Goal: Task Accomplishment & Management: Manage account settings

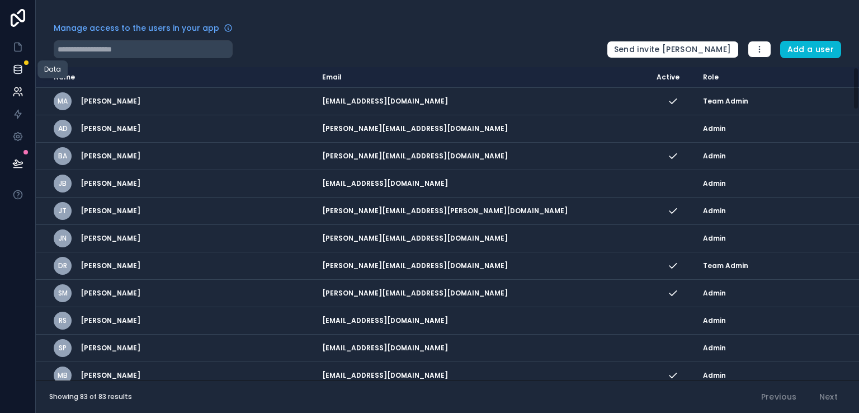
click at [20, 73] on icon at bounding box center [17, 71] width 7 height 4
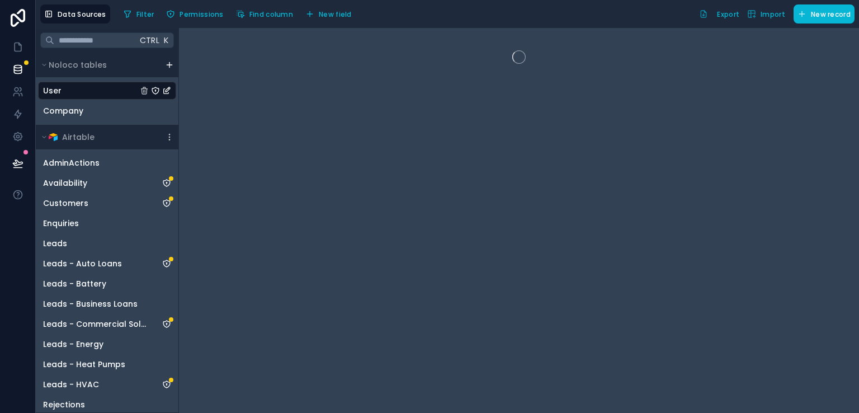
click at [69, 90] on div "User" at bounding box center [107, 91] width 138 height 18
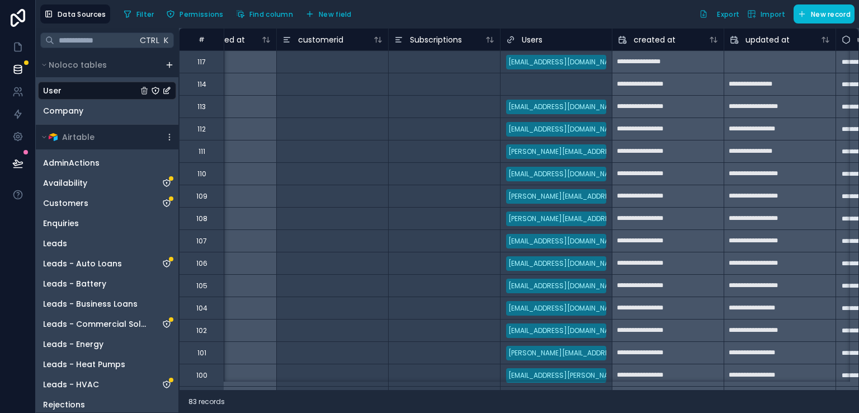
scroll to position [0, 1163]
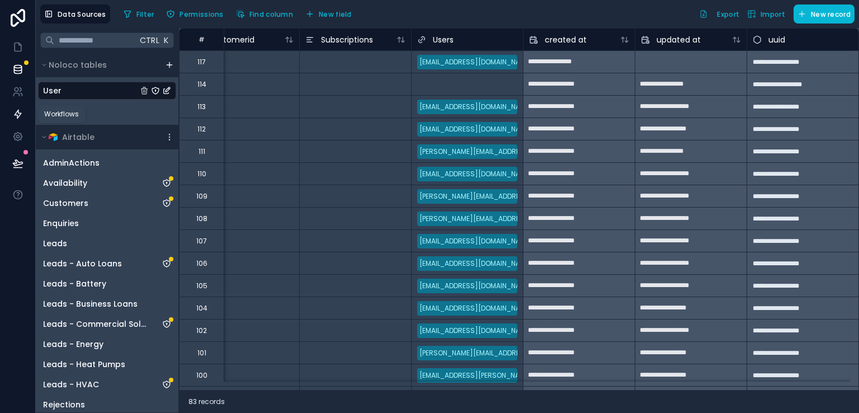
click at [23, 111] on link at bounding box center [17, 114] width 35 height 22
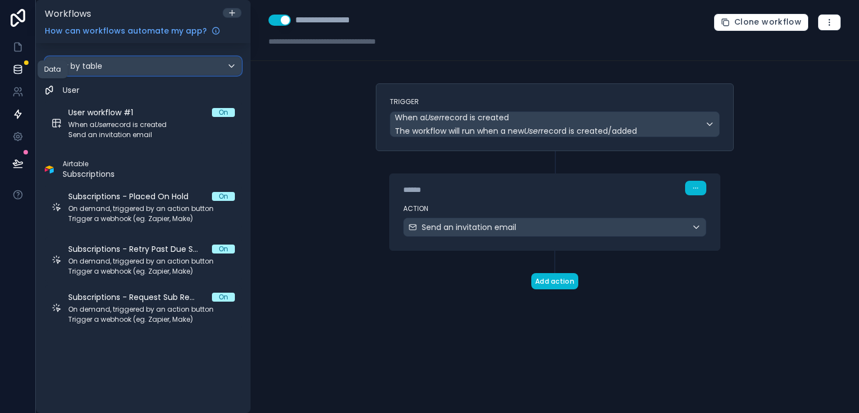
drag, startPoint x: 125, startPoint y: 60, endPoint x: 14, endPoint y: 70, distance: 111.7
click at [14, 70] on div "**********" at bounding box center [429, 206] width 859 height 413
click at [14, 70] on icon at bounding box center [17, 71] width 7 height 4
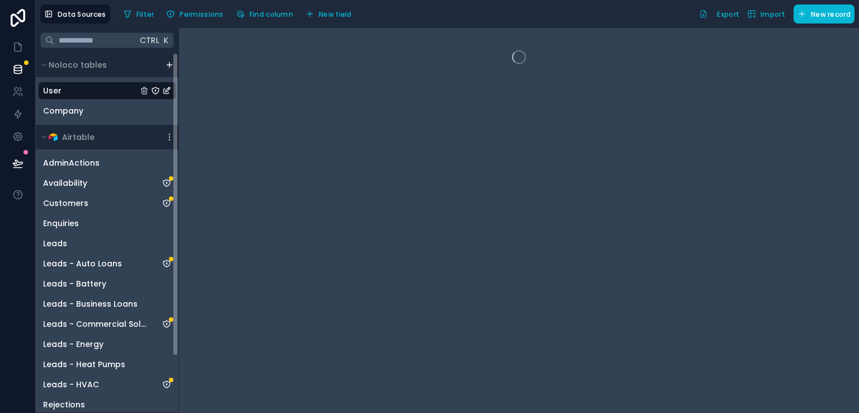
click at [88, 98] on div "User" at bounding box center [107, 91] width 138 height 18
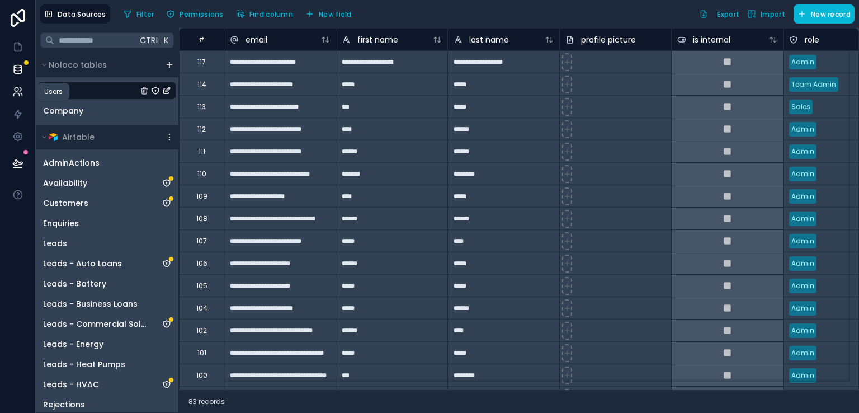
click at [16, 91] on icon at bounding box center [17, 90] width 4 height 4
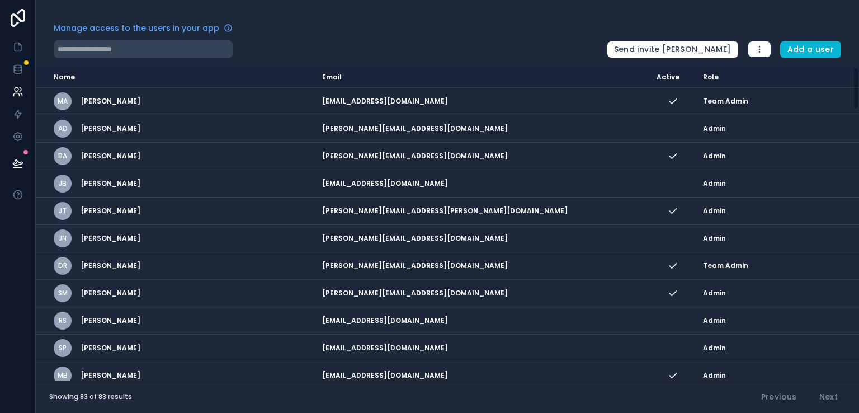
click at [525, 21] on div "Manage access to the users in your app Send invite reminders Add a user Name Em…" at bounding box center [447, 206] width 823 height 413
click at [19, 166] on icon at bounding box center [17, 163] width 11 height 11
click at [4, 224] on div at bounding box center [18, 206] width 36 height 413
click at [16, 71] on icon at bounding box center [17, 69] width 11 height 11
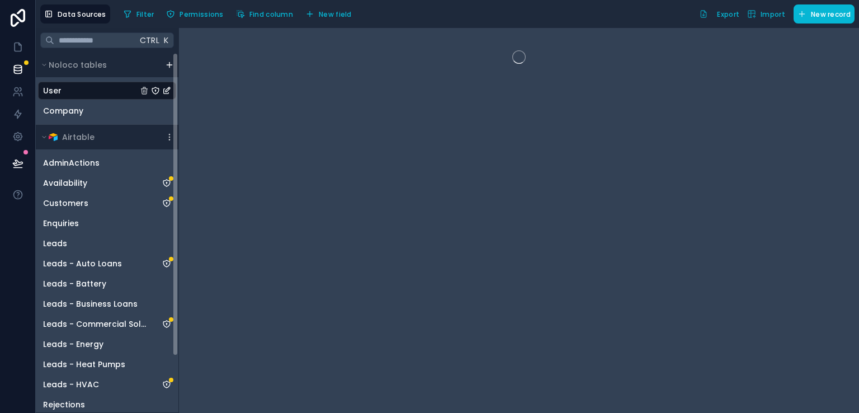
click at [63, 92] on div "User" at bounding box center [107, 91] width 138 height 18
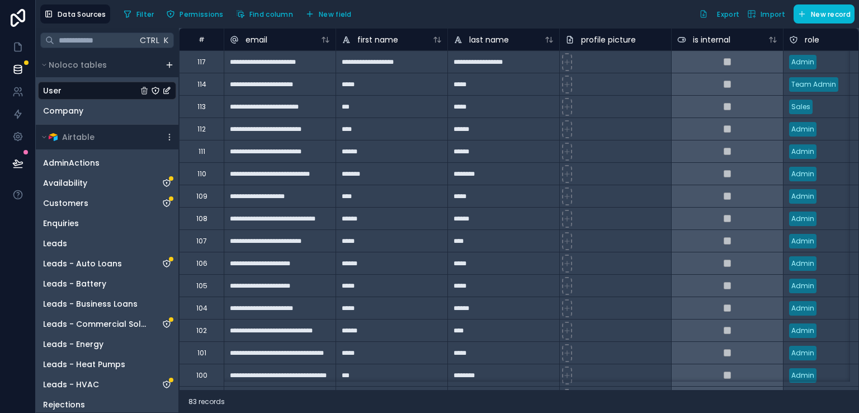
click at [482, 401] on div "83 records" at bounding box center [519, 401] width 680 height 22
click at [15, 93] on icon at bounding box center [16, 94] width 6 height 3
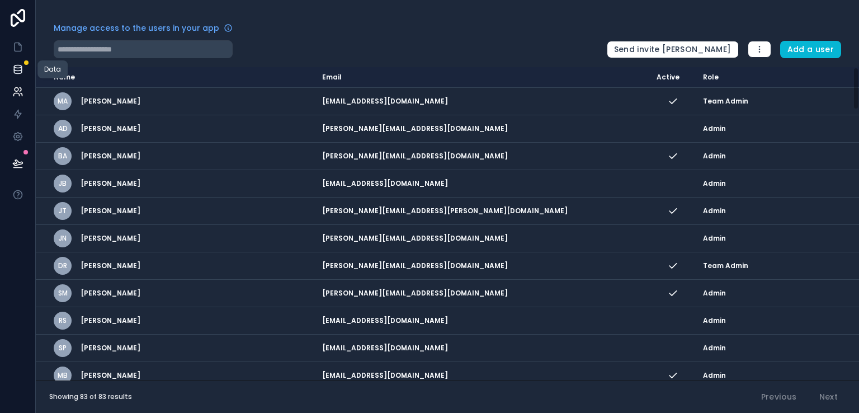
click at [17, 74] on icon at bounding box center [17, 69] width 11 height 11
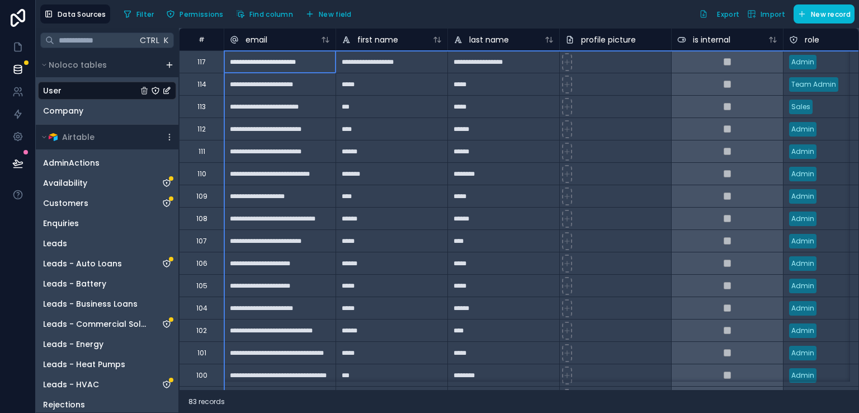
click at [191, 45] on div "#" at bounding box center [201, 39] width 45 height 22
click at [248, 68] on div "**********" at bounding box center [280, 61] width 112 height 22
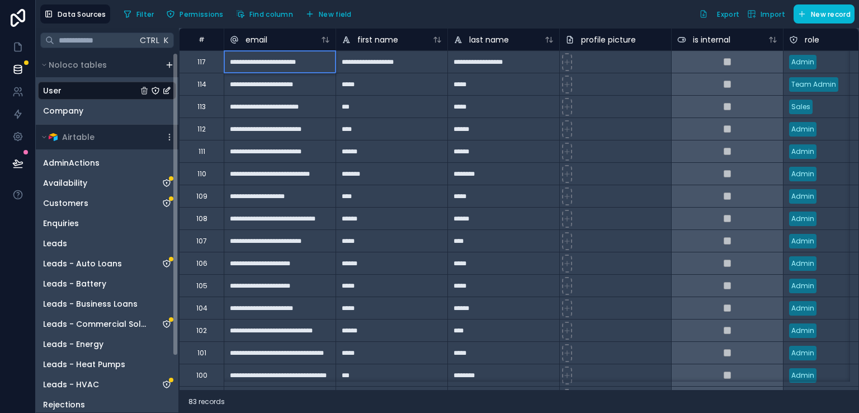
click at [73, 88] on div "User" at bounding box center [107, 91] width 138 height 18
click at [239, 59] on div "**********" at bounding box center [280, 61] width 112 height 22
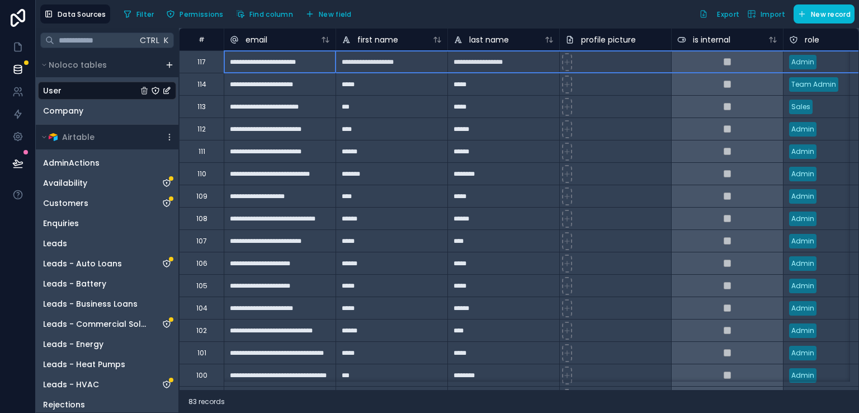
click at [198, 60] on div "117" at bounding box center [201, 62] width 8 height 9
click at [203, 59] on div "117" at bounding box center [201, 62] width 8 height 9
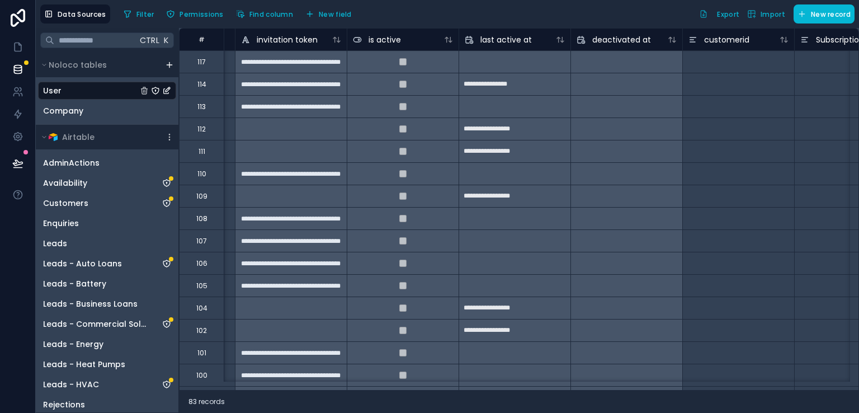
scroll to position [0, 1163]
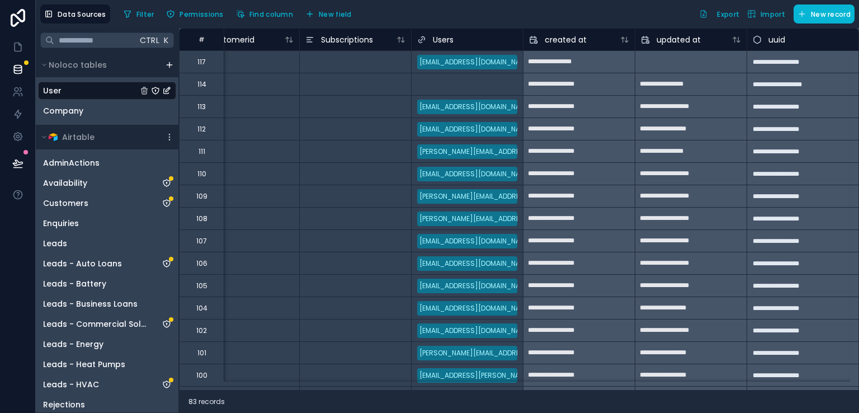
click at [201, 62] on div "117" at bounding box center [201, 62] width 8 height 9
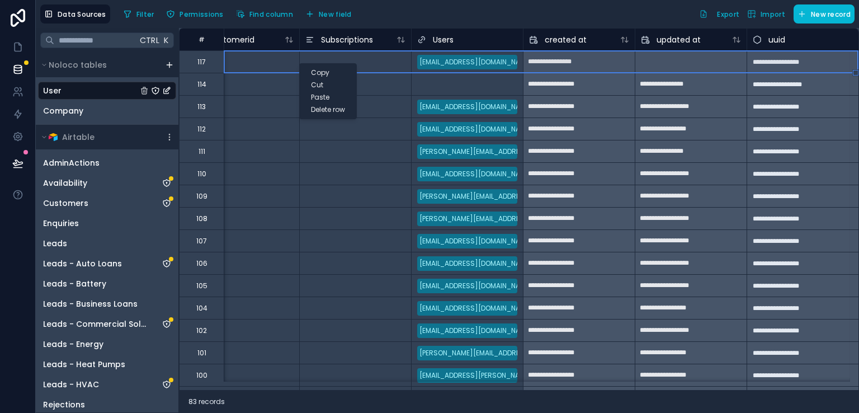
drag, startPoint x: 299, startPoint y: 63, endPoint x: 278, endPoint y: 65, distance: 21.3
click at [278, 65] on div at bounding box center [243, 61] width 112 height 22
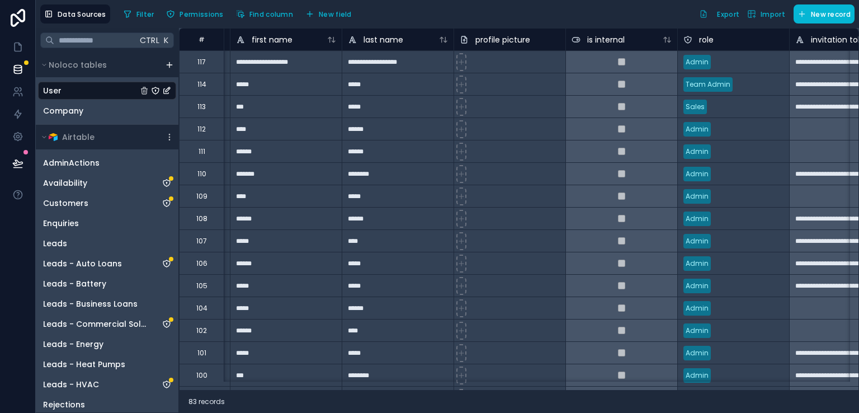
scroll to position [0, 0]
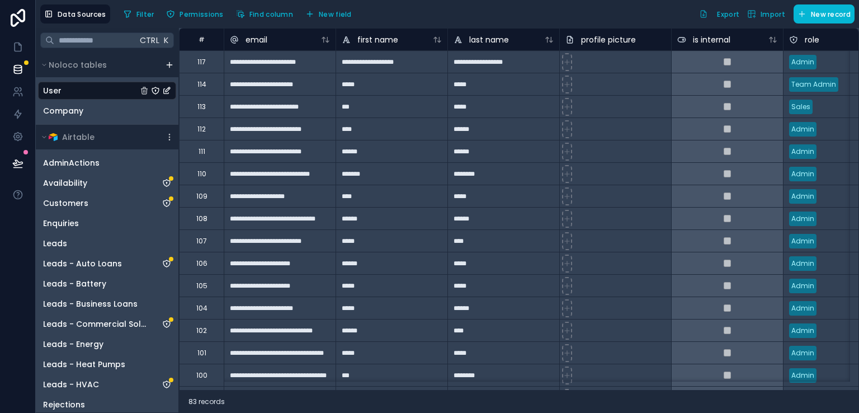
click at [202, 65] on div "117" at bounding box center [201, 62] width 8 height 9
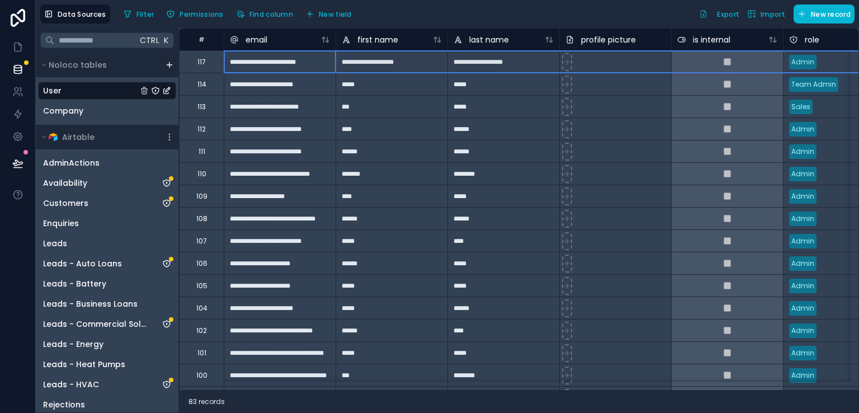
click at [202, 65] on div "117" at bounding box center [201, 62] width 8 height 9
click at [227, 88] on div "**********" at bounding box center [280, 84] width 112 height 22
click at [206, 63] on div "117" at bounding box center [201, 61] width 45 height 22
click at [208, 67] on div "117" at bounding box center [201, 61] width 45 height 22
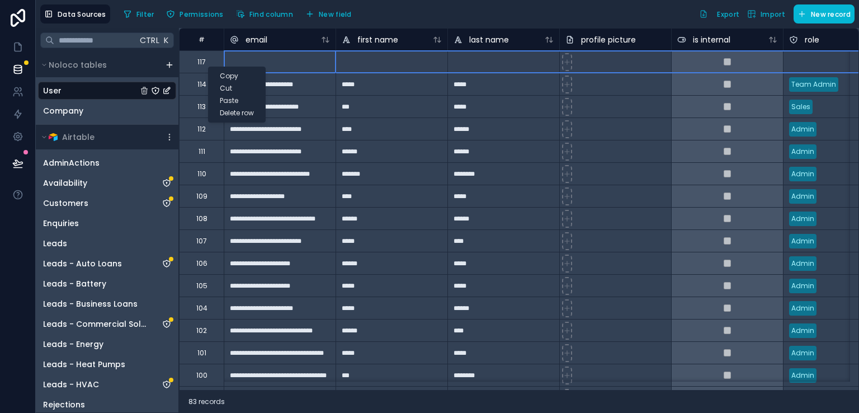
click at [233, 112] on div "Delete row" at bounding box center [237, 113] width 56 height 12
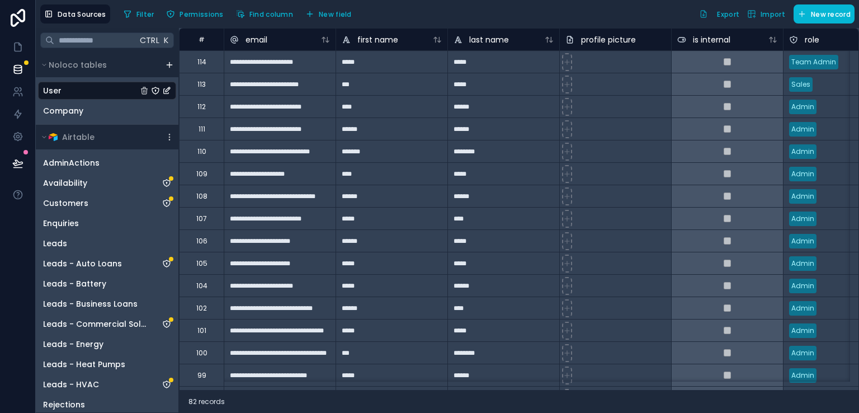
click at [22, 240] on div at bounding box center [18, 206] width 36 height 413
click at [5, 99] on link at bounding box center [17, 91] width 35 height 22
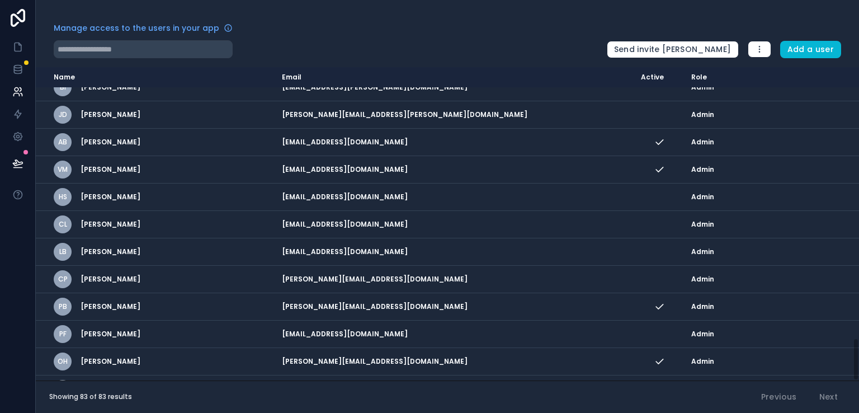
scroll to position [1971, 0]
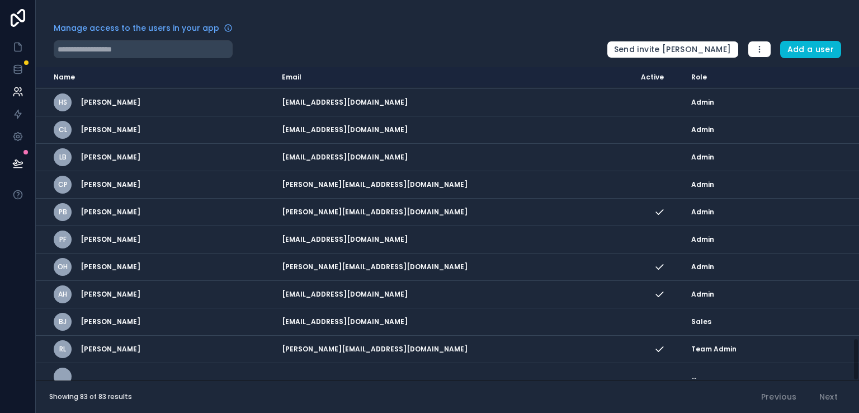
drag, startPoint x: 857, startPoint y: 94, endPoint x: 858, endPoint y: 415, distance: 320.3
click at [858, 412] on html "Manage access to the users in your app Send invite reminders Add a user Name Em…" at bounding box center [429, 206] width 859 height 413
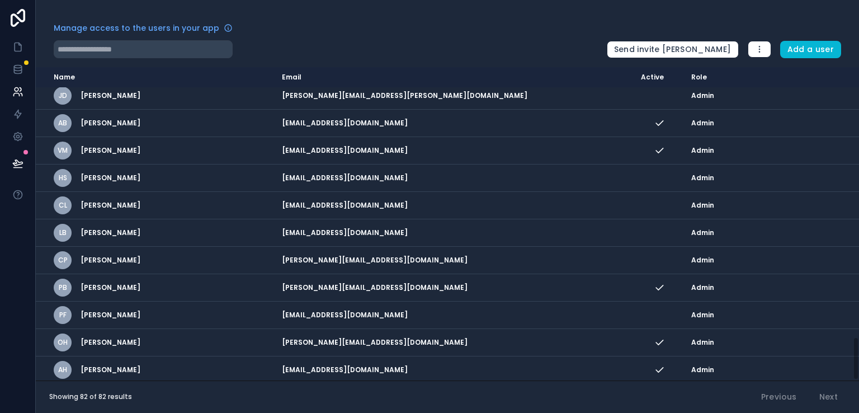
scroll to position [1944, 0]
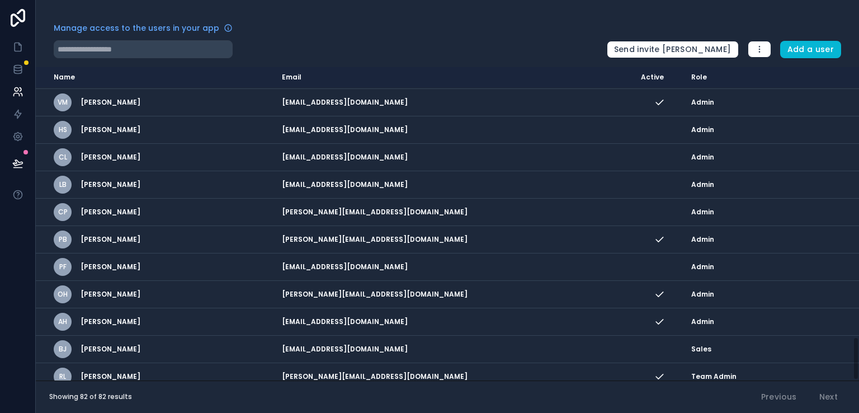
drag, startPoint x: 857, startPoint y: 347, endPoint x: 850, endPoint y: 380, distance: 33.2
click at [850, 380] on div "Name Email Active Role userTable.email MA Matthew Asimus matt@axissocial.com.au…" at bounding box center [447, 223] width 823 height 313
click at [23, 90] on link at bounding box center [17, 91] width 35 height 22
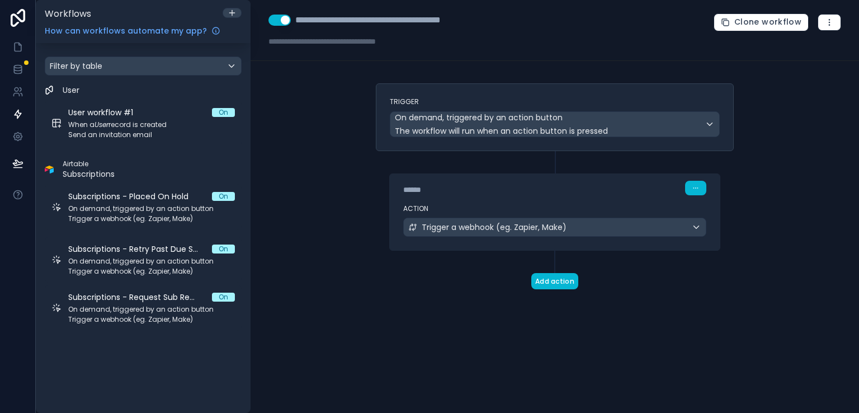
click at [279, 23] on button "Use setting" at bounding box center [279, 20] width 22 height 11
click at [313, 110] on div "**********" at bounding box center [554, 206] width 608 height 413
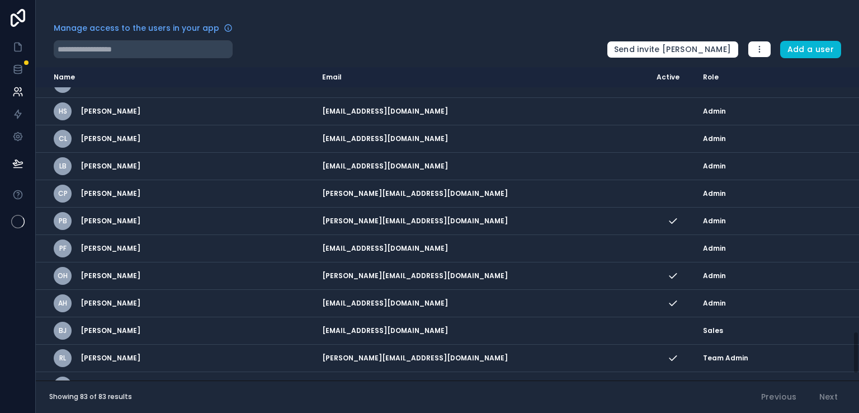
scroll to position [1971, 0]
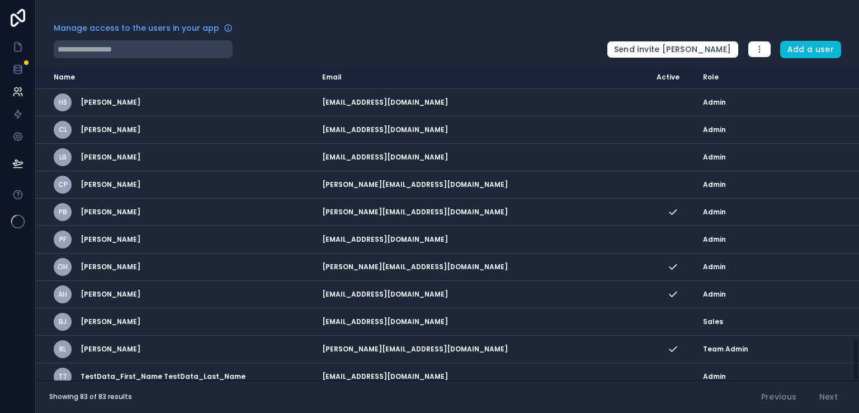
drag, startPoint x: 855, startPoint y: 103, endPoint x: 858, endPoint y: 399, distance: 295.7
click at [858, 399] on div "Manage access to the users in your app Send invite reminders Add a user Name Em…" at bounding box center [447, 206] width 823 height 413
click at [17, 98] on link at bounding box center [17, 91] width 35 height 22
click at [16, 74] on icon at bounding box center [17, 69] width 11 height 11
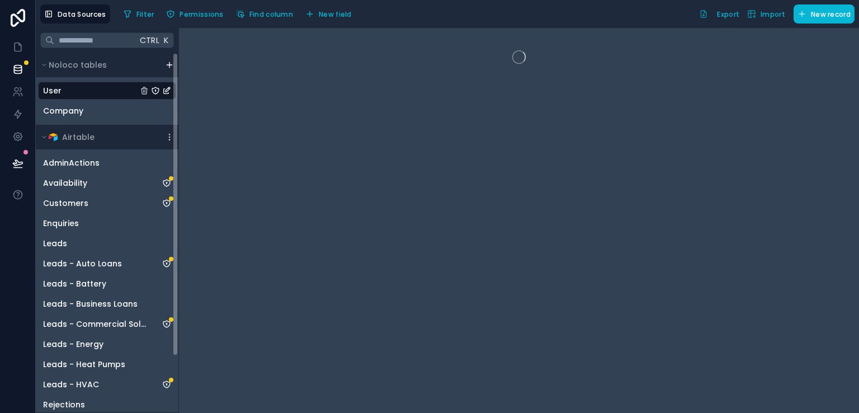
click at [51, 90] on span "User" at bounding box center [52, 90] width 18 height 11
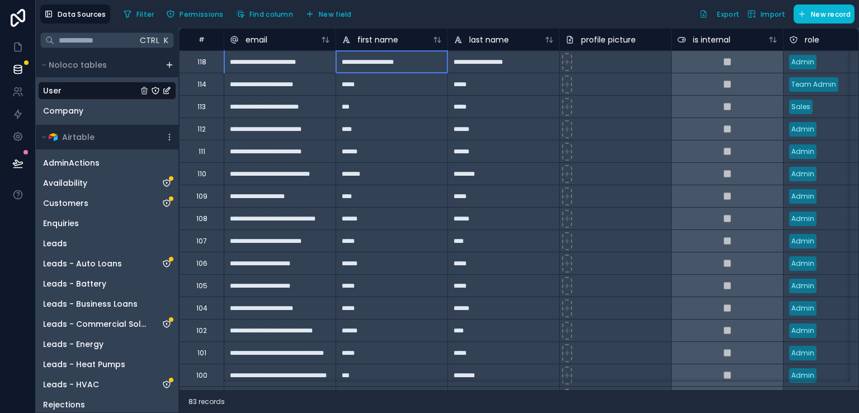
click at [437, 65] on div "**********" at bounding box center [391, 61] width 112 height 22
click at [427, 10] on div "Filter Permissions Find column New field Export Import New record" at bounding box center [486, 13] width 735 height 19
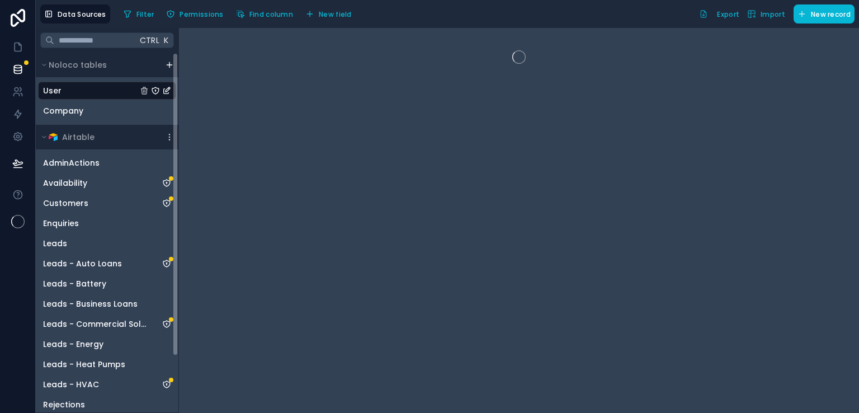
scroll to position [66, 0]
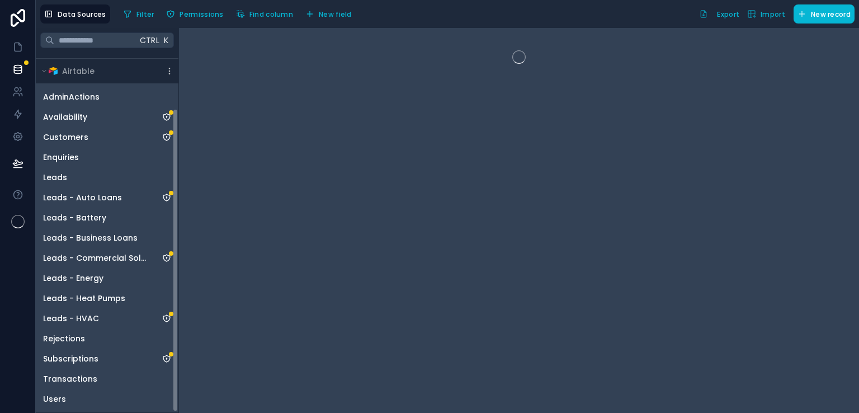
drag, startPoint x: 174, startPoint y: 157, endPoint x: 190, endPoint y: 309, distance: 152.3
click at [190, 309] on div "Ctrl K Noloco tables User Company Airtable AdminActions Availability Customers …" at bounding box center [447, 220] width 823 height 385
click at [54, 393] on span "Users" at bounding box center [54, 398] width 23 height 11
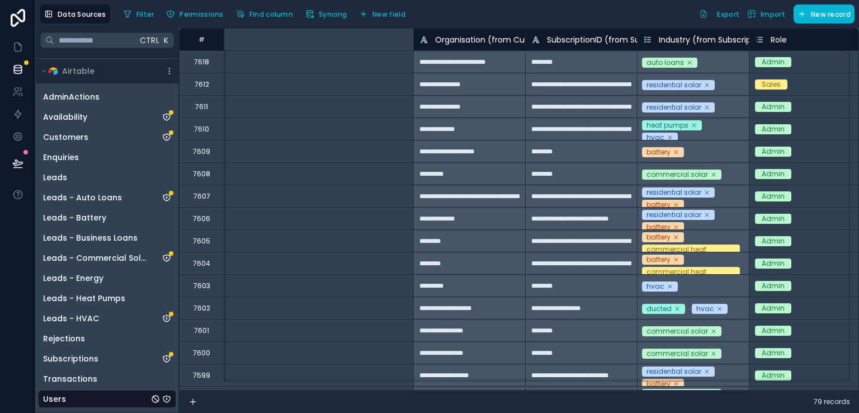
scroll to position [0, 206]
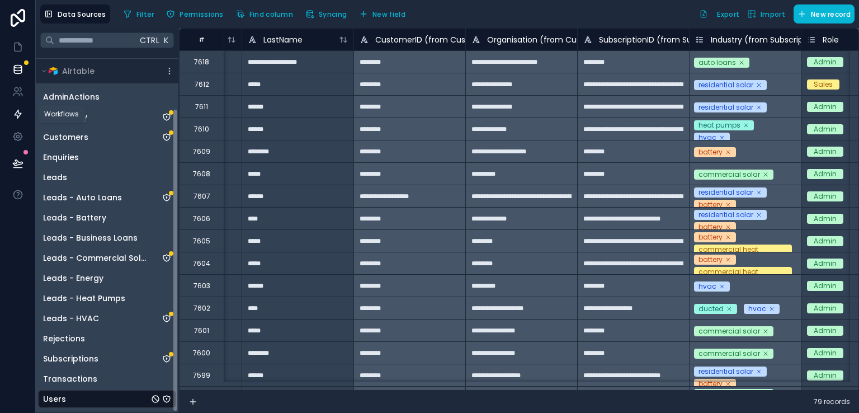
click at [18, 117] on icon at bounding box center [18, 114] width 7 height 8
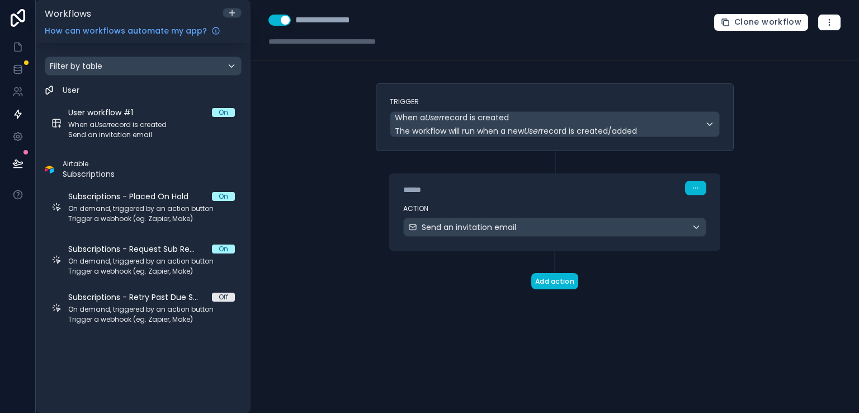
click at [276, 25] on button "Use setting" at bounding box center [279, 20] width 22 height 11
click at [324, 115] on div "**********" at bounding box center [554, 206] width 608 height 413
click at [282, 100] on div "**********" at bounding box center [554, 206] width 608 height 413
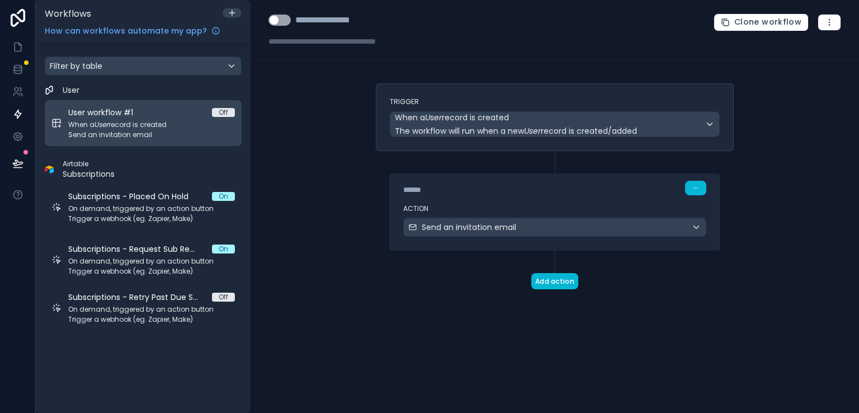
click at [162, 130] on span "Send an invitation email" at bounding box center [151, 134] width 167 height 9
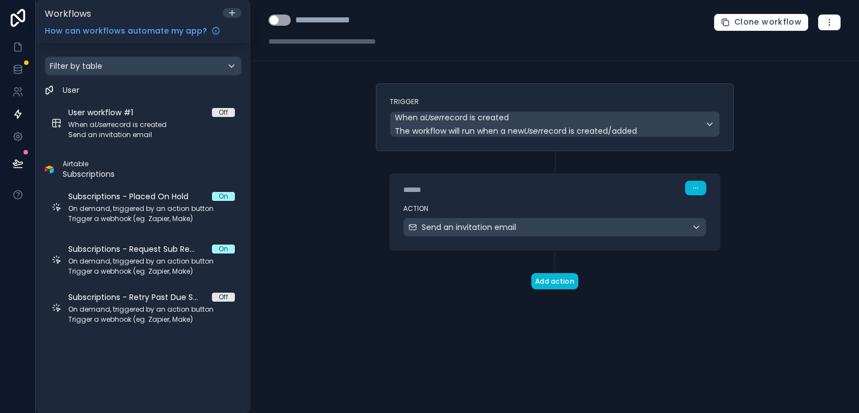
click at [297, 135] on div "**********" at bounding box center [554, 206] width 608 height 413
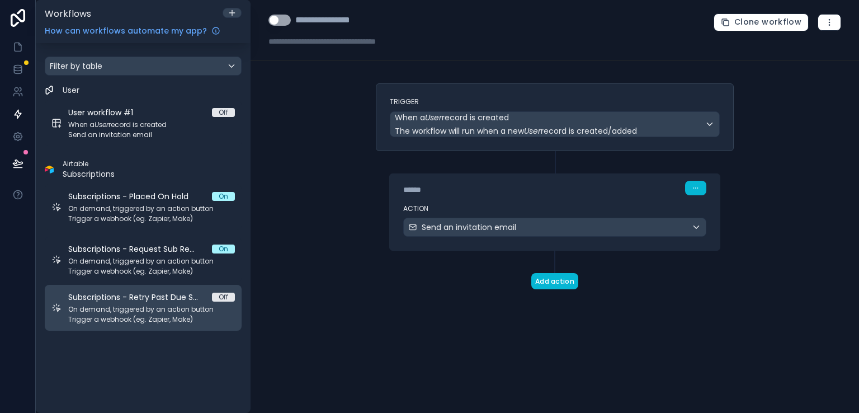
click at [121, 325] on link "Subscriptions - Retry Past Due Subscription Off On demand, triggered by an acti…" at bounding box center [143, 308] width 197 height 46
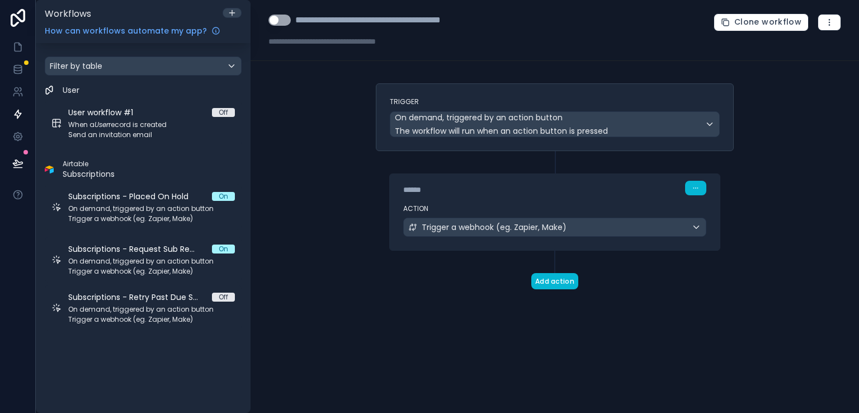
click at [325, 261] on div "**********" at bounding box center [554, 206] width 608 height 413
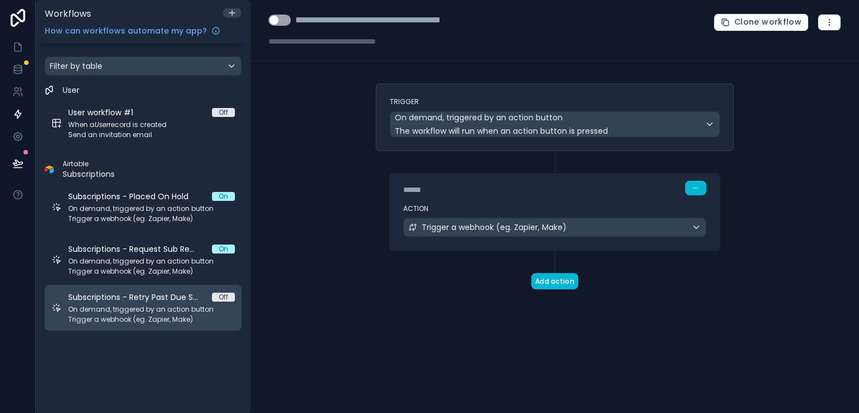
click at [139, 319] on span "Trigger a webhook (eg. Zapier, Make)" at bounding box center [151, 319] width 167 height 9
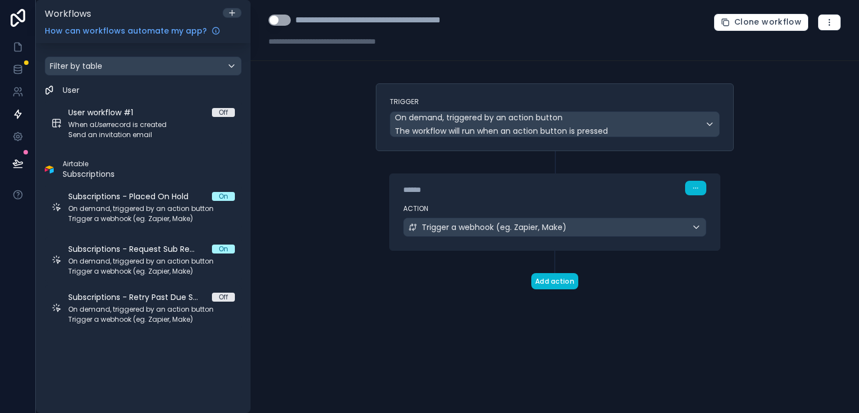
click at [320, 253] on div "**********" at bounding box center [554, 206] width 608 height 413
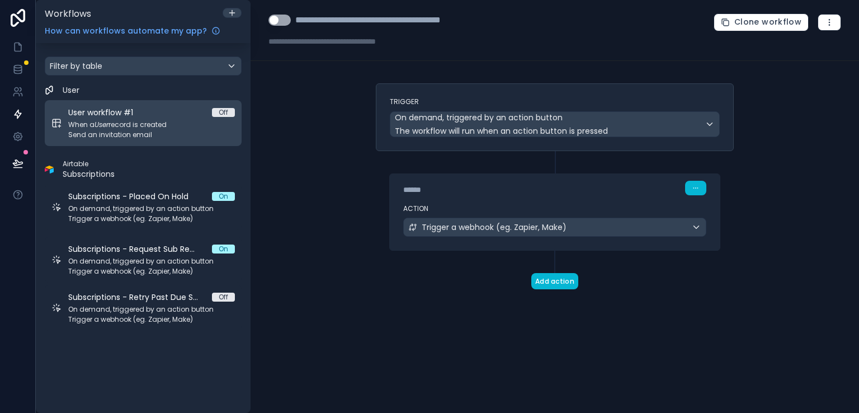
click at [130, 122] on span "When a User record is created" at bounding box center [151, 124] width 167 height 9
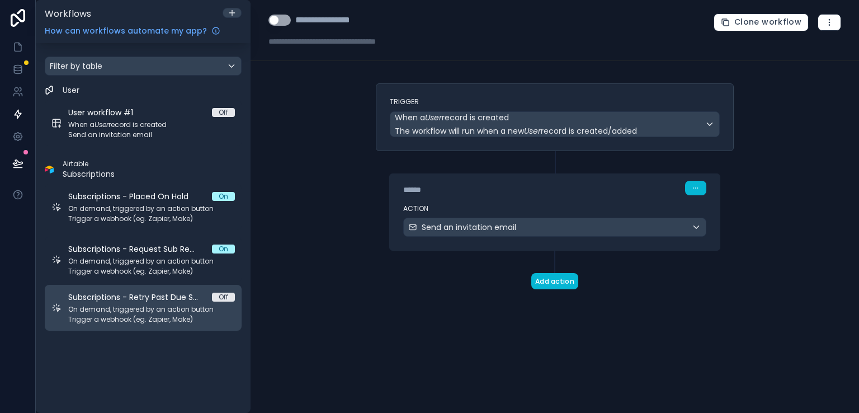
click at [157, 289] on link "Subscriptions - Retry Past Due Subscription Off On demand, triggered by an acti…" at bounding box center [143, 308] width 197 height 46
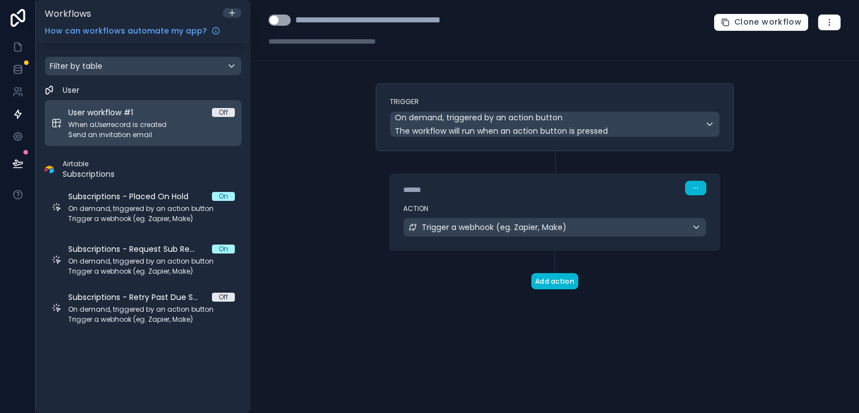
click at [168, 110] on div "User workflow #1 Off" at bounding box center [151, 112] width 167 height 11
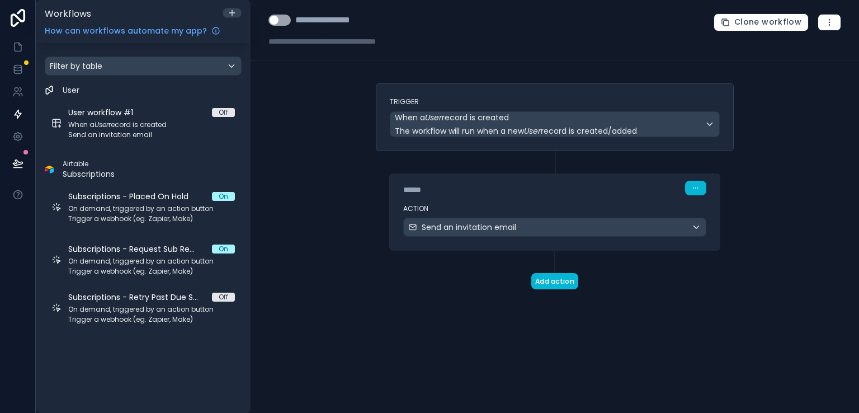
click at [317, 104] on div "**********" at bounding box center [554, 206] width 608 height 413
click at [17, 78] on link at bounding box center [17, 69] width 35 height 22
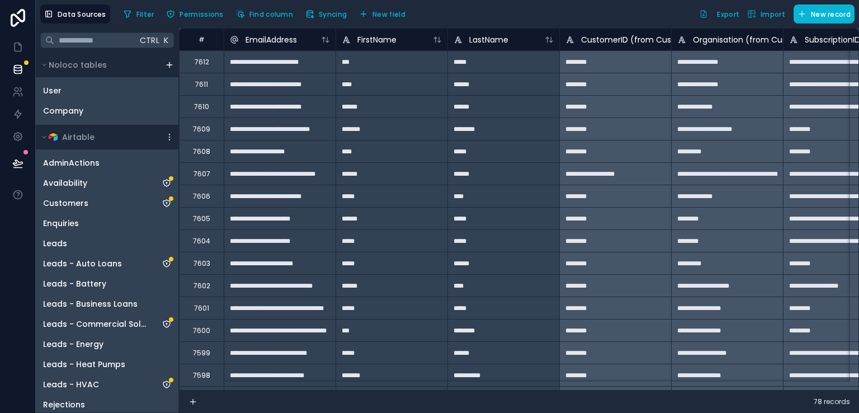
click at [584, 17] on div "Filter Permissions Find column Syncing New field Export Import New record" at bounding box center [486, 13] width 735 height 19
click at [74, 88] on div "User" at bounding box center [107, 91] width 138 height 18
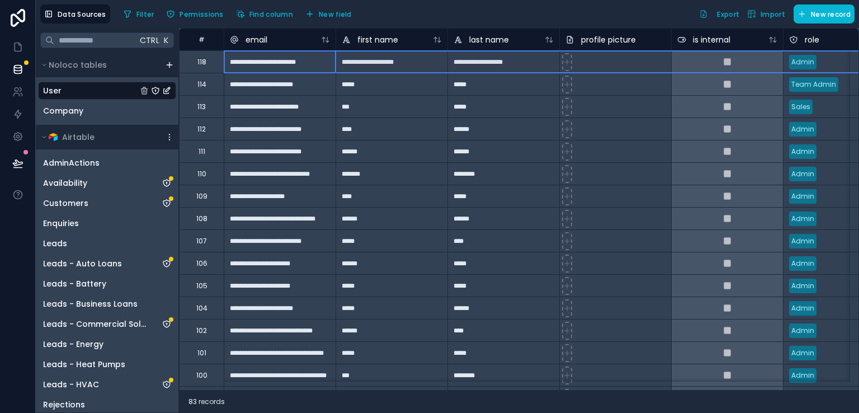
drag, startPoint x: 194, startPoint y: 63, endPoint x: 191, endPoint y: 58, distance: 6.5
click at [191, 58] on div "118" at bounding box center [201, 61] width 45 height 22
click at [201, 61] on div "118" at bounding box center [201, 62] width 9 height 9
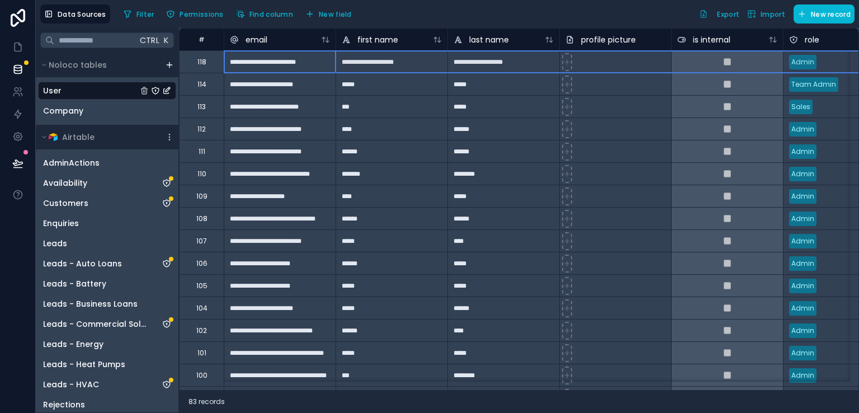
click at [201, 61] on div "118" at bounding box center [201, 62] width 9 height 9
click at [257, 105] on div "Delete row" at bounding box center [252, 106] width 56 height 12
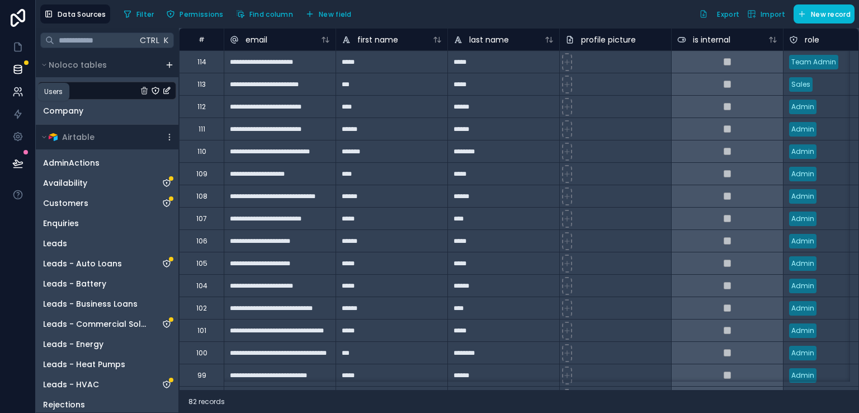
click at [18, 97] on icon at bounding box center [17, 91] width 11 height 11
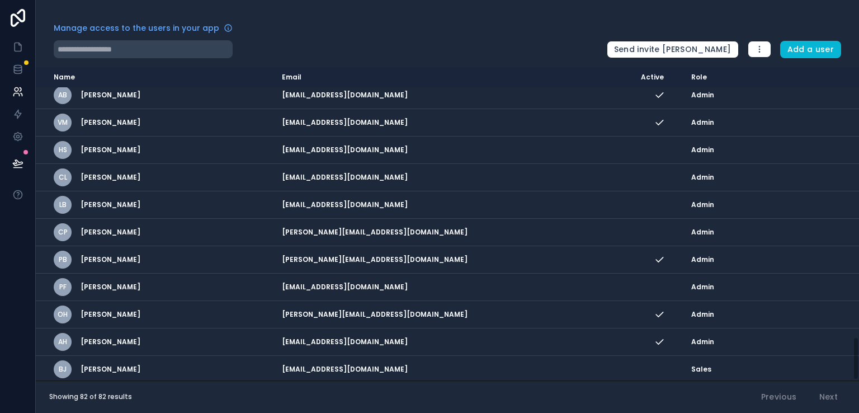
scroll to position [1944, 0]
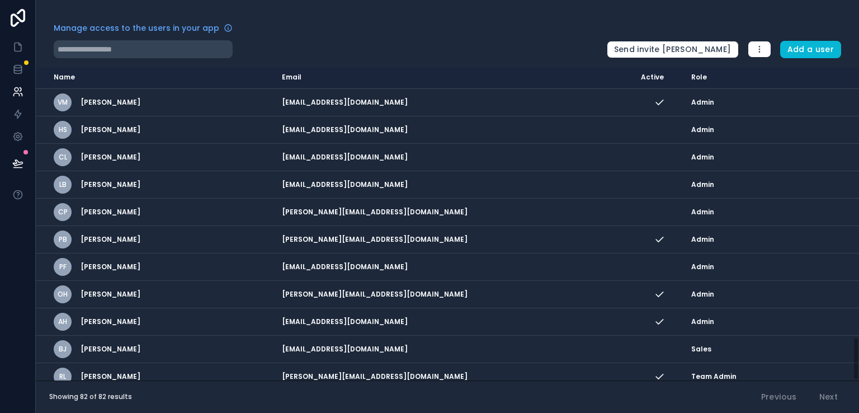
drag, startPoint x: 855, startPoint y: 107, endPoint x: 858, endPoint y: 427, distance: 319.2
click at [858, 412] on html "Manage access to the users in your app Send invite reminders Add a user Name Em…" at bounding box center [429, 206] width 859 height 413
click at [15, 72] on icon at bounding box center [17, 71] width 7 height 4
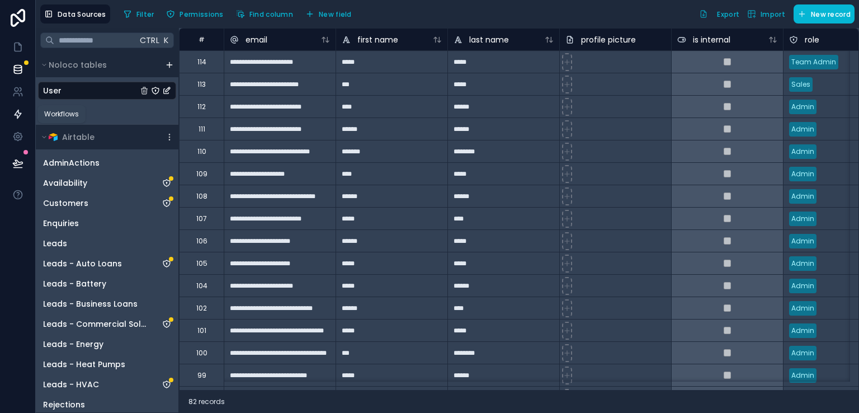
click at [19, 116] on icon at bounding box center [17, 113] width 11 height 11
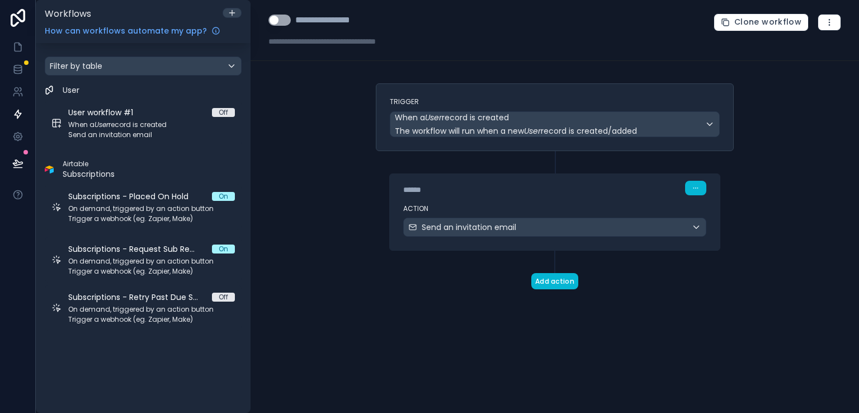
click at [331, 126] on div "**********" at bounding box center [554, 206] width 608 height 413
click at [20, 67] on icon at bounding box center [17, 66] width 7 height 3
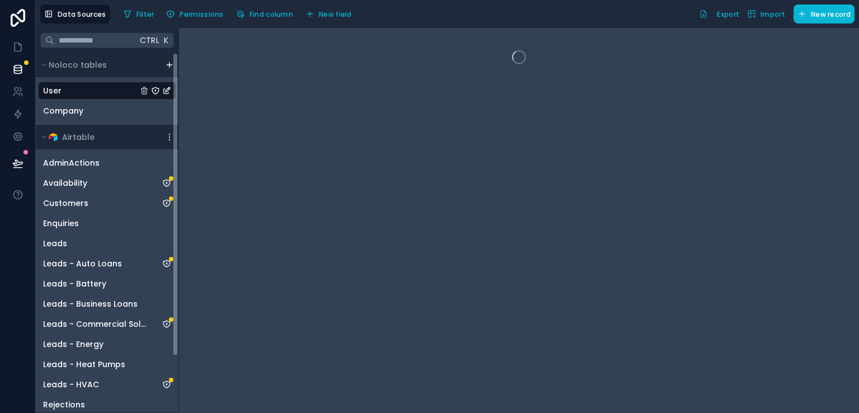
click at [81, 87] on div "User" at bounding box center [107, 91] width 138 height 18
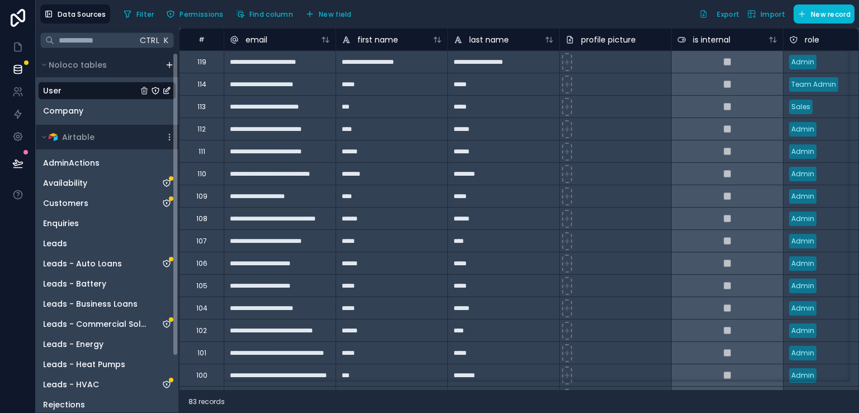
scroll to position [66, 0]
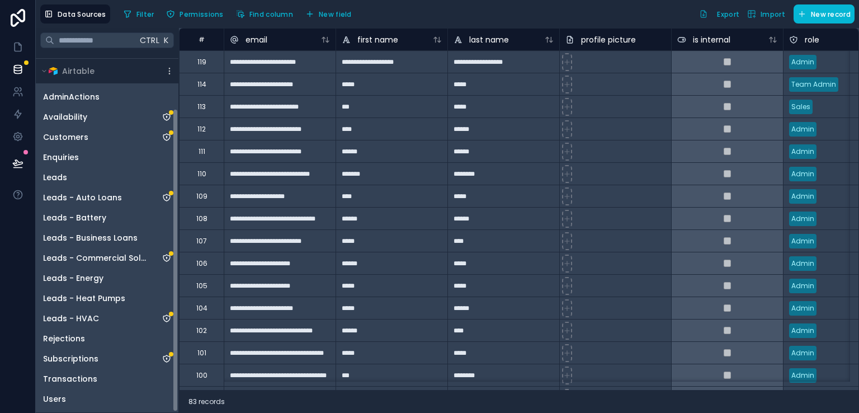
drag, startPoint x: 177, startPoint y: 169, endPoint x: 183, endPoint y: 318, distance: 148.3
click at [183, 318] on div "**********" at bounding box center [447, 220] width 823 height 385
click at [87, 392] on div "Users" at bounding box center [107, 399] width 138 height 18
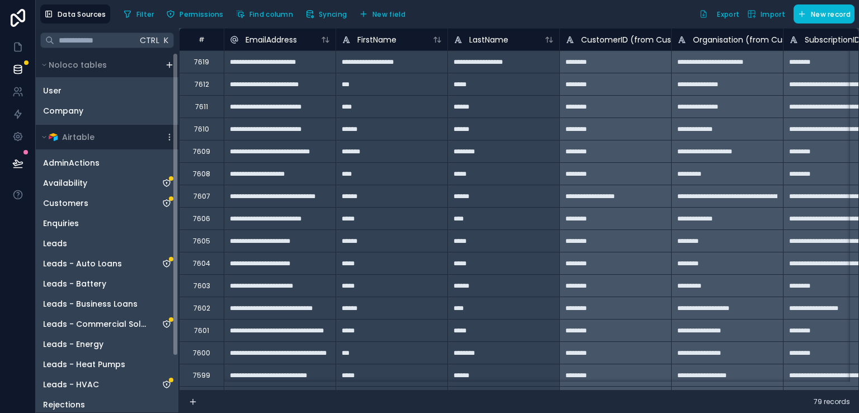
drag, startPoint x: 176, startPoint y: 277, endPoint x: 187, endPoint y: 144, distance: 132.9
click at [187, 144] on div "**********" at bounding box center [447, 220] width 823 height 385
click at [49, 92] on span "User" at bounding box center [52, 90] width 18 height 11
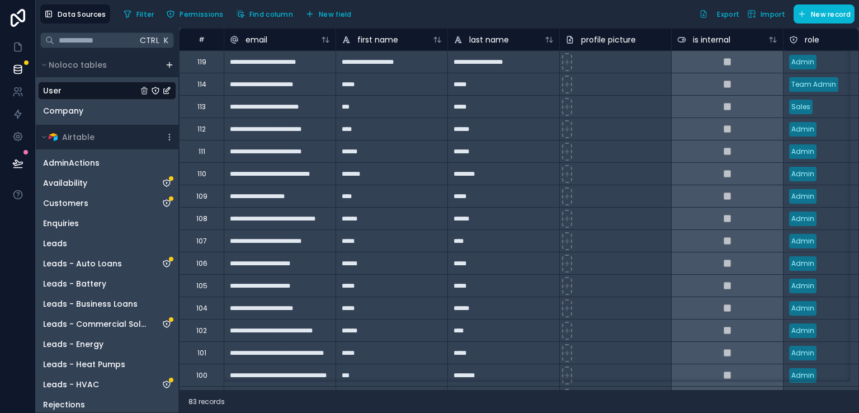
click at [637, 12] on div "Filter Permissions Find column New field Export Import New record" at bounding box center [486, 13] width 735 height 19
click at [17, 94] on icon at bounding box center [17, 91] width 11 height 11
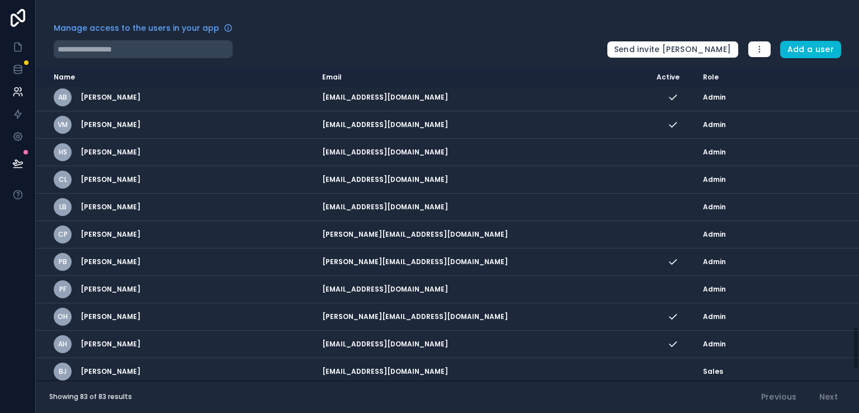
scroll to position [1971, 0]
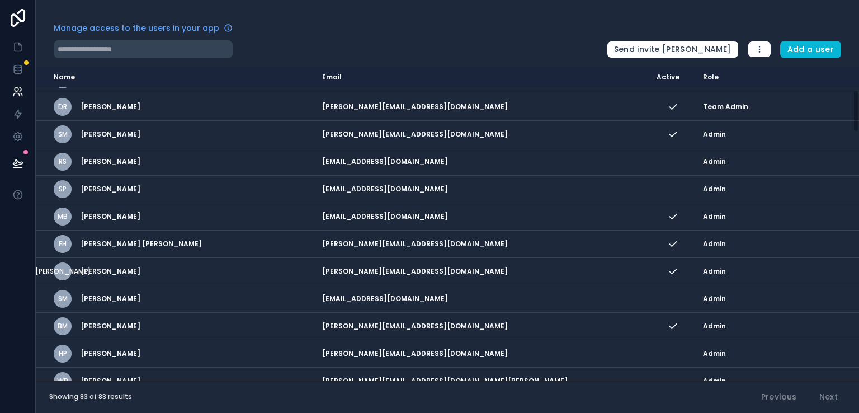
drag, startPoint x: 856, startPoint y: 101, endPoint x: 844, endPoint y: 124, distance: 26.0
click at [844, 124] on div "Name Email Active Role userTable.email MA Matthew Asimus matt@axissocial.com.au…" at bounding box center [447, 223] width 823 height 313
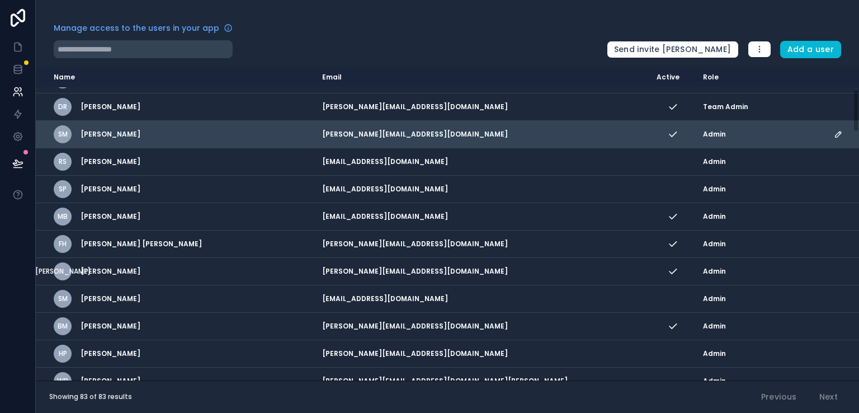
scroll to position [167, 0]
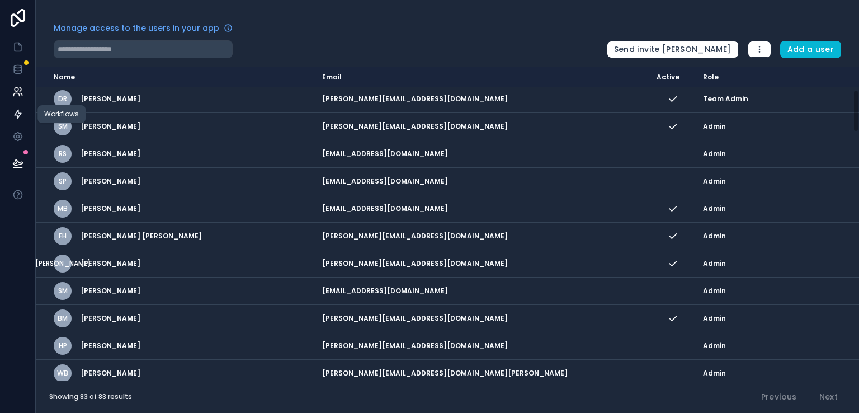
click at [13, 113] on icon at bounding box center [17, 113] width 11 height 11
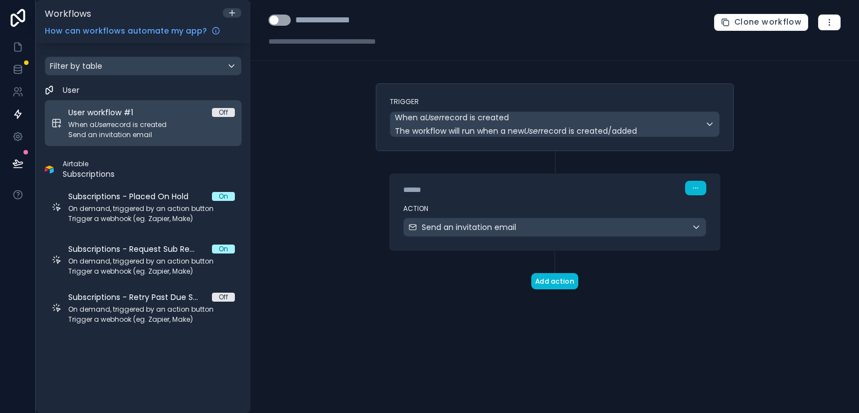
click at [139, 120] on span "When a User record is created" at bounding box center [151, 124] width 167 height 9
click at [179, 123] on span "When a User record is created" at bounding box center [151, 124] width 167 height 9
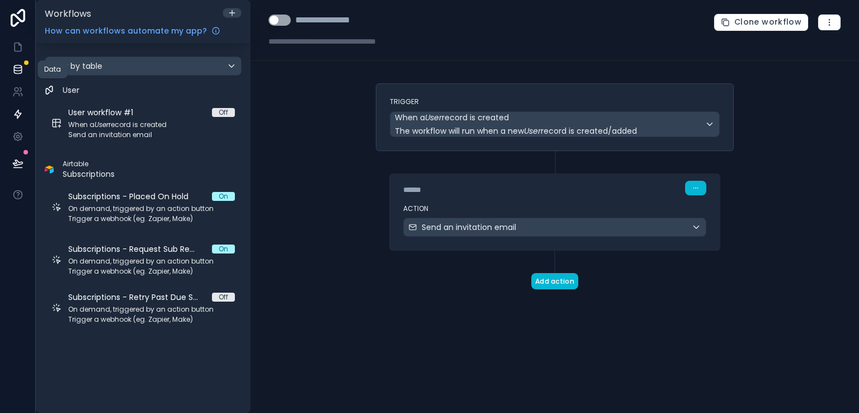
click at [13, 66] on icon at bounding box center [17, 69] width 11 height 11
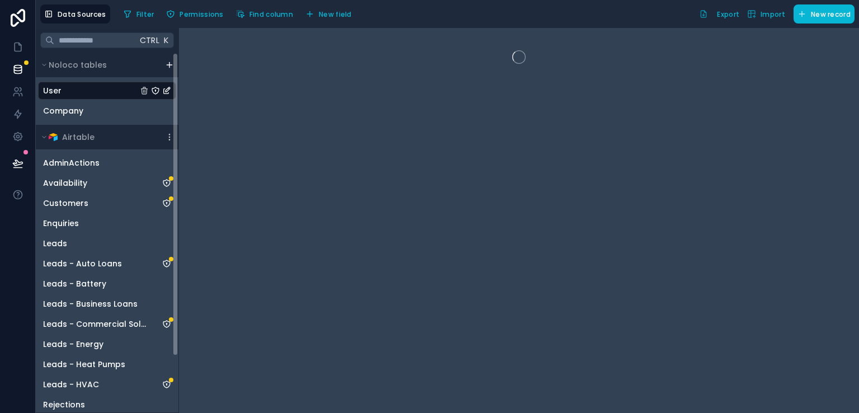
click at [127, 94] on div "User" at bounding box center [107, 91] width 138 height 18
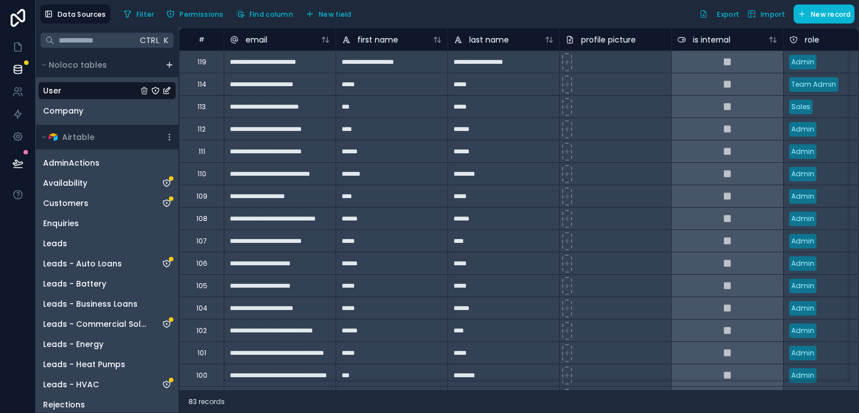
click at [155, 92] on icon "User" at bounding box center [155, 90] width 9 height 9
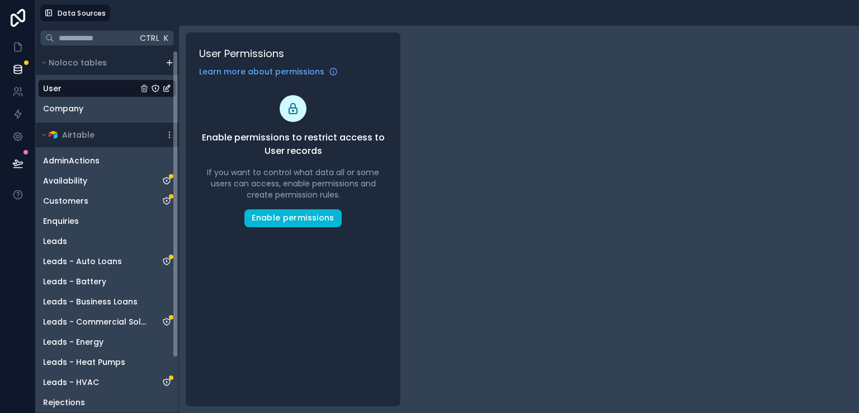
click at [168, 89] on icon "User" at bounding box center [166, 88] width 9 height 9
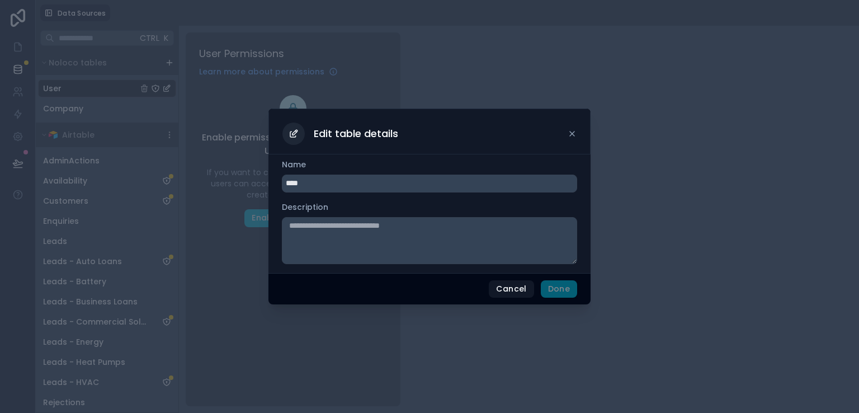
click at [575, 135] on icon at bounding box center [571, 133] width 9 height 9
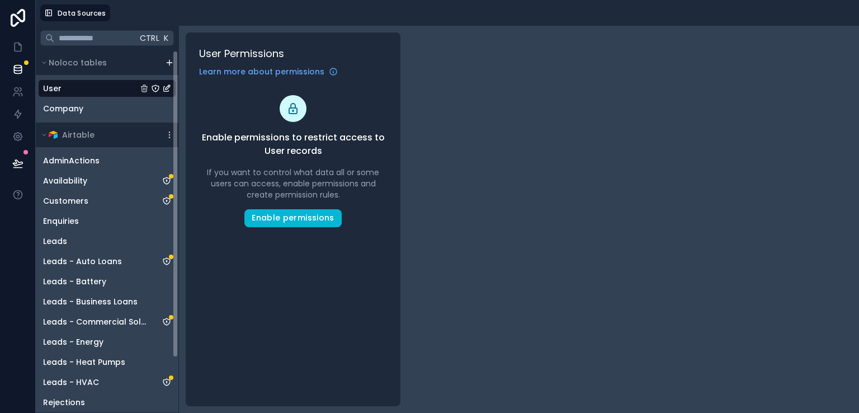
click at [116, 88] on div "User" at bounding box center [107, 88] width 138 height 18
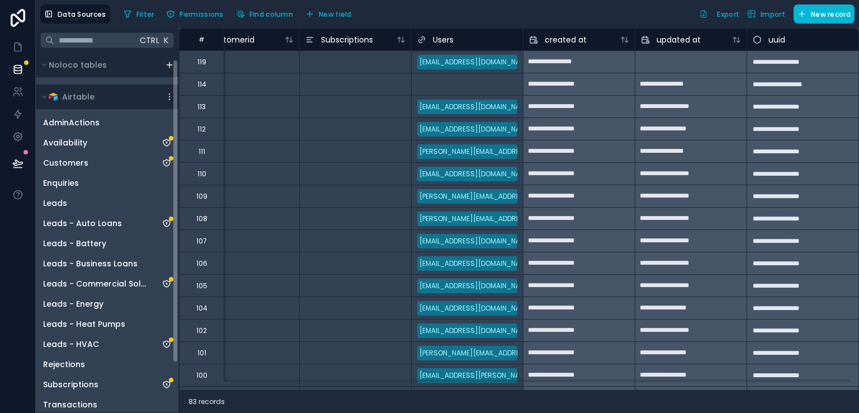
scroll to position [66, 0]
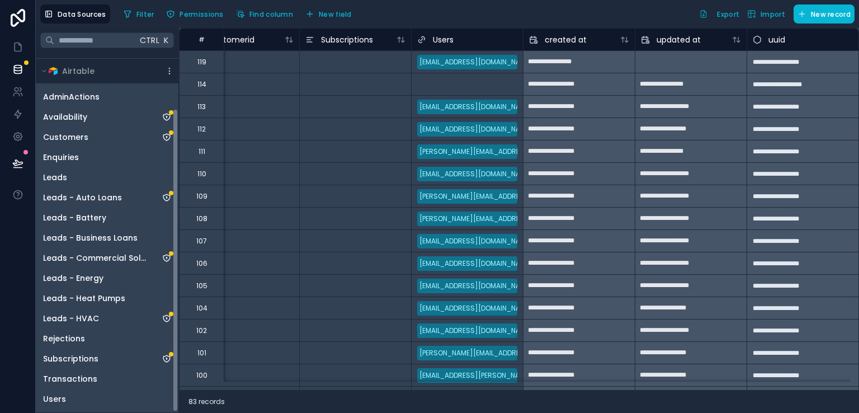
drag, startPoint x: 176, startPoint y: 168, endPoint x: 202, endPoint y: 327, distance: 160.9
click at [202, 327] on div "**********" at bounding box center [447, 220] width 823 height 385
click at [89, 399] on div "Users" at bounding box center [107, 399] width 138 height 18
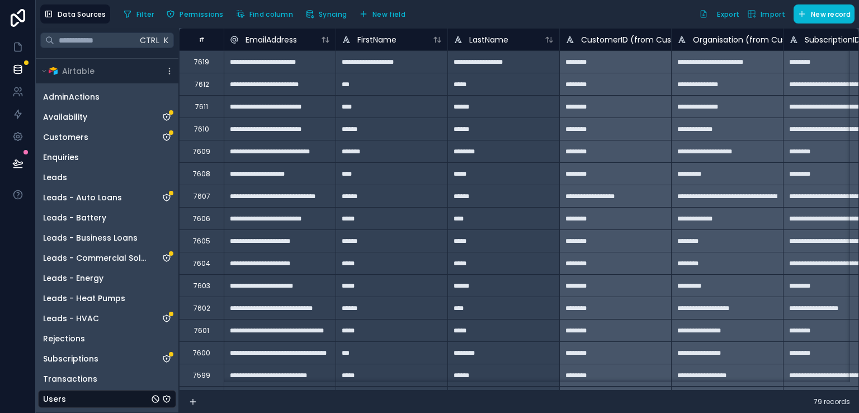
click at [170, 396] on icon "Users" at bounding box center [166, 398] width 7 height 7
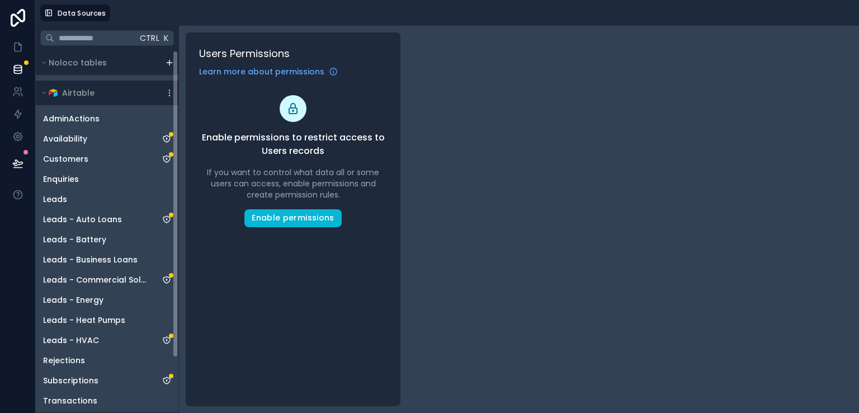
scroll to position [64, 0]
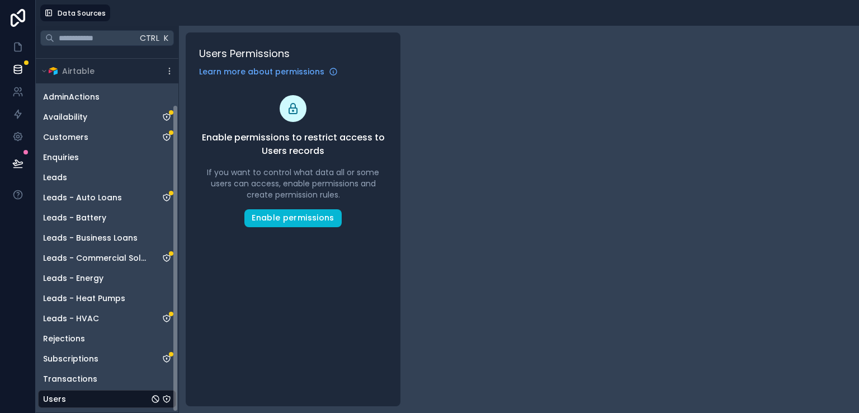
drag, startPoint x: 176, startPoint y: 286, endPoint x: 177, endPoint y: 406, distance: 120.7
click at [177, 406] on div "Noloco tables User Company Airtable AdminActions Availability Customers Enquiri…" at bounding box center [107, 231] width 143 height 362
click at [105, 376] on div "Transactions" at bounding box center [107, 378] width 138 height 18
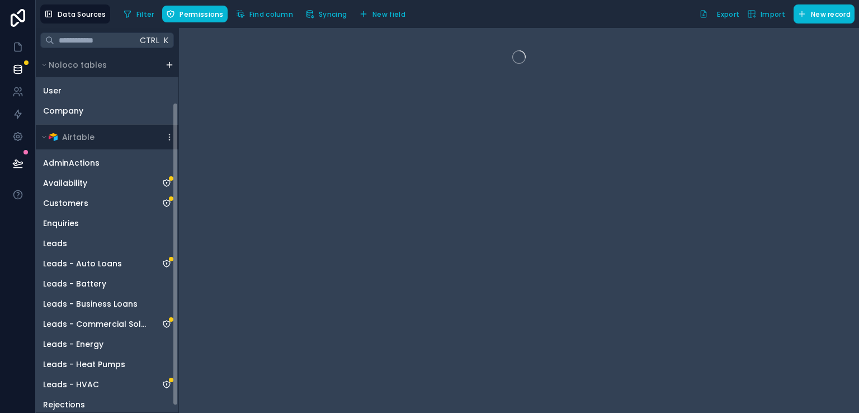
scroll to position [66, 0]
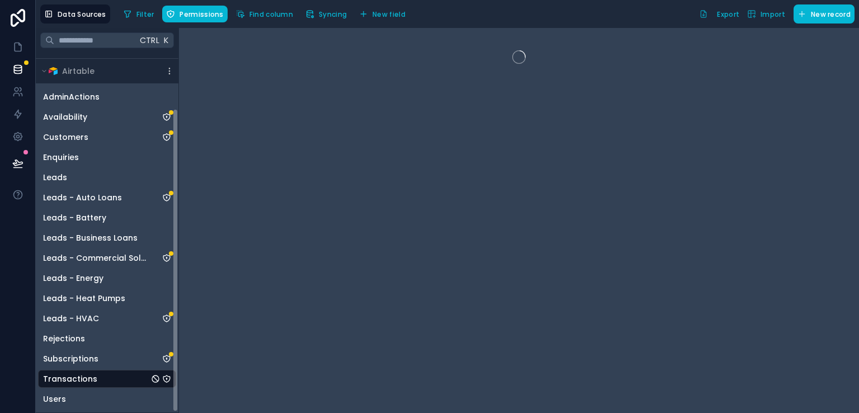
drag, startPoint x: 176, startPoint y: 276, endPoint x: 173, endPoint y: 360, distance: 84.5
click at [173, 360] on div "Noloco tables User Company Airtable AdminActions Availability Customers Enquiri…" at bounding box center [107, 232] width 143 height 359
click at [98, 391] on div "Users" at bounding box center [107, 399] width 138 height 18
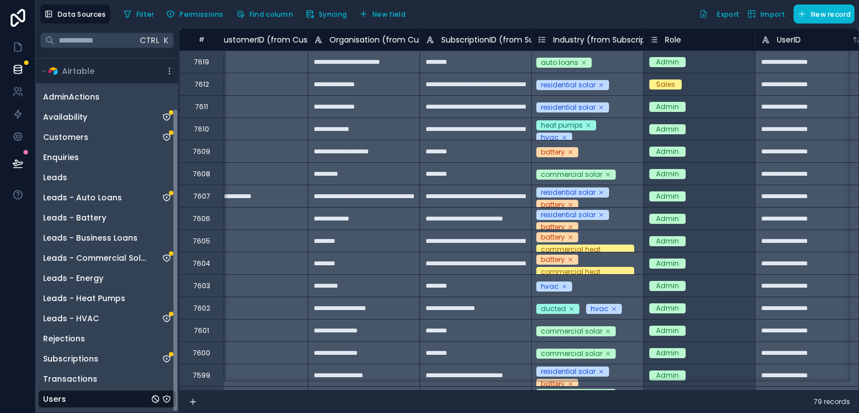
scroll to position [27, 0]
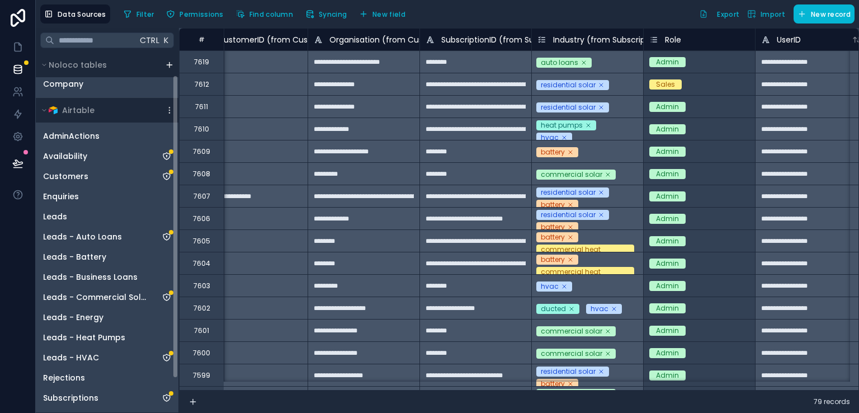
drag, startPoint x: 174, startPoint y: 120, endPoint x: 177, endPoint y: 87, distance: 33.1
click at [177, 87] on div "Noloco tables User Company Airtable AdminActions Availability Customers Enquiri…" at bounding box center [107, 232] width 143 height 359
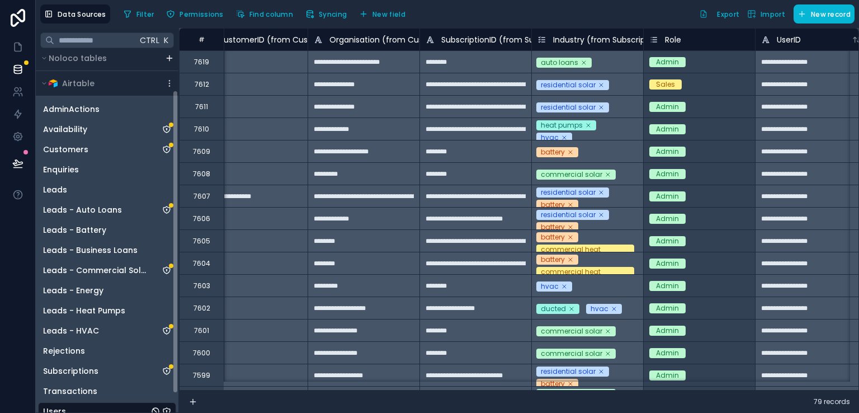
scroll to position [66, 0]
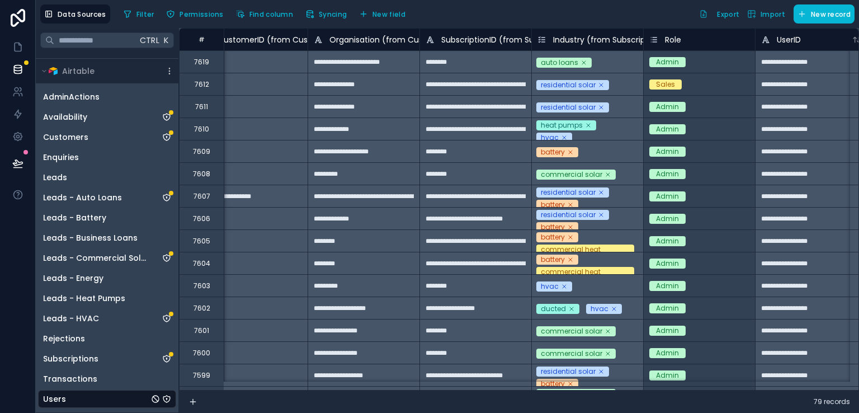
drag, startPoint x: 177, startPoint y: 152, endPoint x: 183, endPoint y: 209, distance: 56.9
click at [183, 209] on div "**********" at bounding box center [447, 220] width 823 height 385
click at [18, 74] on icon at bounding box center [17, 71] width 7 height 4
click at [17, 64] on icon at bounding box center [17, 69] width 11 height 11
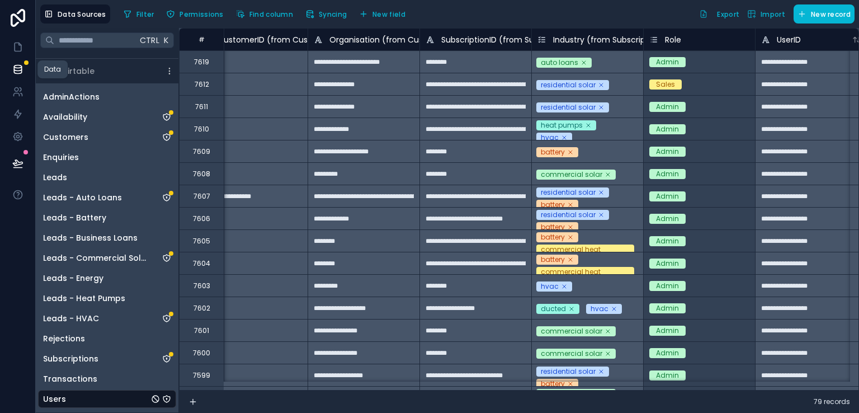
click at [21, 70] on icon at bounding box center [17, 71] width 7 height 4
click at [65, 396] on div "Users" at bounding box center [107, 399] width 138 height 18
click at [168, 400] on icon "Users" at bounding box center [166, 398] width 9 height 9
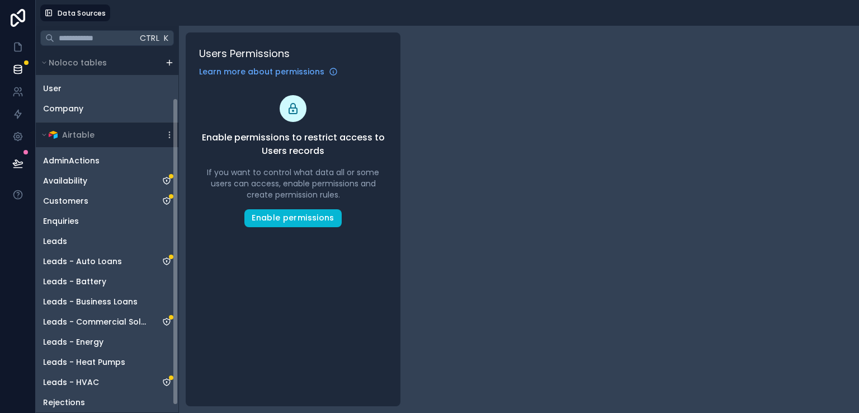
scroll to position [64, 0]
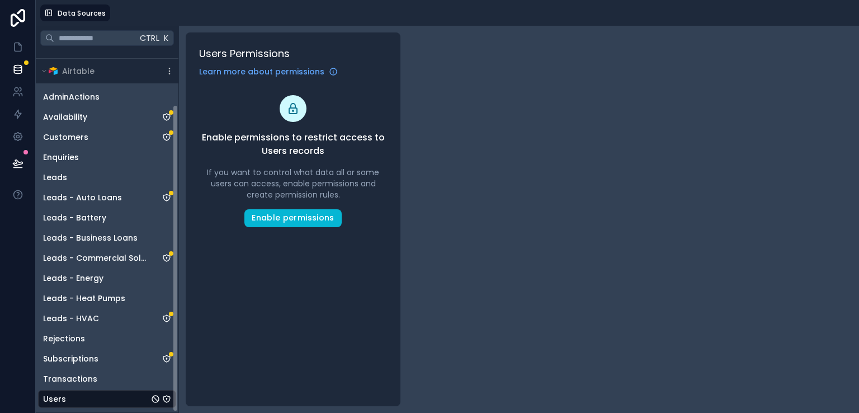
drag, startPoint x: 176, startPoint y: 257, endPoint x: 175, endPoint y: 370, distance: 113.5
click at [175, 370] on div "Noloco tables User Company Airtable AdminActions Availability Customers Enquiri…" at bounding box center [107, 231] width 143 height 362
click at [119, 394] on div "Users" at bounding box center [107, 399] width 138 height 18
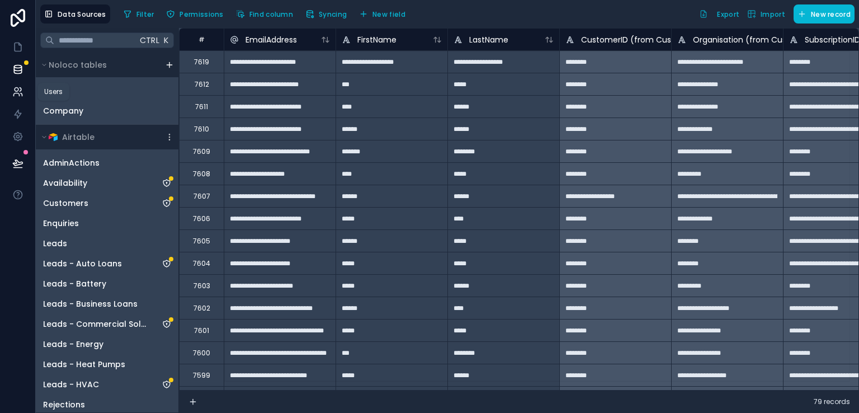
click at [15, 93] on icon at bounding box center [17, 91] width 11 height 11
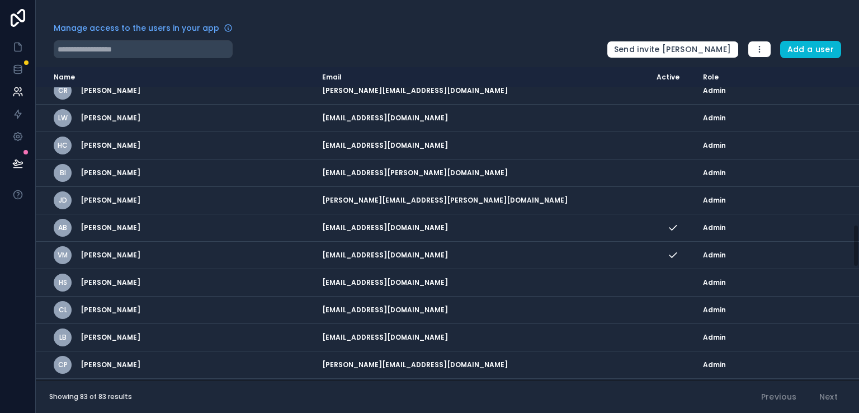
scroll to position [1971, 0]
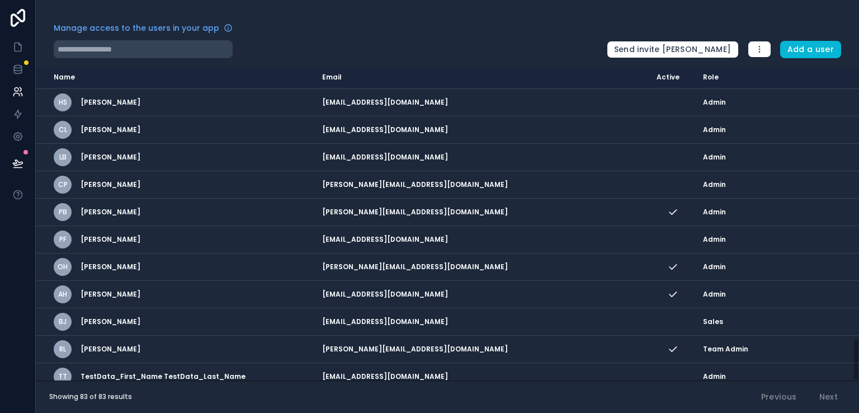
drag, startPoint x: 856, startPoint y: 103, endPoint x: 852, endPoint y: 381, distance: 277.3
click at [852, 381] on div "Manage access to the users in your app Send invite reminders Add a user Name Em…" at bounding box center [447, 206] width 823 height 413
drag, startPoint x: 856, startPoint y: 352, endPoint x: 849, endPoint y: 416, distance: 64.1
click at [849, 412] on html "Manage access to the users in your app Send invite reminders Add a user Name Em…" at bounding box center [429, 206] width 859 height 413
click at [20, 71] on icon at bounding box center [17, 69] width 11 height 11
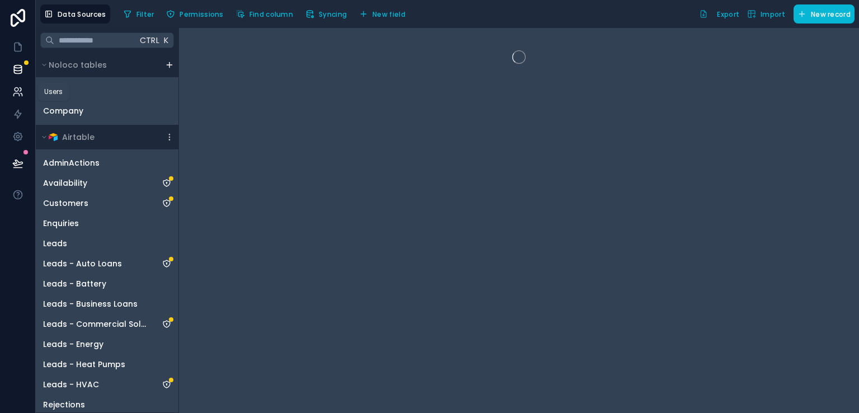
click at [19, 96] on icon at bounding box center [16, 94] width 6 height 3
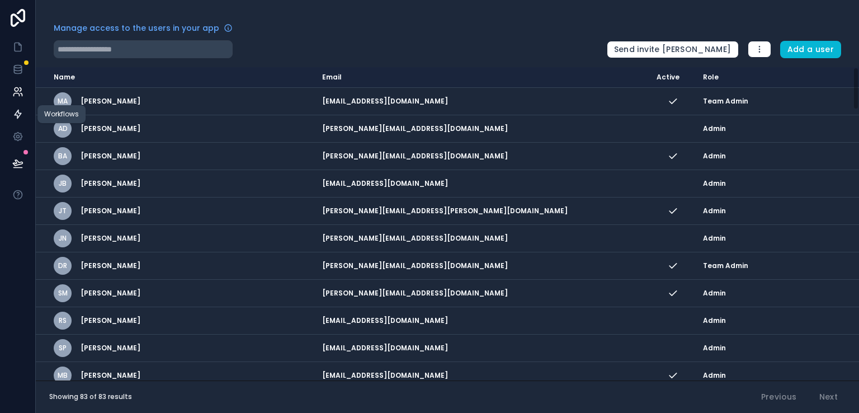
click at [17, 114] on icon at bounding box center [17, 113] width 11 height 11
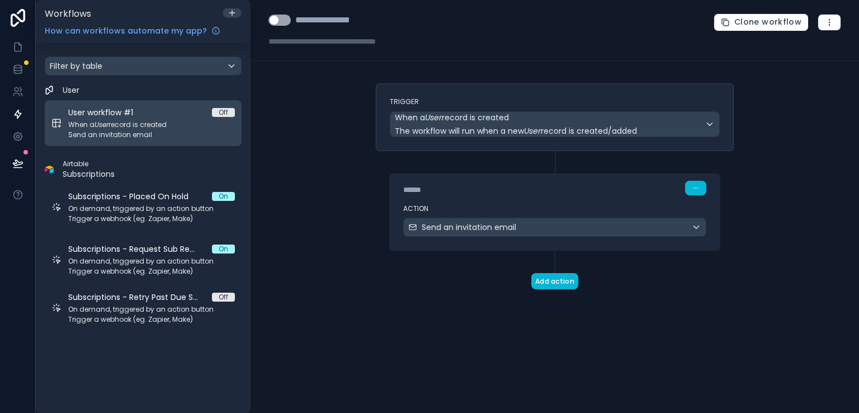
click at [152, 139] on span "Send an invitation email" at bounding box center [151, 134] width 167 height 9
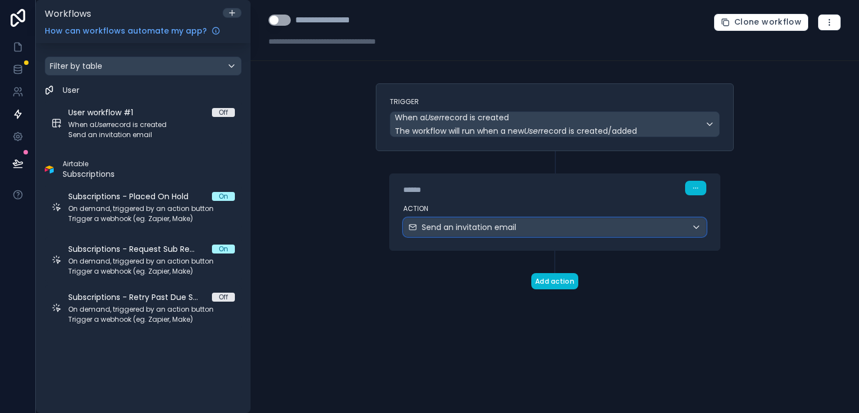
click at [610, 231] on div "Send an invitation email" at bounding box center [555, 227] width 302 height 18
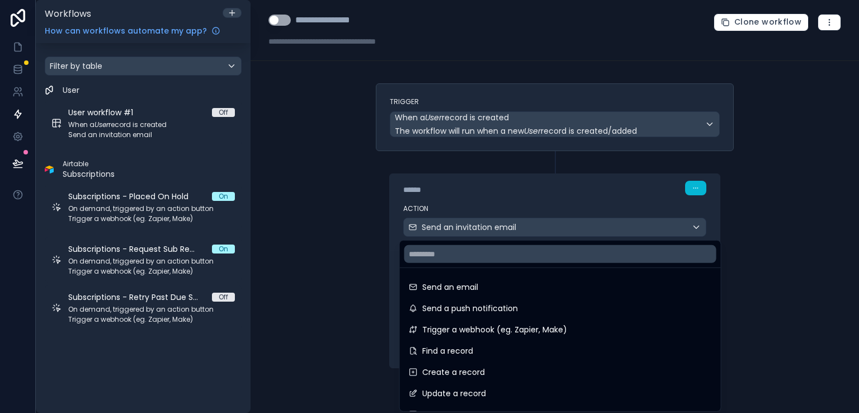
click at [778, 179] on div at bounding box center [429, 206] width 859 height 413
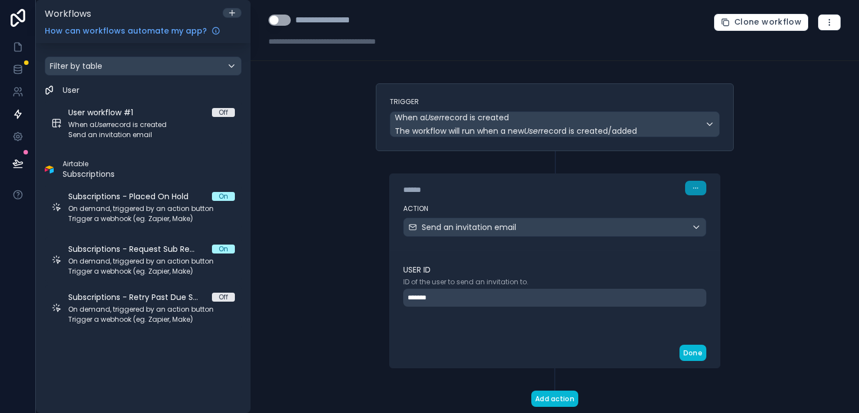
click at [691, 183] on button "button" at bounding box center [695, 188] width 21 height 15
click at [768, 163] on div "**********" at bounding box center [554, 206] width 608 height 413
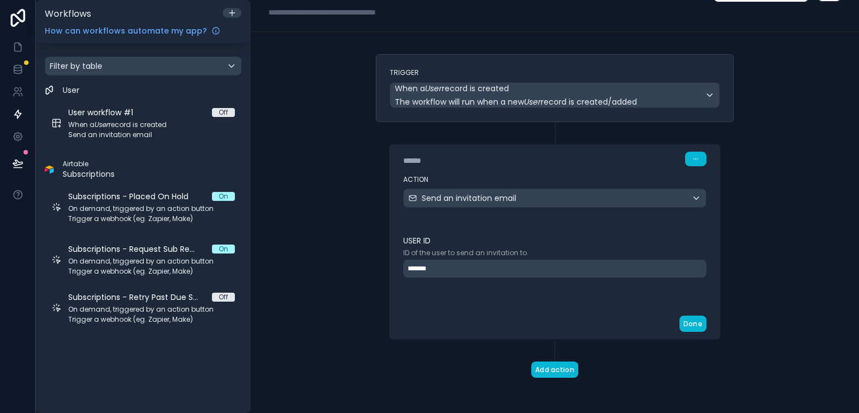
click at [653, 268] on div "*******" at bounding box center [554, 268] width 303 height 18
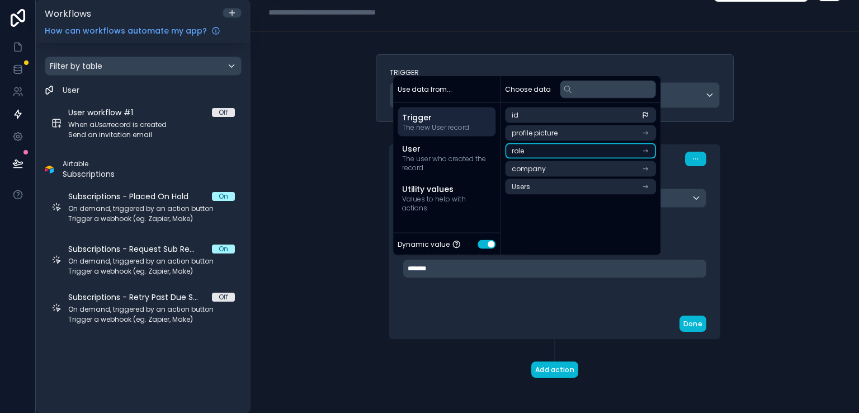
click at [644, 150] on icon "scrollable content" at bounding box center [645, 151] width 8 height 8
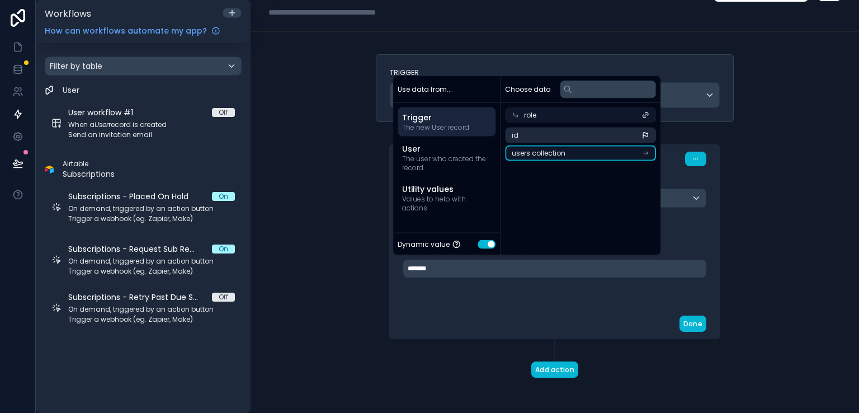
click at [649, 154] on li "users collection" at bounding box center [580, 153] width 151 height 16
click at [613, 135] on div "users collection" at bounding box center [580, 133] width 151 height 16
click at [596, 157] on li "users collection" at bounding box center [580, 153] width 151 height 16
click at [619, 132] on div "users collection" at bounding box center [580, 133] width 151 height 16
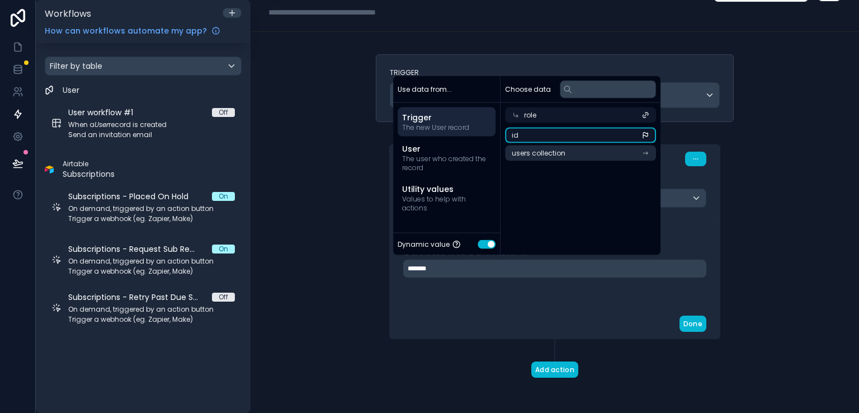
click at [628, 134] on li "id" at bounding box center [580, 135] width 151 height 16
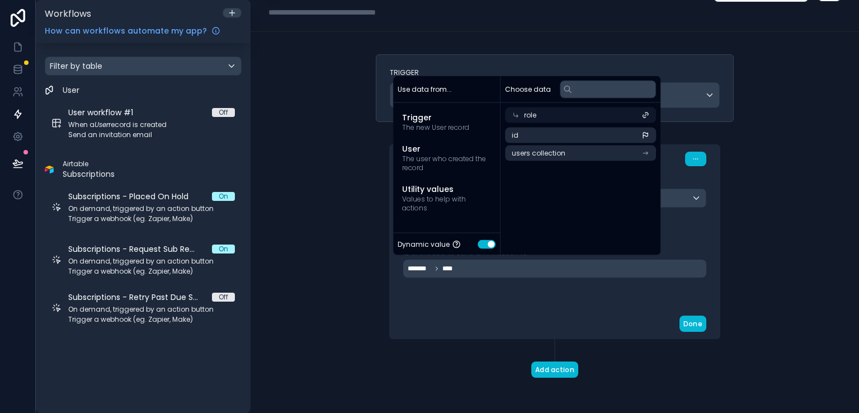
click at [516, 267] on div "******* ****" at bounding box center [554, 268] width 303 height 18
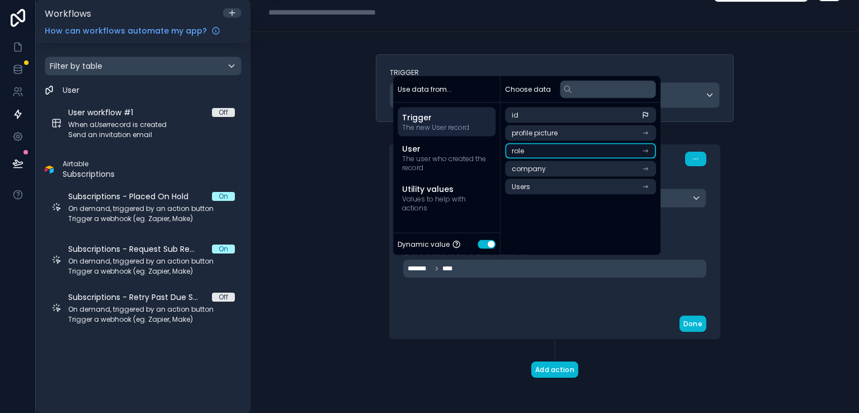
click at [566, 148] on li "role" at bounding box center [580, 151] width 151 height 16
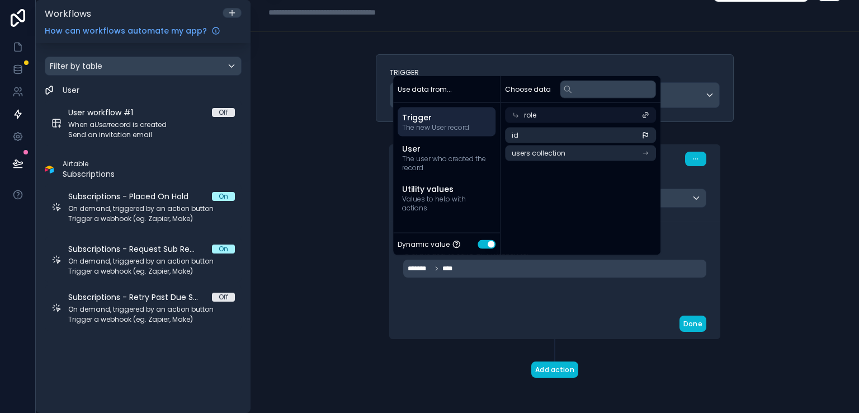
click at [516, 115] on icon at bounding box center [515, 115] width 8 height 8
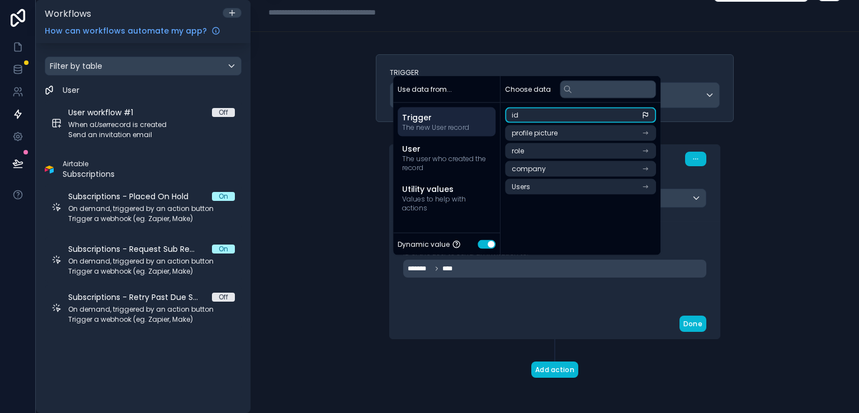
click at [516, 115] on span "id" at bounding box center [514, 115] width 7 height 9
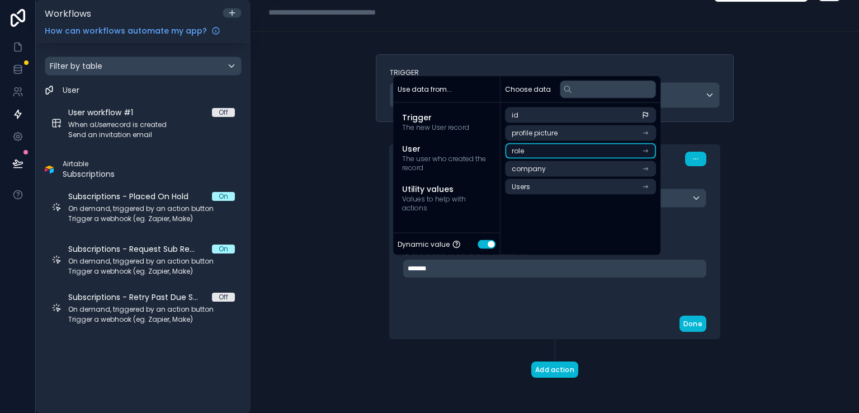
click at [527, 152] on li "role" at bounding box center [580, 151] width 151 height 16
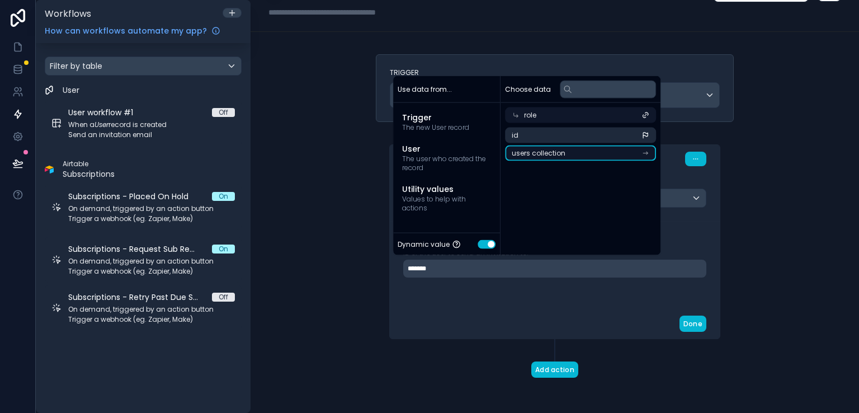
click at [647, 151] on icon "scrollable content" at bounding box center [645, 153] width 8 height 8
click at [646, 133] on icon at bounding box center [645, 133] width 8 height 8
click at [626, 153] on li "users collection" at bounding box center [580, 153] width 151 height 16
click at [645, 135] on icon at bounding box center [644, 133] width 3 height 3
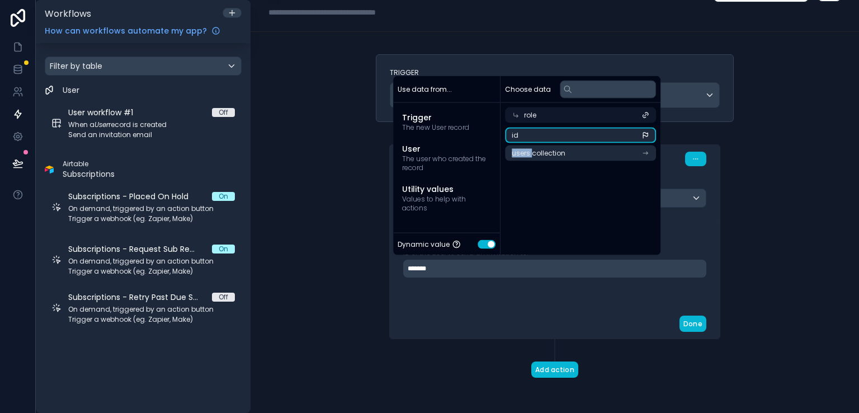
click at [645, 135] on icon "scrollable content" at bounding box center [645, 134] width 4 height 4
click at [647, 116] on icon at bounding box center [645, 115] width 8 height 8
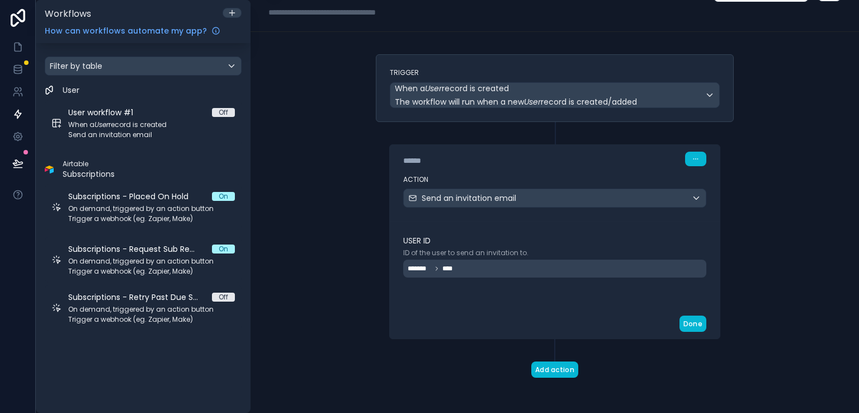
click at [449, 264] on span "****" at bounding box center [448, 268] width 13 height 9
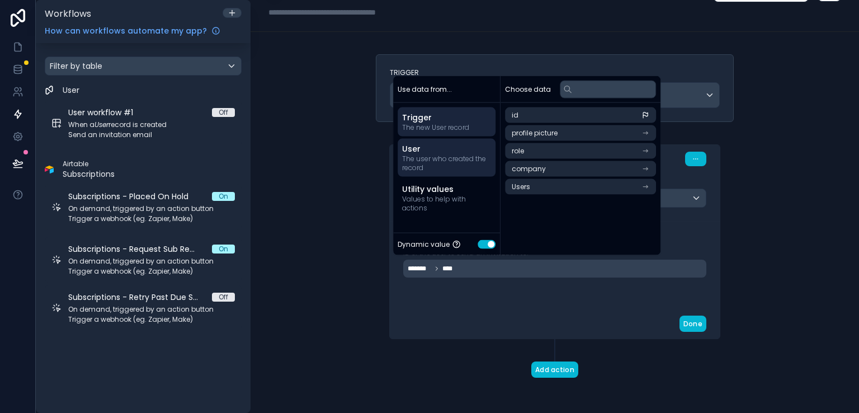
click at [483, 153] on span "User" at bounding box center [446, 148] width 89 height 11
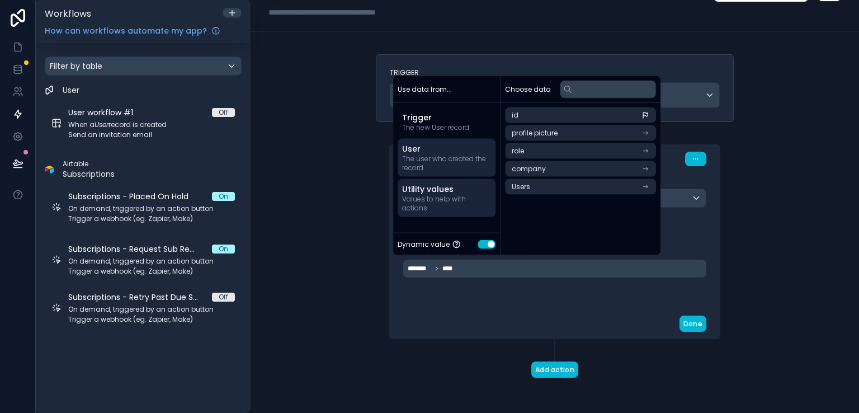
click at [461, 200] on span "Values to help with actions" at bounding box center [446, 204] width 89 height 18
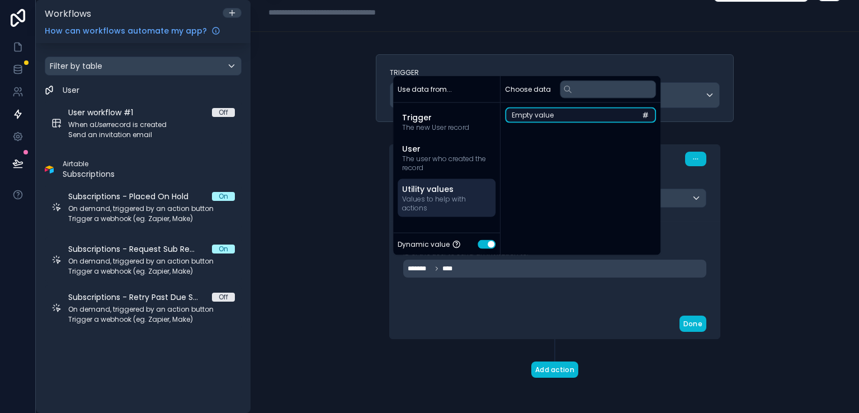
click at [607, 118] on li "Empty value" at bounding box center [580, 115] width 151 height 16
click at [647, 117] on icon "scrollable content" at bounding box center [645, 115] width 8 height 8
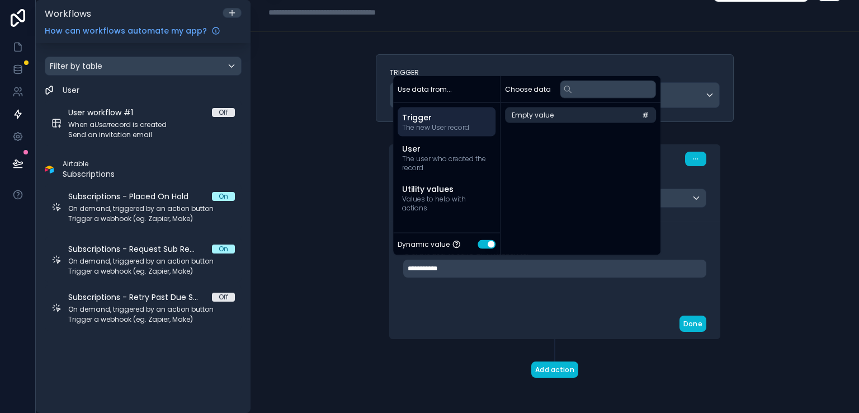
click at [432, 126] on span "The new User record" at bounding box center [446, 127] width 89 height 9
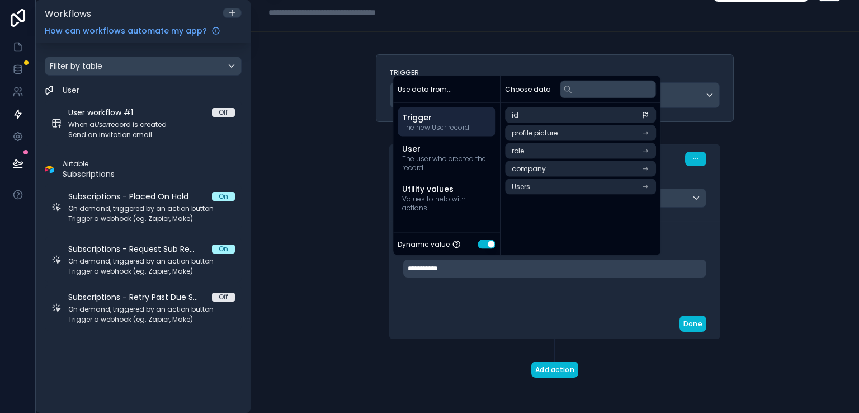
click at [434, 118] on span "Trigger" at bounding box center [446, 117] width 89 height 11
click at [517, 119] on li "id" at bounding box center [580, 115] width 151 height 16
click at [411, 311] on div "Done" at bounding box center [555, 324] width 330 height 30
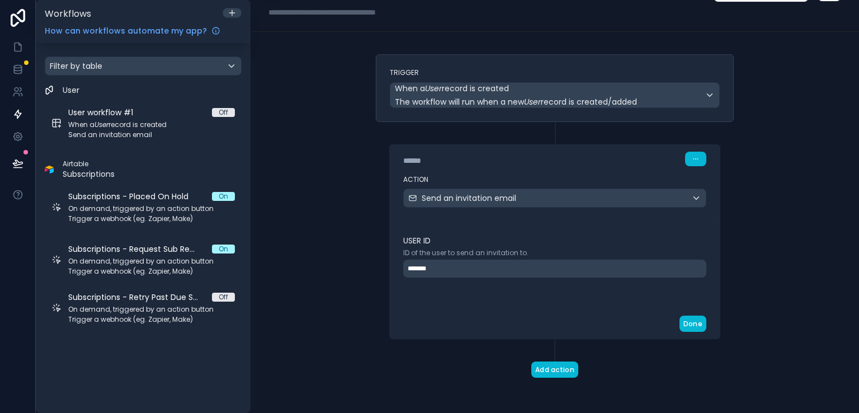
click at [475, 271] on div "*******" at bounding box center [554, 268] width 303 height 18
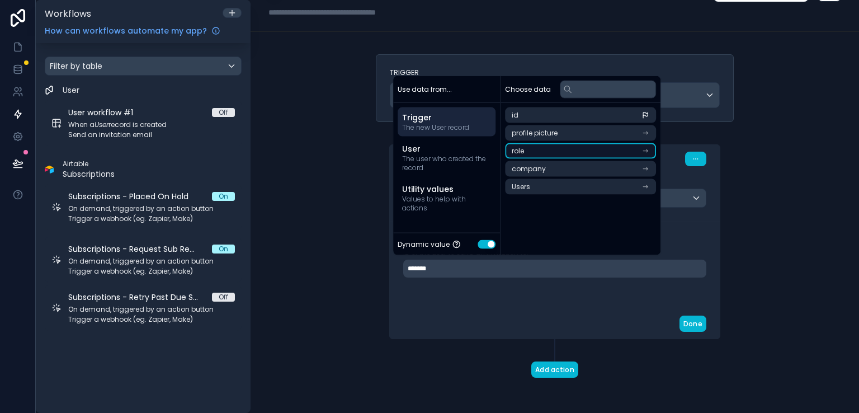
click at [561, 148] on li "role" at bounding box center [580, 151] width 151 height 16
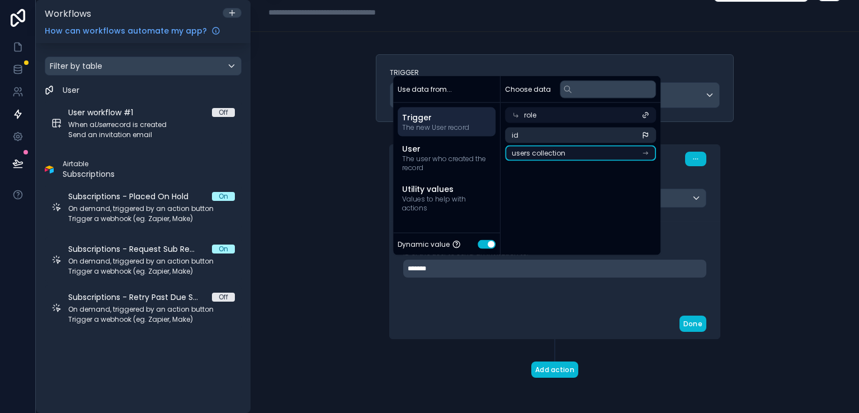
click at [647, 154] on icon "scrollable content" at bounding box center [645, 153] width 8 height 8
click at [595, 162] on span "No more options..." at bounding box center [580, 158] width 151 height 9
click at [648, 131] on icon at bounding box center [646, 131] width 3 height 3
click at [559, 114] on div "role" at bounding box center [580, 115] width 151 height 16
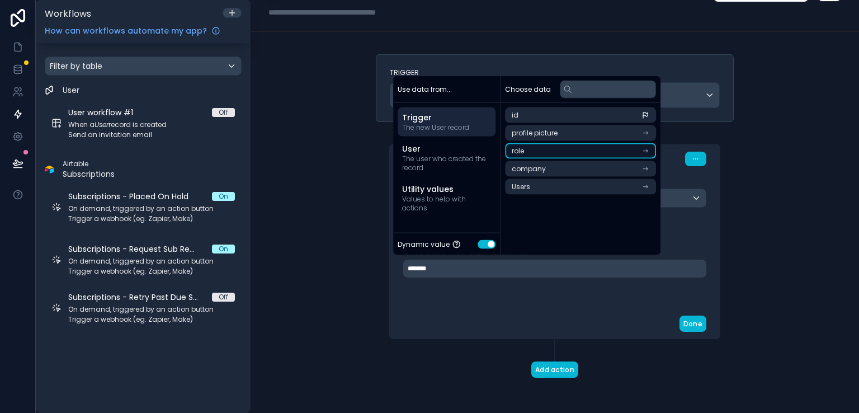
click at [553, 150] on li "role" at bounding box center [580, 151] width 151 height 16
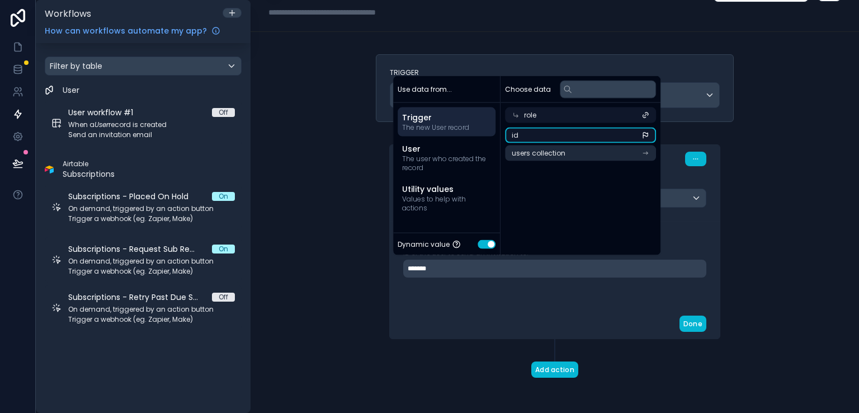
click at [558, 135] on li "id" at bounding box center [580, 135] width 151 height 16
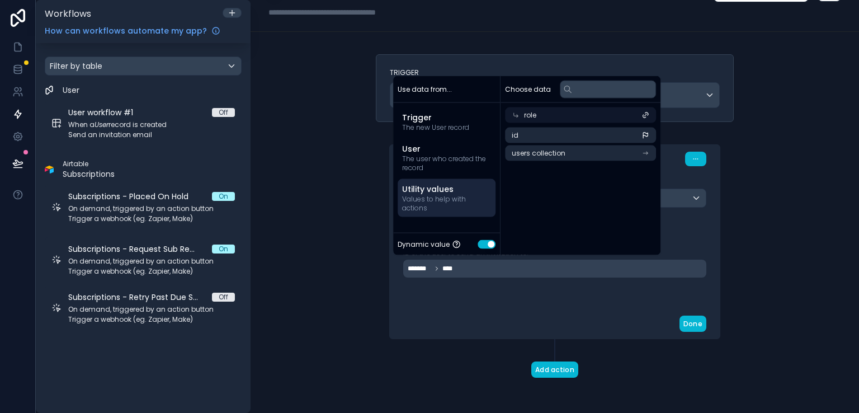
click at [448, 207] on span "Values to help with actions" at bounding box center [446, 204] width 89 height 18
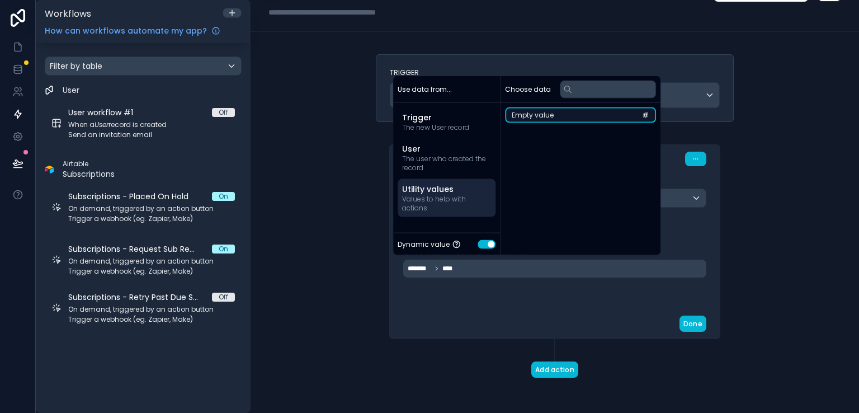
click at [598, 120] on li "Empty value" at bounding box center [580, 115] width 151 height 16
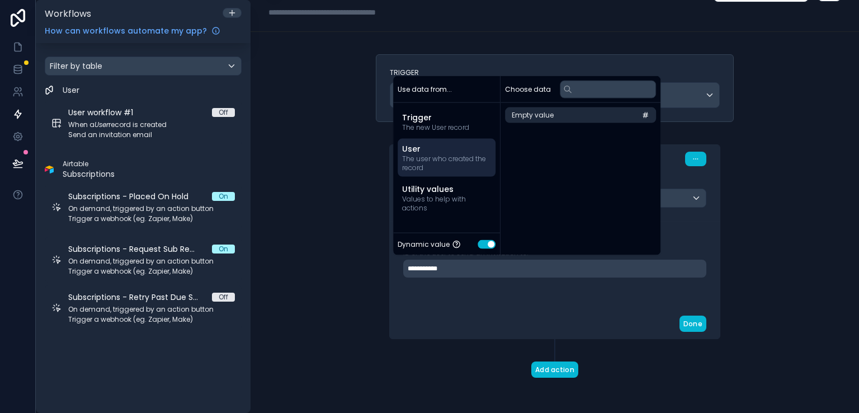
click at [440, 155] on span "The user who created the record" at bounding box center [446, 163] width 89 height 18
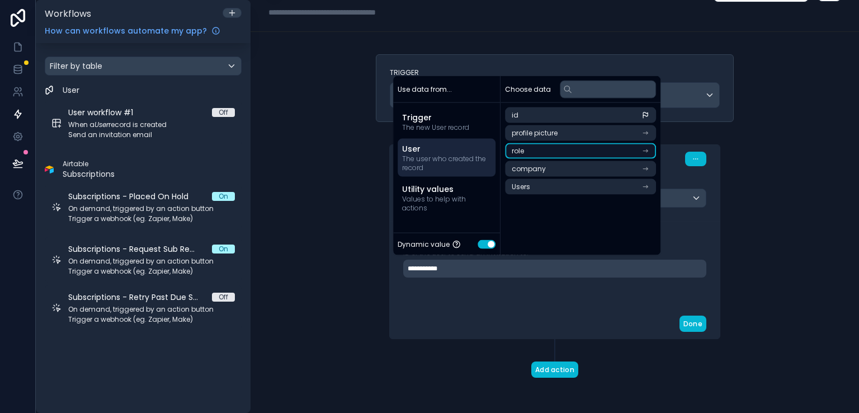
click at [543, 153] on li "role" at bounding box center [580, 151] width 151 height 16
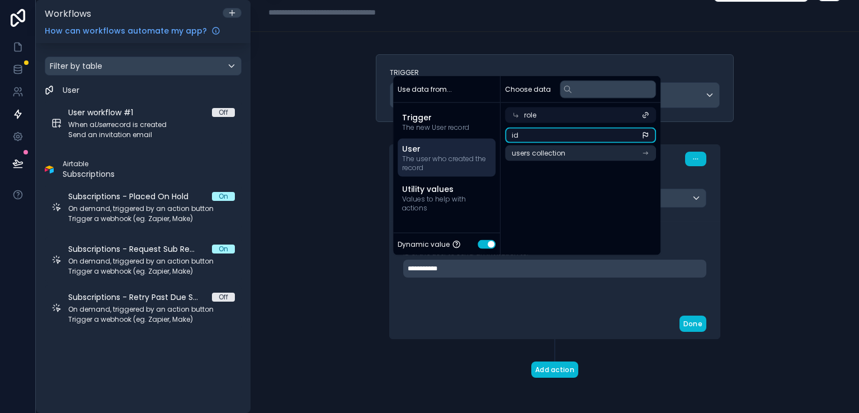
click at [591, 136] on li "id" at bounding box center [580, 135] width 151 height 16
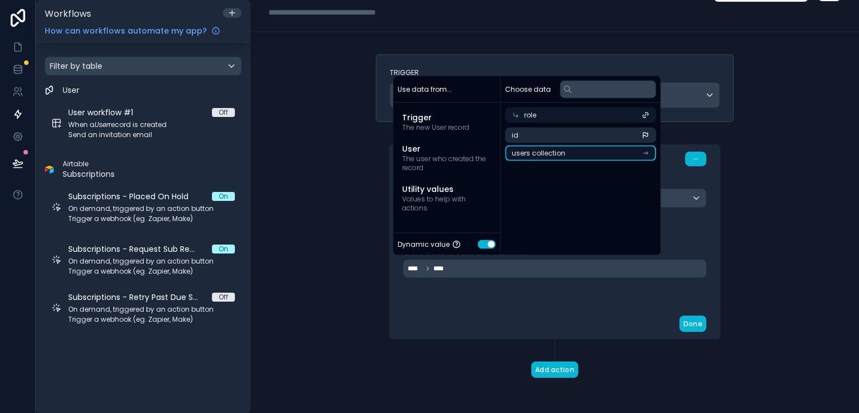
click at [606, 149] on li "users collection" at bounding box center [580, 153] width 151 height 16
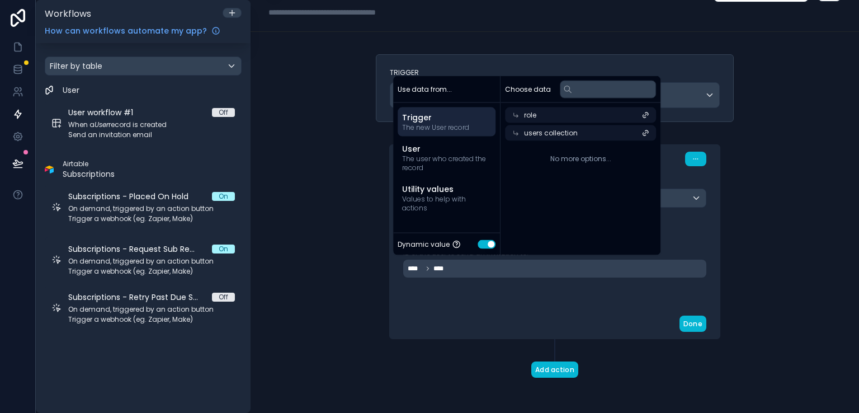
click at [449, 115] on span "Trigger" at bounding box center [446, 117] width 89 height 11
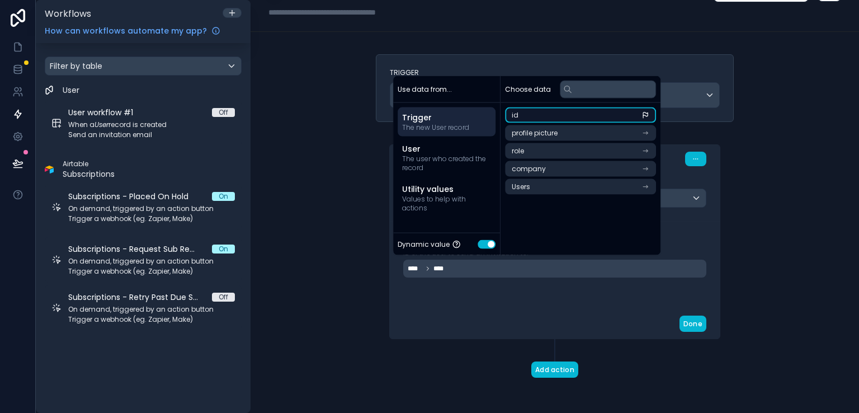
click at [548, 115] on li "id" at bounding box center [580, 115] width 151 height 16
click at [588, 112] on li "id" at bounding box center [580, 115] width 151 height 16
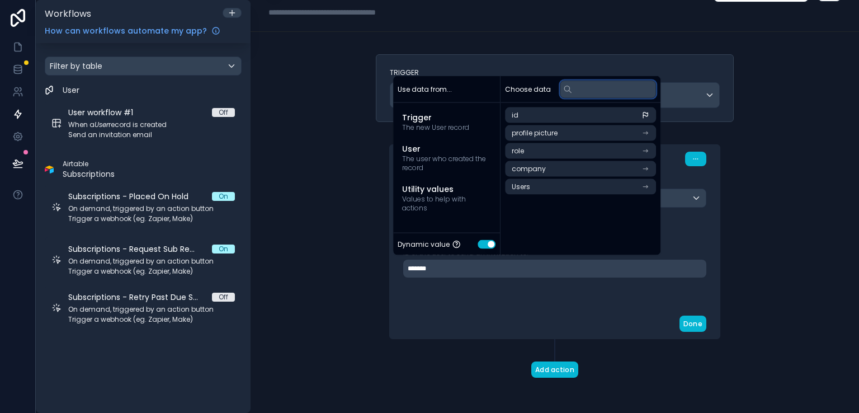
click at [610, 83] on input "text" at bounding box center [608, 89] width 96 height 18
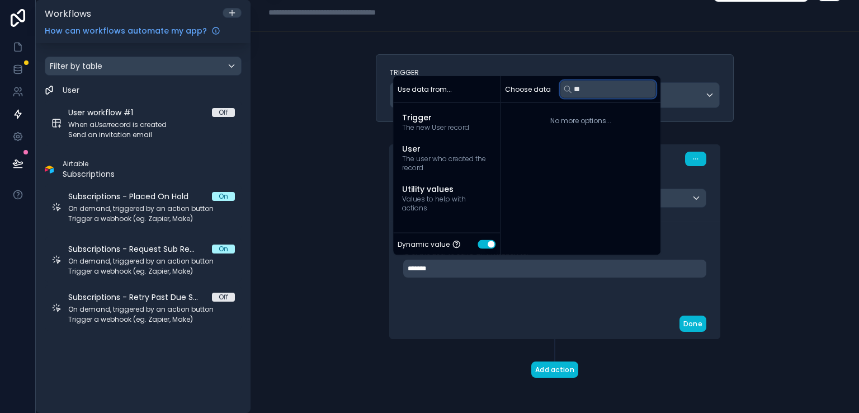
type input "*"
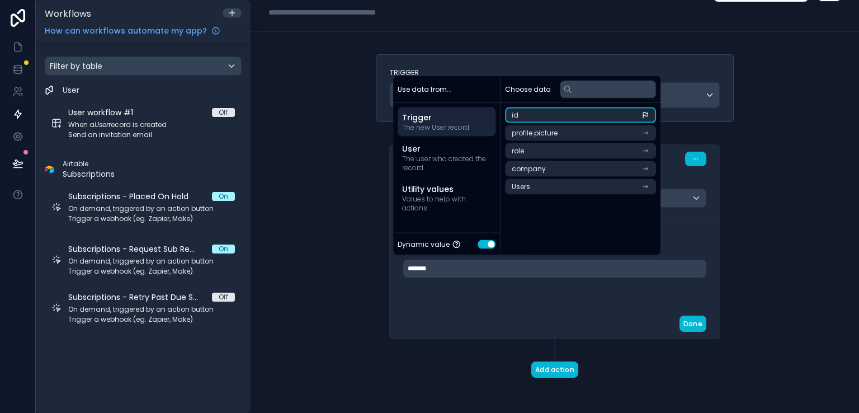
click at [465, 120] on span "Trigger" at bounding box center [446, 117] width 89 height 11
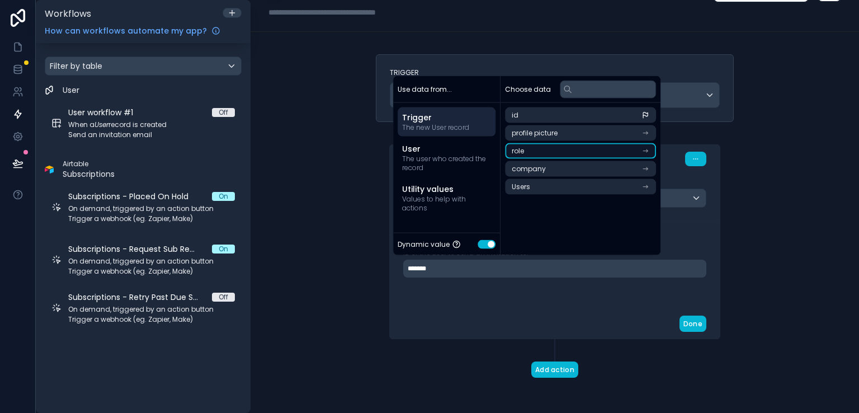
click at [571, 150] on li "role" at bounding box center [580, 151] width 151 height 16
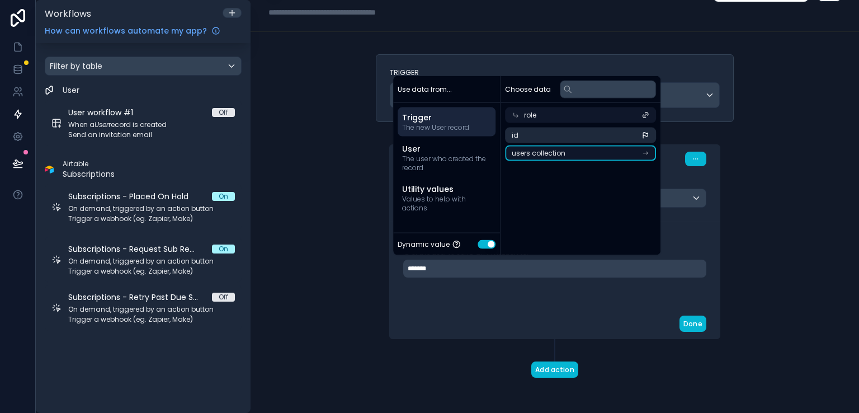
click at [615, 150] on li "users collection" at bounding box center [580, 153] width 151 height 16
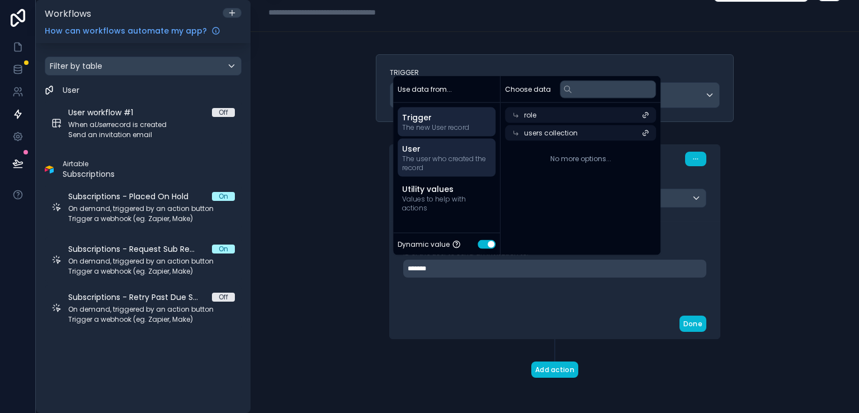
click at [449, 160] on span "The user who created the record" at bounding box center [446, 163] width 89 height 18
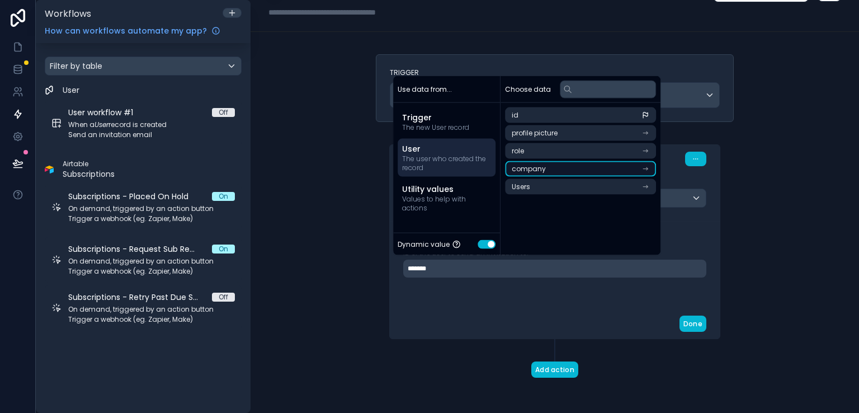
click at [555, 169] on li "company" at bounding box center [580, 169] width 151 height 16
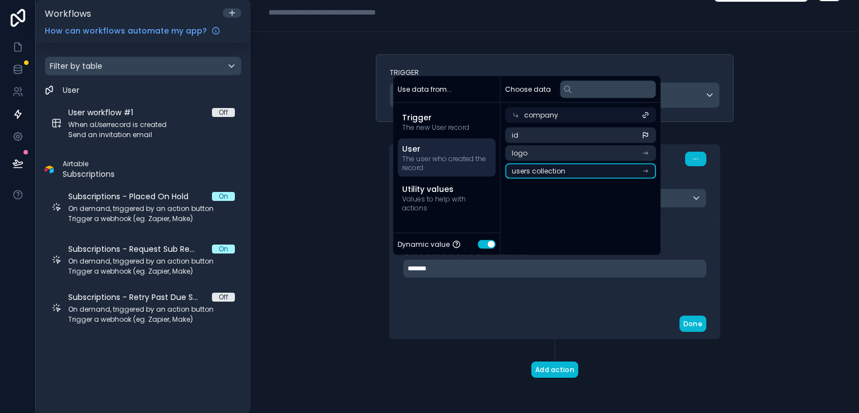
click at [593, 175] on li "users collection" at bounding box center [580, 171] width 151 height 16
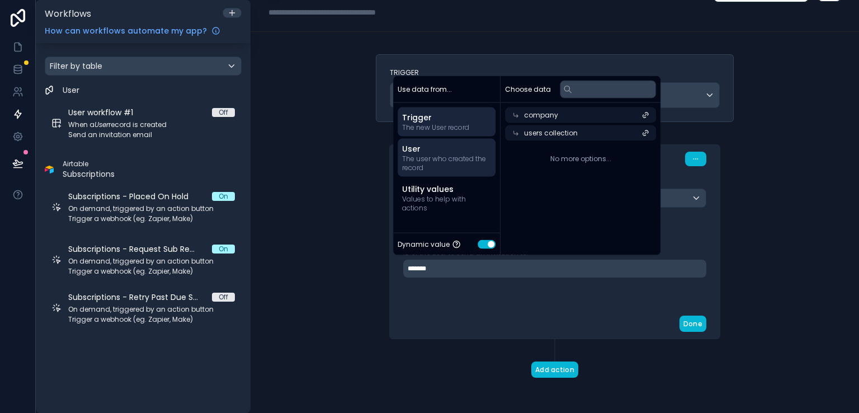
click at [434, 121] on span "Trigger" at bounding box center [446, 117] width 89 height 11
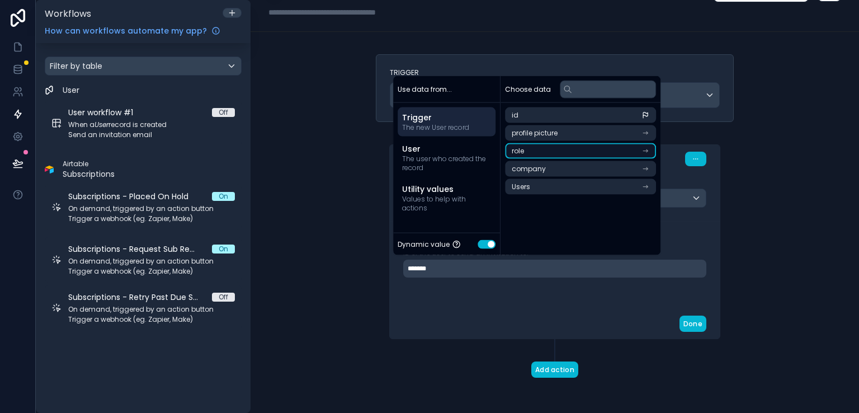
click at [563, 148] on li "role" at bounding box center [580, 151] width 151 height 16
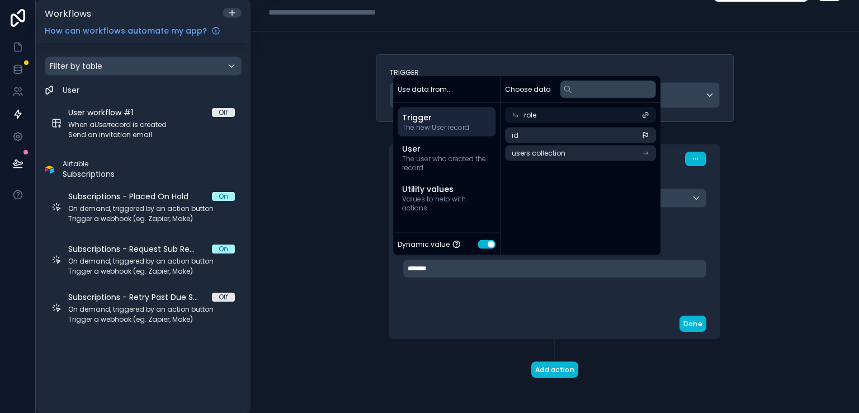
click at [433, 118] on span "Trigger" at bounding box center [446, 117] width 89 height 11
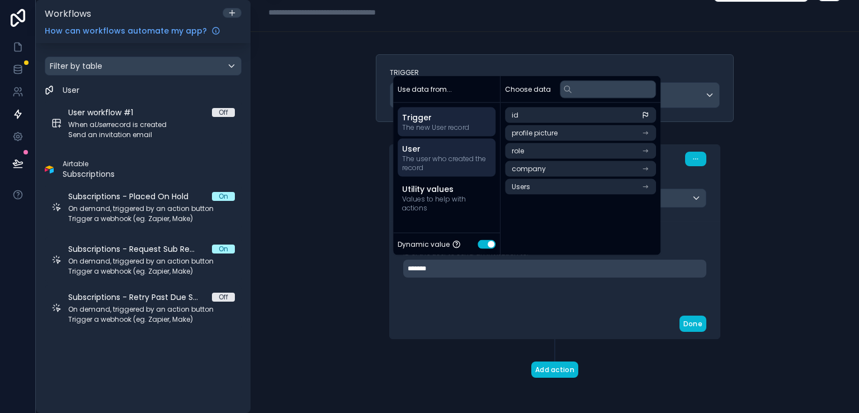
click at [436, 158] on span "The user who created the record" at bounding box center [446, 163] width 89 height 18
click at [440, 124] on span "The new User record" at bounding box center [446, 127] width 89 height 9
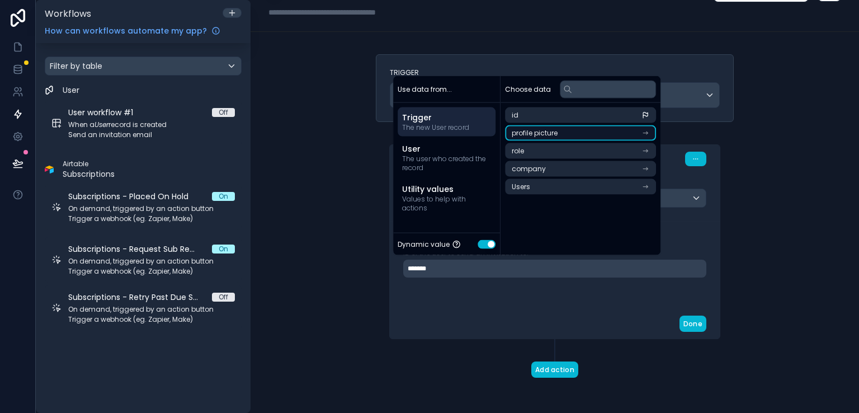
click at [581, 134] on li "profile picture" at bounding box center [580, 133] width 151 height 16
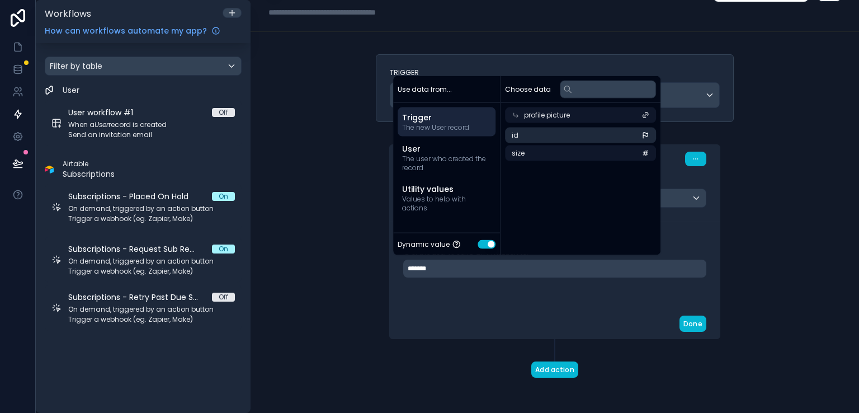
click at [581, 134] on li "id" at bounding box center [580, 135] width 151 height 16
click at [430, 115] on span "Trigger" at bounding box center [446, 117] width 89 height 11
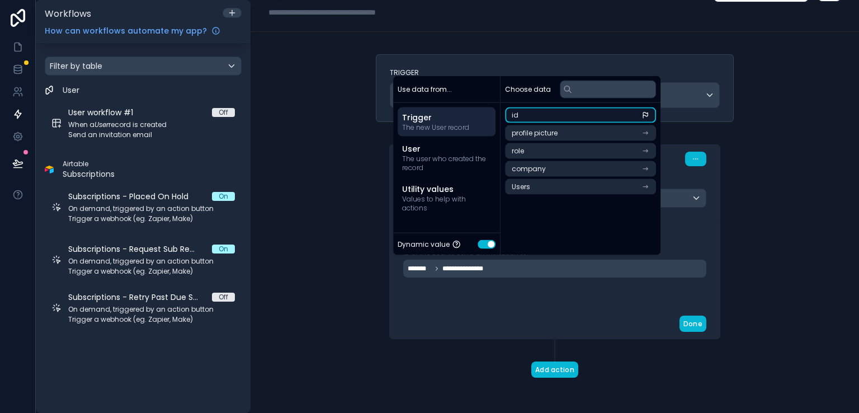
click at [556, 111] on li "id" at bounding box center [580, 115] width 151 height 16
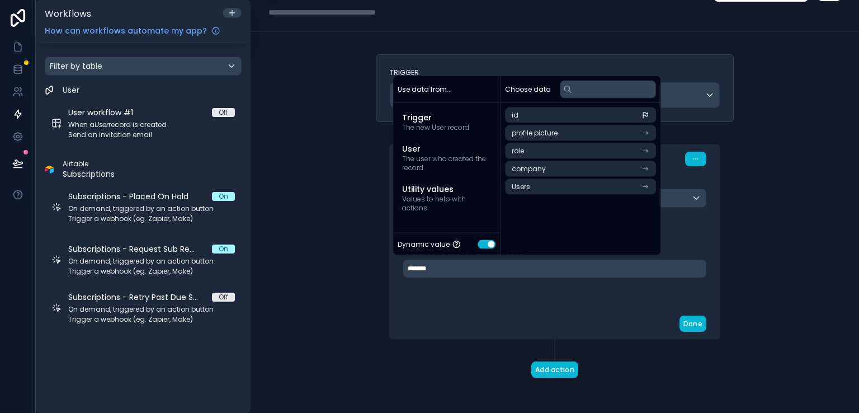
click at [481, 247] on button "Use setting" at bounding box center [486, 243] width 18 height 9
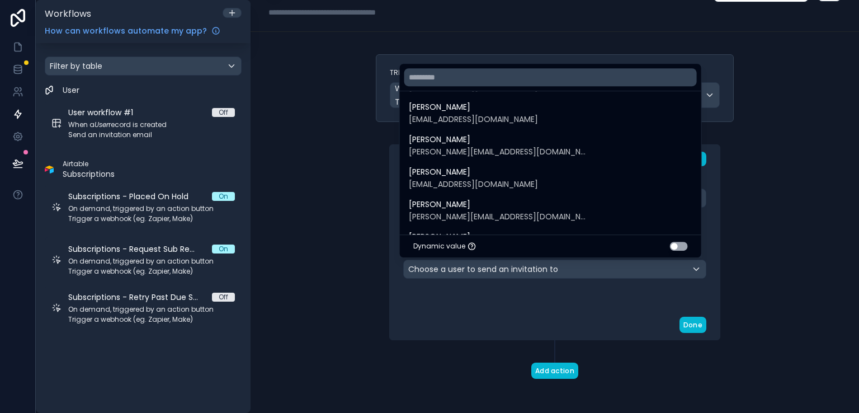
scroll to position [1780, 0]
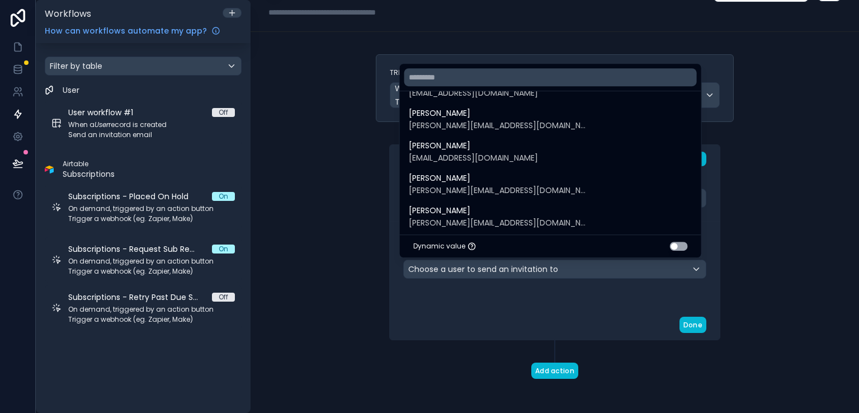
click at [681, 250] on div "Dynamic value Use setting" at bounding box center [550, 245] width 301 height 23
click at [681, 249] on button "Use setting" at bounding box center [679, 245] width 18 height 9
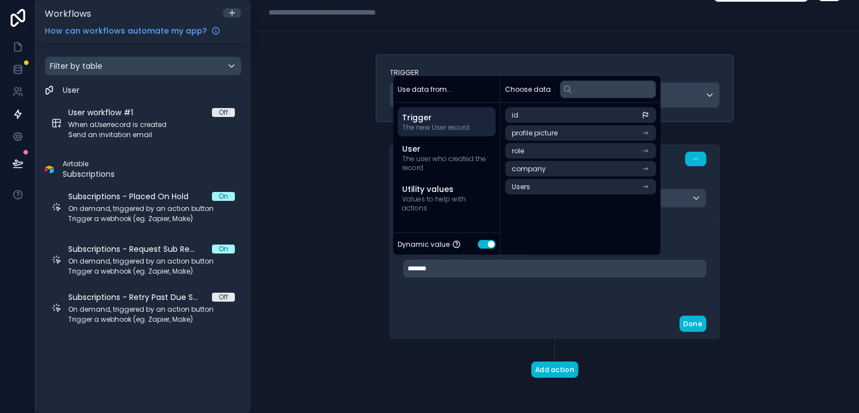
click at [479, 119] on span "Trigger" at bounding box center [446, 117] width 89 height 11
click at [462, 159] on span "The user who created the record" at bounding box center [446, 163] width 89 height 18
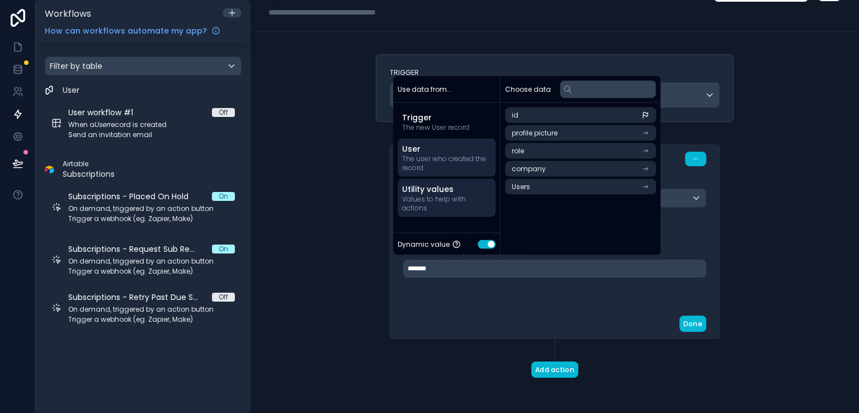
click at [459, 200] on span "Values to help with actions" at bounding box center [446, 204] width 89 height 18
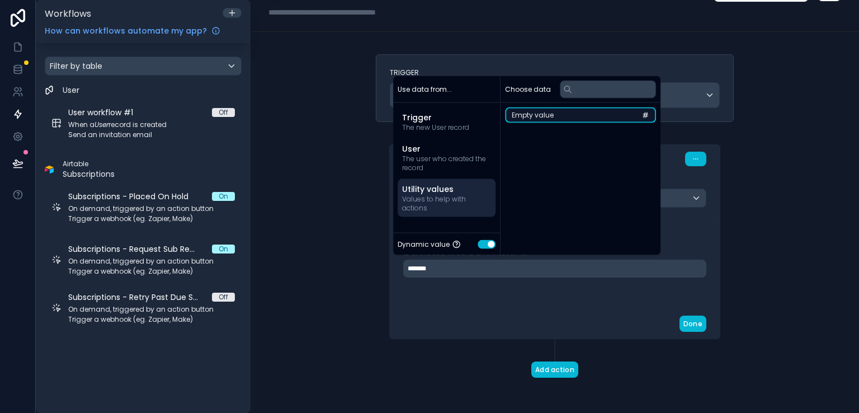
click at [557, 116] on li "Empty value" at bounding box center [580, 115] width 151 height 16
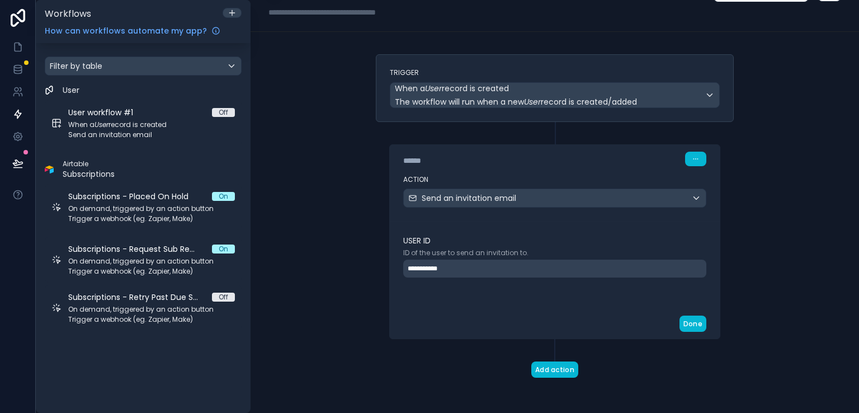
click at [469, 271] on div "**********" at bounding box center [554, 268] width 303 height 18
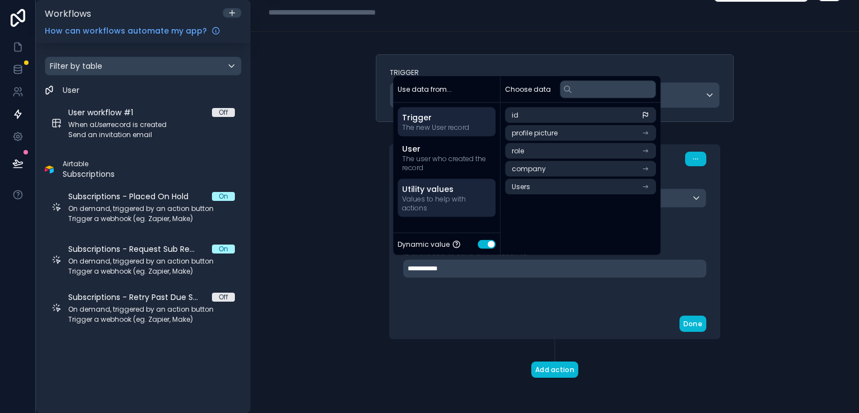
click at [458, 201] on span "Values to help with actions" at bounding box center [446, 204] width 89 height 18
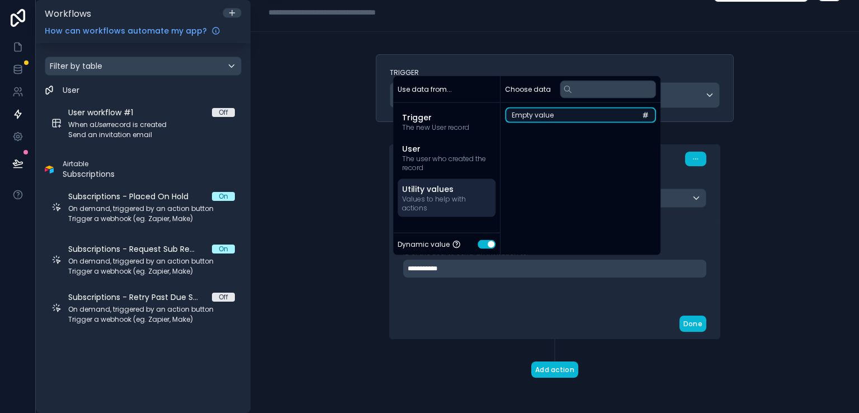
click at [576, 117] on li "Empty value" at bounding box center [580, 115] width 151 height 16
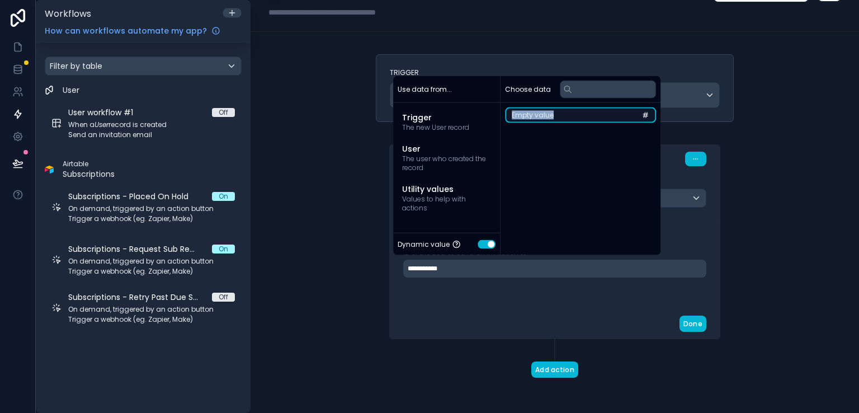
click at [576, 117] on li "Empty value" at bounding box center [580, 115] width 151 height 16
click at [504, 267] on div "**********" at bounding box center [554, 268] width 303 height 18
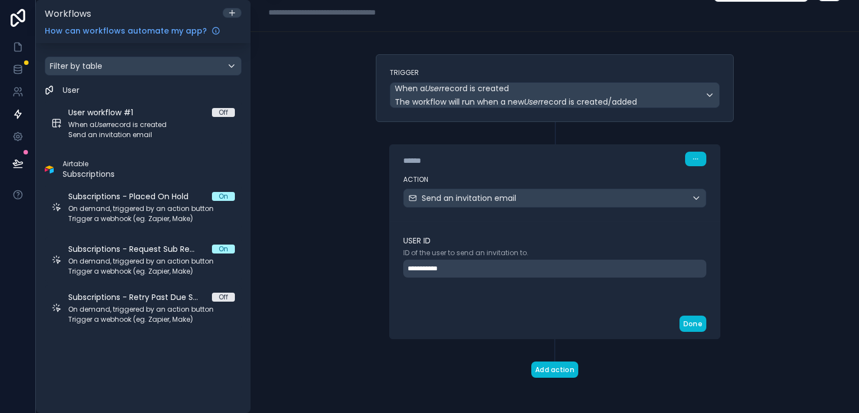
click at [463, 263] on div "**********" at bounding box center [554, 268] width 303 height 18
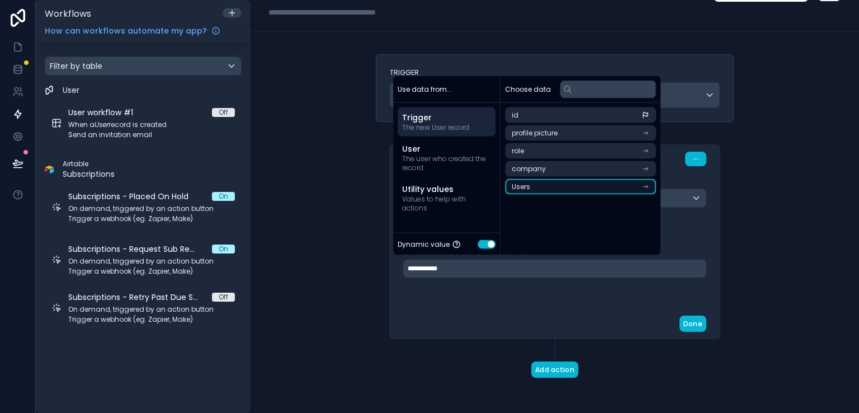
click at [567, 187] on li "Users" at bounding box center [580, 187] width 151 height 16
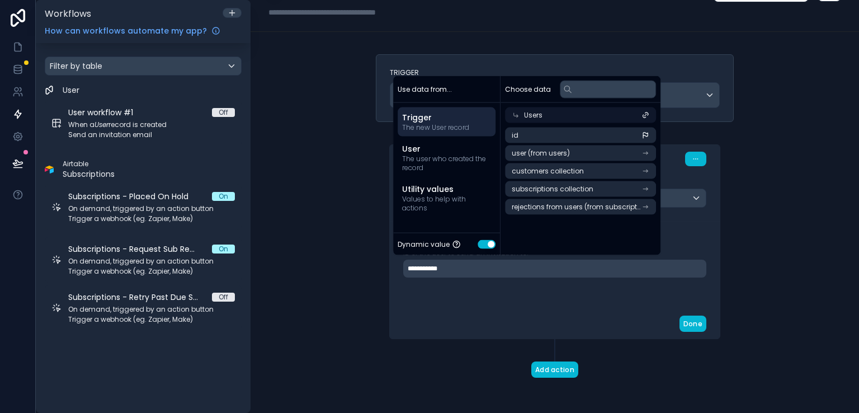
click at [457, 123] on span "The new User record" at bounding box center [446, 127] width 89 height 9
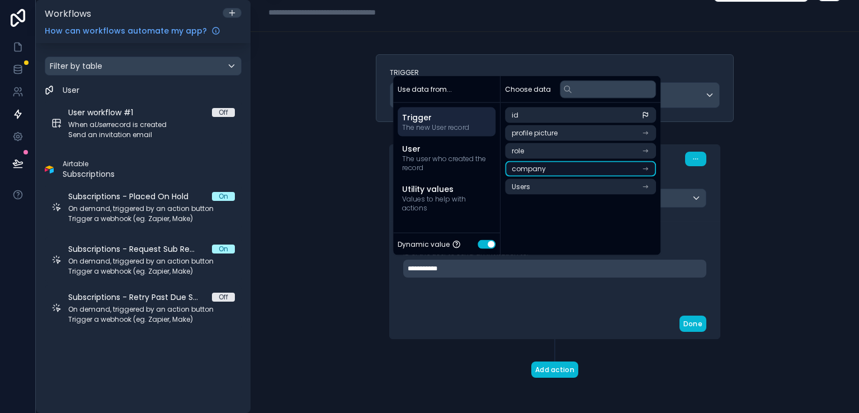
click at [541, 167] on span "company" at bounding box center [528, 168] width 34 height 9
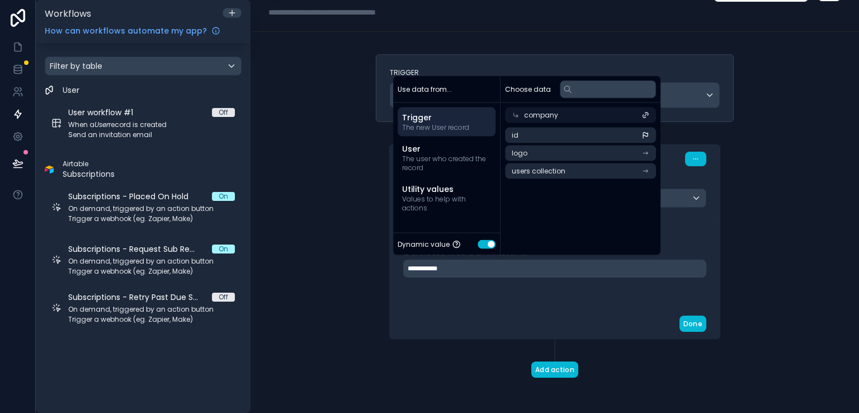
click at [416, 117] on span "Trigger" at bounding box center [446, 117] width 89 height 11
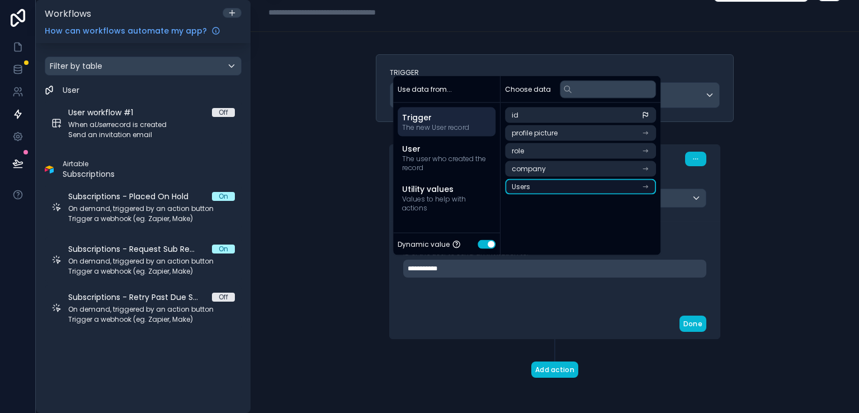
click at [531, 190] on li "Users" at bounding box center [580, 187] width 151 height 16
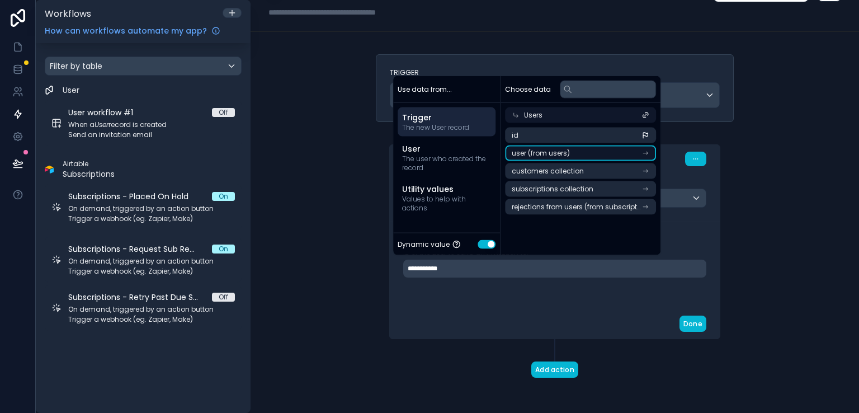
click at [591, 155] on li "user (from users)" at bounding box center [580, 153] width 151 height 16
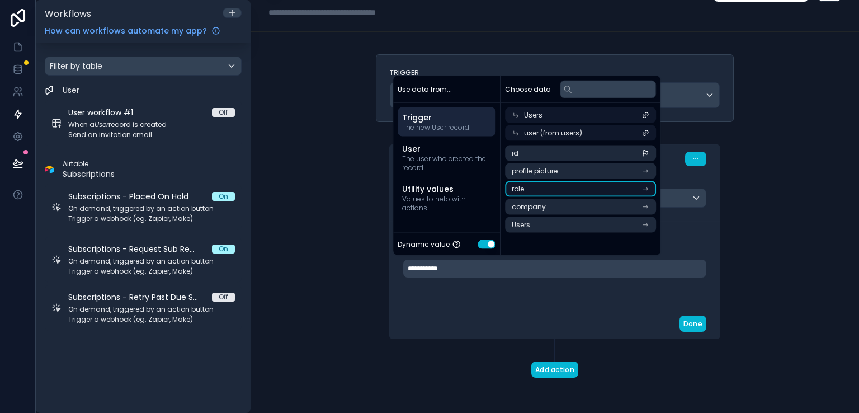
click at [586, 188] on li "role" at bounding box center [580, 189] width 151 height 16
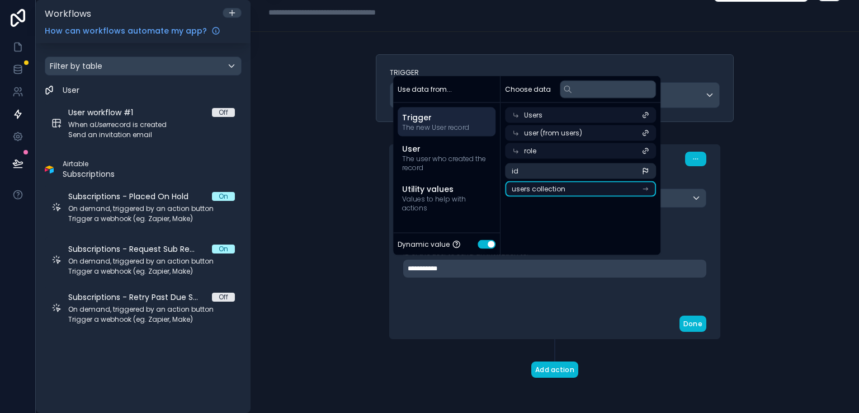
click at [556, 192] on span "users collection" at bounding box center [538, 188] width 54 height 9
click at [572, 305] on div "**********" at bounding box center [555, 265] width 330 height 88
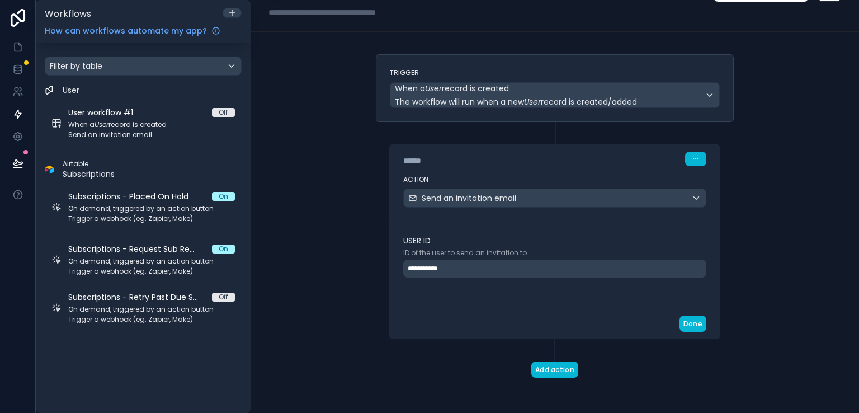
click at [541, 269] on div "**********" at bounding box center [554, 268] width 303 height 18
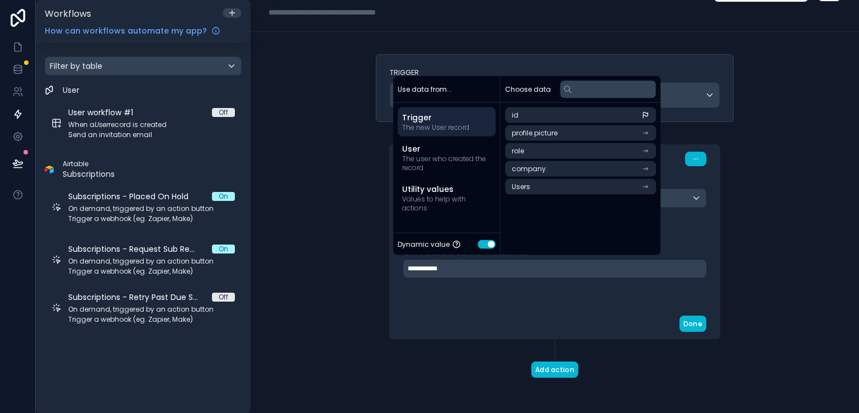
click at [425, 118] on span "Trigger" at bounding box center [446, 117] width 89 height 11
click at [592, 186] on li "Users" at bounding box center [580, 187] width 151 height 16
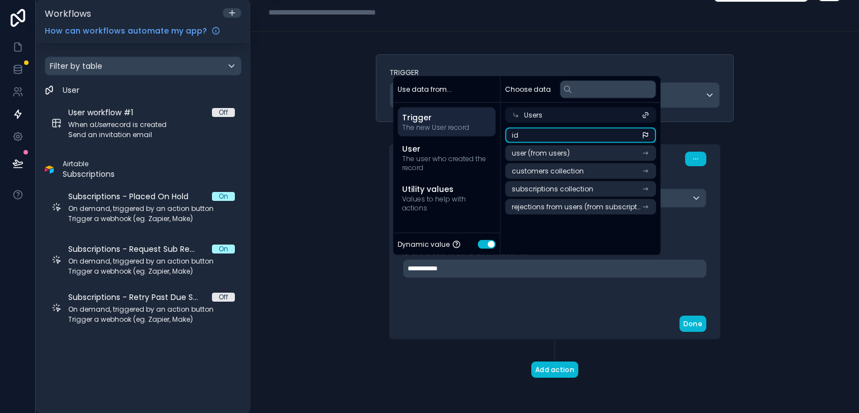
click at [625, 134] on li "id" at bounding box center [580, 135] width 151 height 16
click at [445, 124] on span "The new User record" at bounding box center [446, 127] width 89 height 9
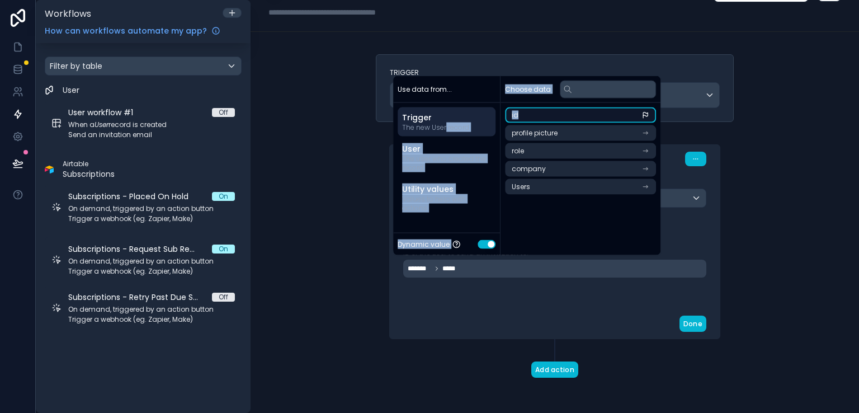
drag, startPoint x: 445, startPoint y: 124, endPoint x: 525, endPoint y: 120, distance: 80.6
click at [525, 120] on div "Use data from... Trigger The new User record User The user who created the reco…" at bounding box center [526, 165] width 267 height 179
click at [525, 120] on li "id" at bounding box center [580, 115] width 151 height 16
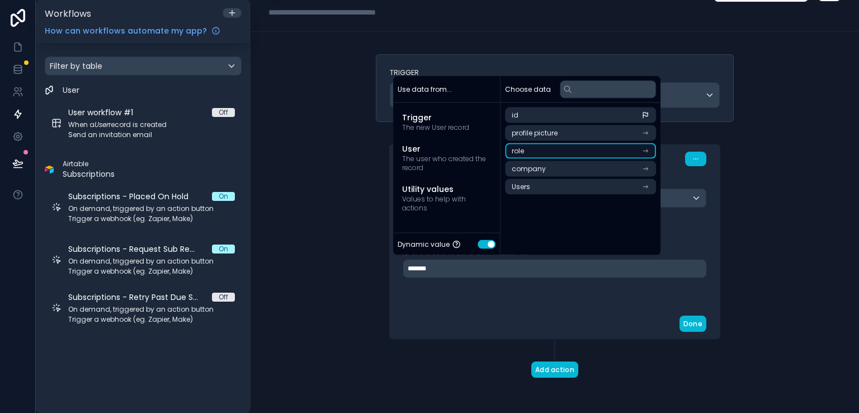
click at [541, 154] on li "role" at bounding box center [580, 151] width 151 height 16
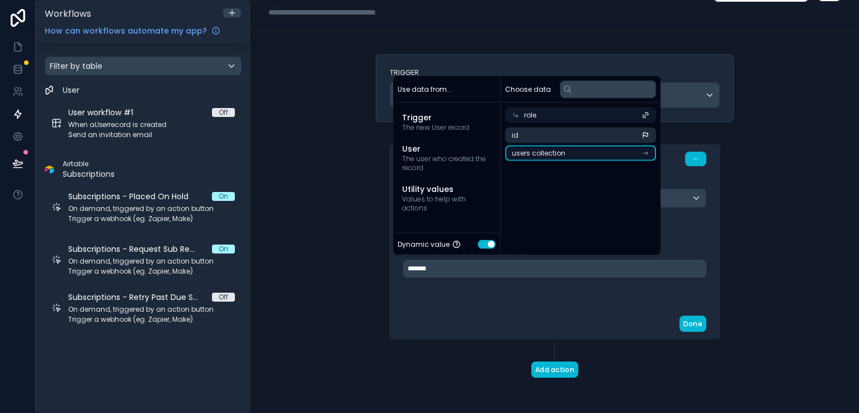
click at [593, 151] on li "users collection" at bounding box center [580, 153] width 151 height 16
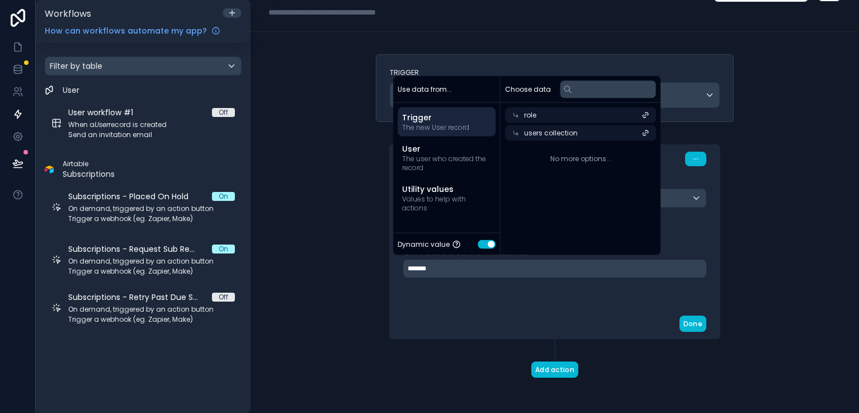
click at [436, 123] on span "The new User record" at bounding box center [446, 127] width 89 height 9
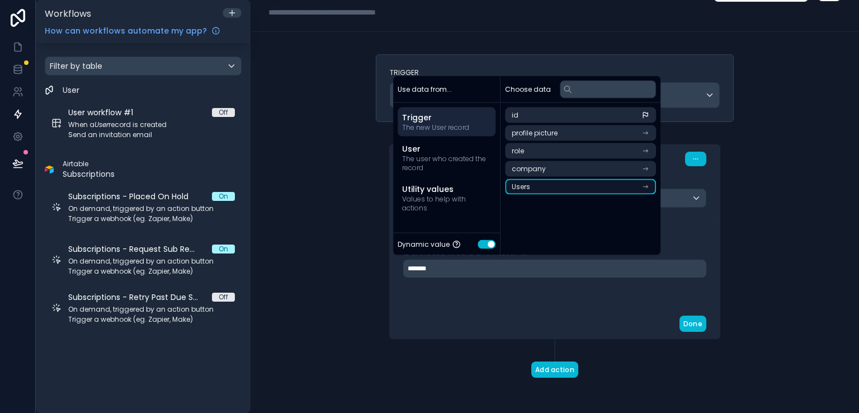
click at [534, 188] on li "Users" at bounding box center [580, 187] width 151 height 16
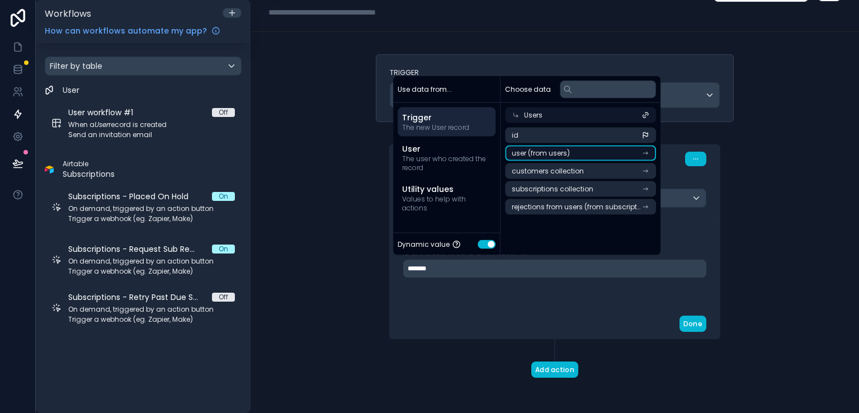
click at [617, 155] on li "user (from users)" at bounding box center [580, 153] width 151 height 16
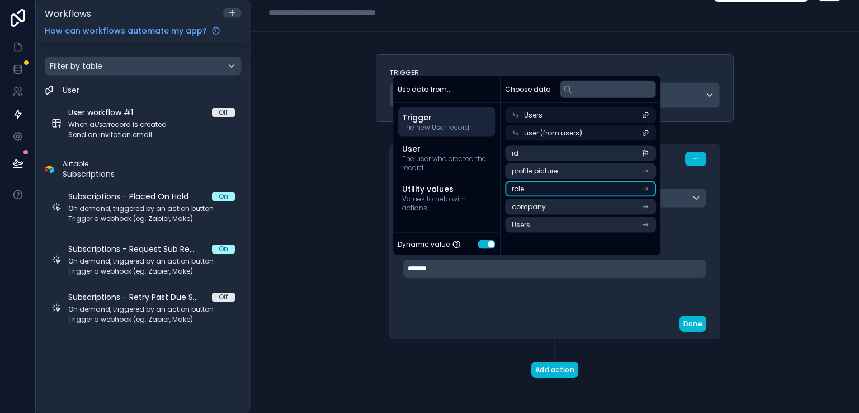
click at [634, 188] on li "role" at bounding box center [580, 189] width 151 height 16
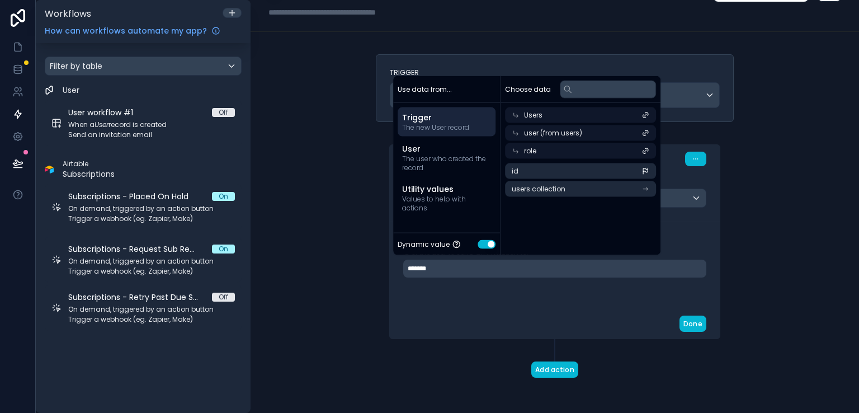
click at [520, 135] on div "user (from users)" at bounding box center [580, 133] width 151 height 16
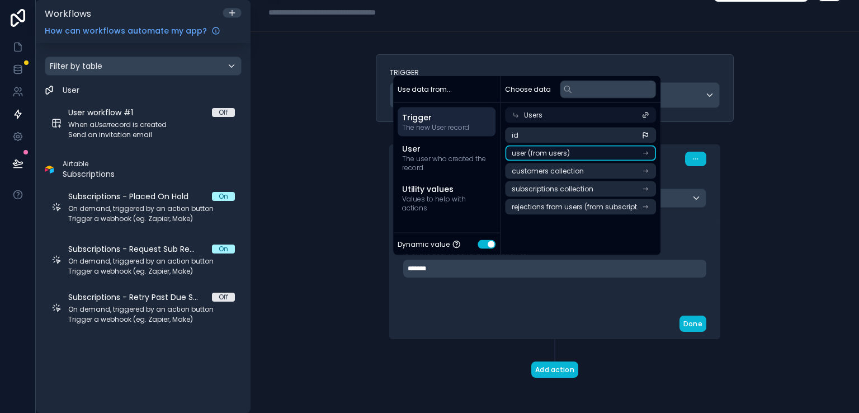
click at [593, 153] on li "user (from users)" at bounding box center [580, 153] width 151 height 16
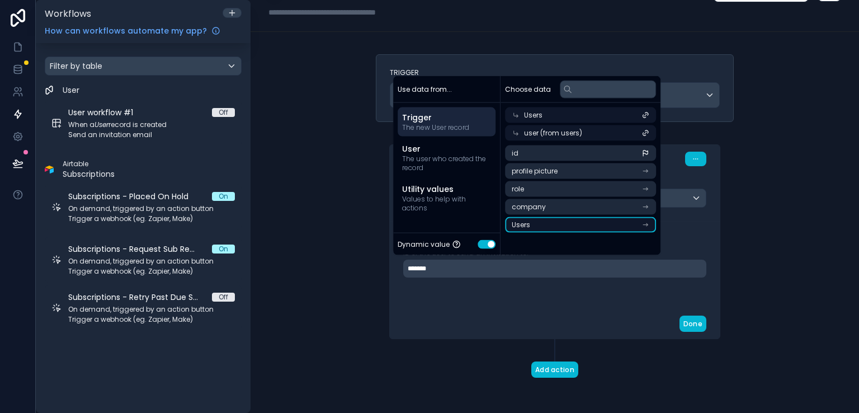
click at [592, 226] on li "Users" at bounding box center [580, 225] width 151 height 16
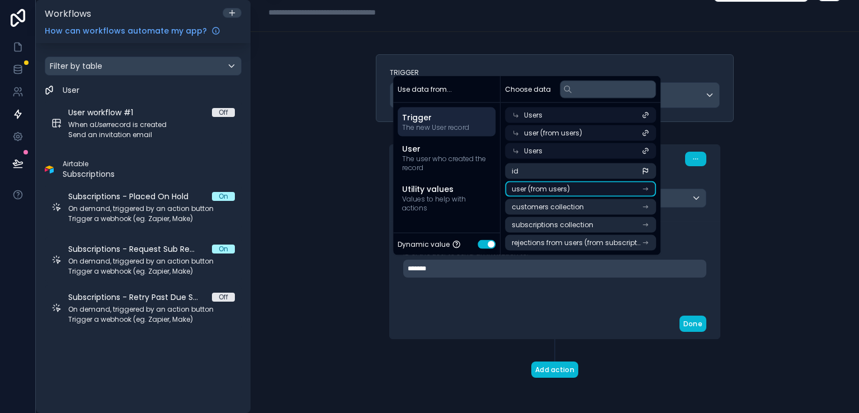
click at [641, 188] on li "user (from users)" at bounding box center [580, 189] width 151 height 16
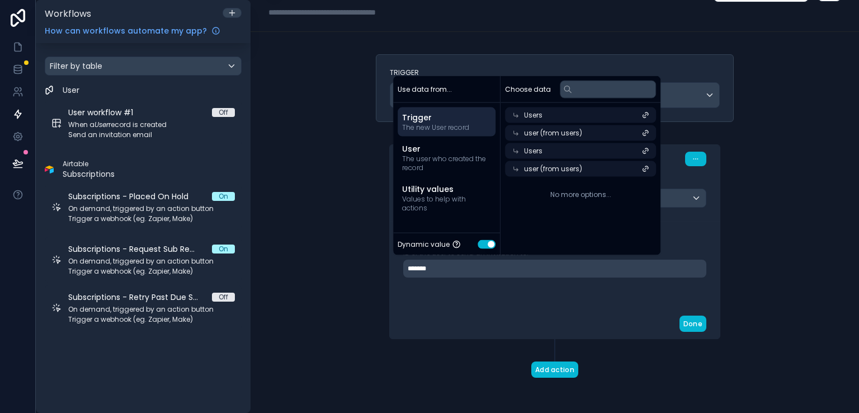
click at [627, 168] on div "user (from users)" at bounding box center [580, 169] width 151 height 16
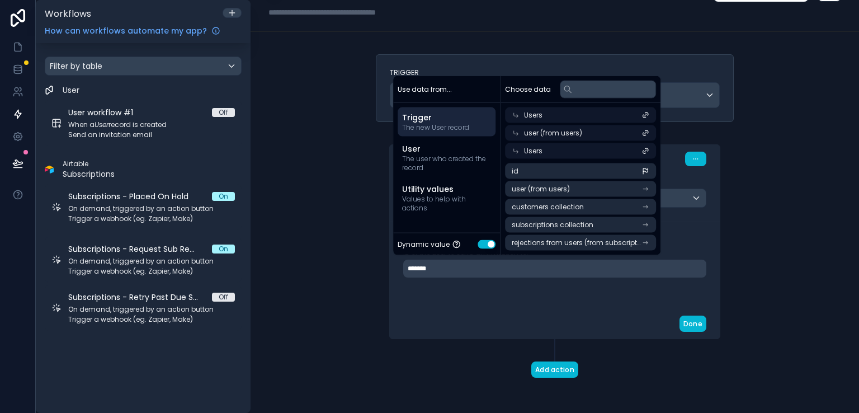
click at [609, 151] on div "Users" at bounding box center [580, 151] width 151 height 16
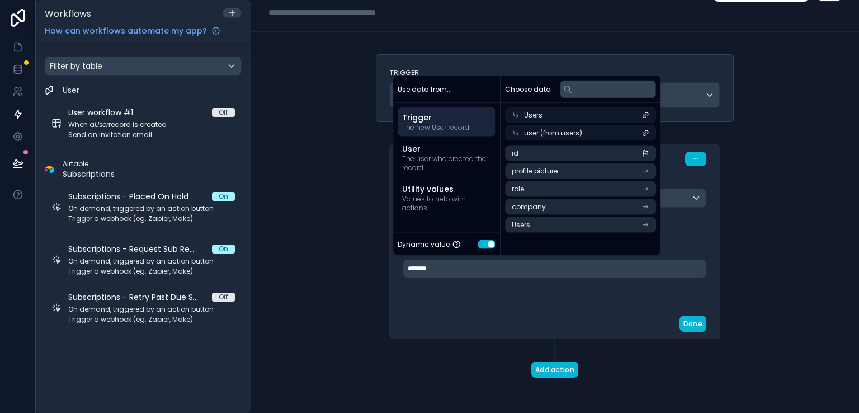
click at [572, 117] on div "Users" at bounding box center [580, 115] width 151 height 16
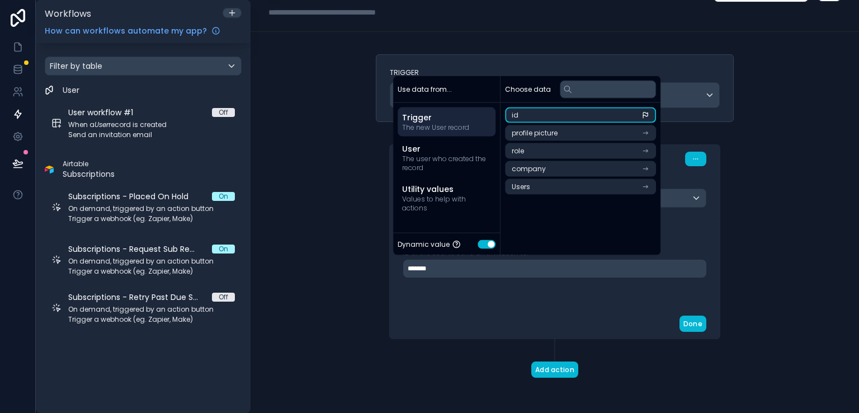
click at [572, 117] on li "id" at bounding box center [580, 115] width 151 height 16
click at [463, 123] on span "The new User record" at bounding box center [446, 127] width 89 height 9
click at [515, 117] on span "id" at bounding box center [514, 115] width 7 height 9
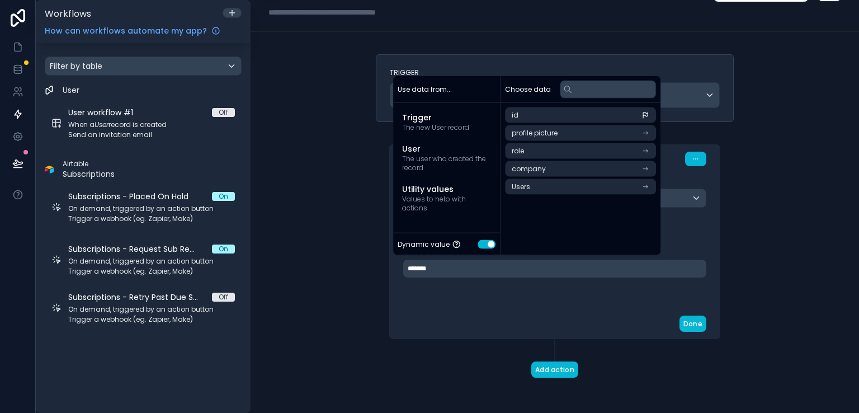
click at [538, 238] on div "Choose data id profile picture role company Users" at bounding box center [580, 165] width 160 height 179
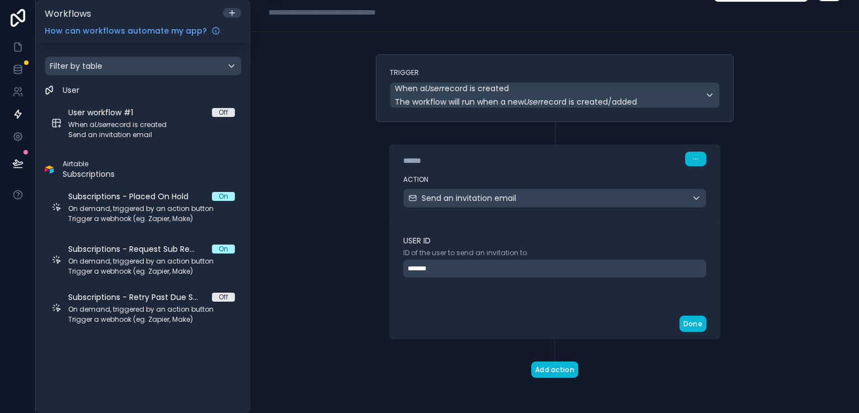
click at [515, 310] on div "Done" at bounding box center [555, 324] width 330 height 30
click at [537, 366] on button "Add action" at bounding box center [554, 369] width 47 height 16
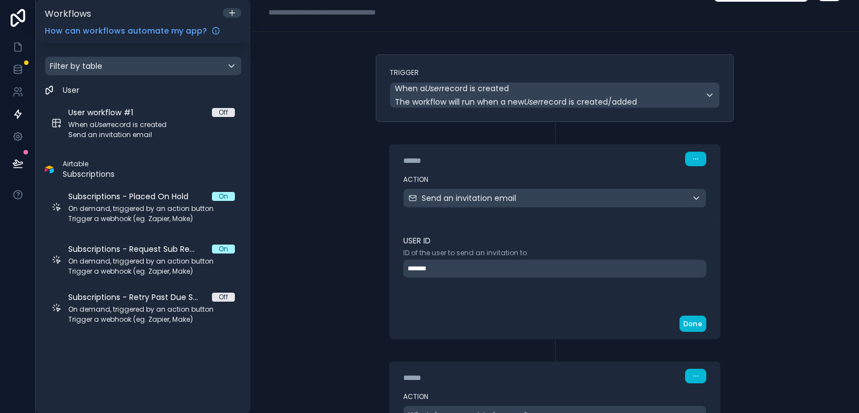
scroll to position [127, 0]
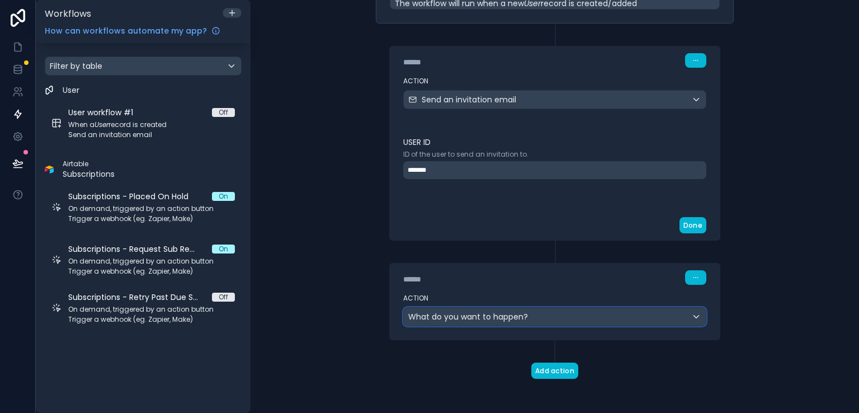
click at [525, 313] on div "What do you want to happen?" at bounding box center [555, 316] width 302 height 18
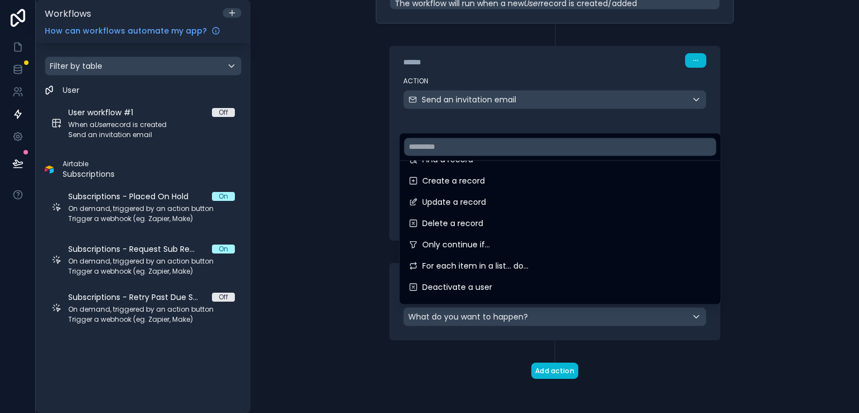
scroll to position [90, 0]
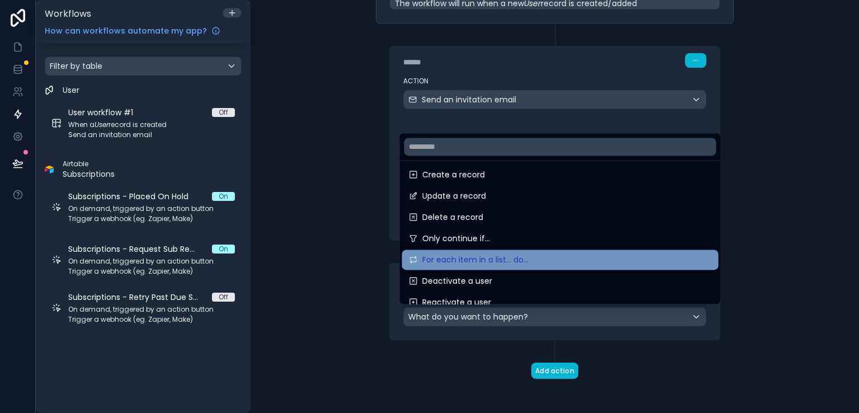
click at [540, 265] on div "For each item in a list... do..." at bounding box center [560, 259] width 303 height 13
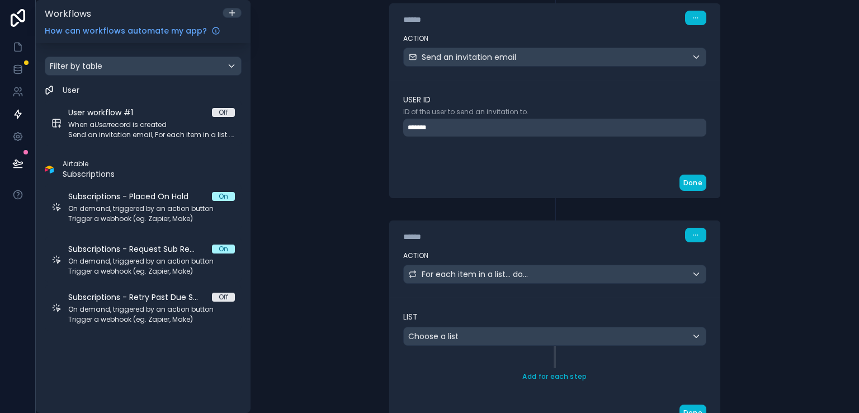
scroll to position [175, 0]
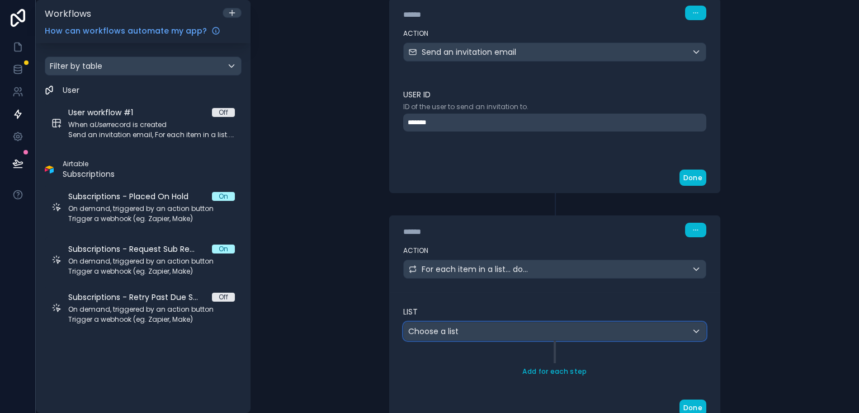
click at [635, 329] on div "Choose a list" at bounding box center [555, 331] width 302 height 18
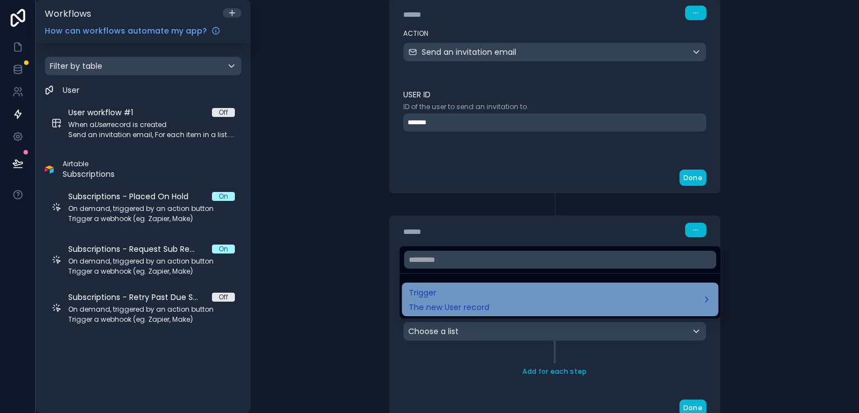
click at [702, 305] on div "Trigger The new User record" at bounding box center [560, 299] width 303 height 27
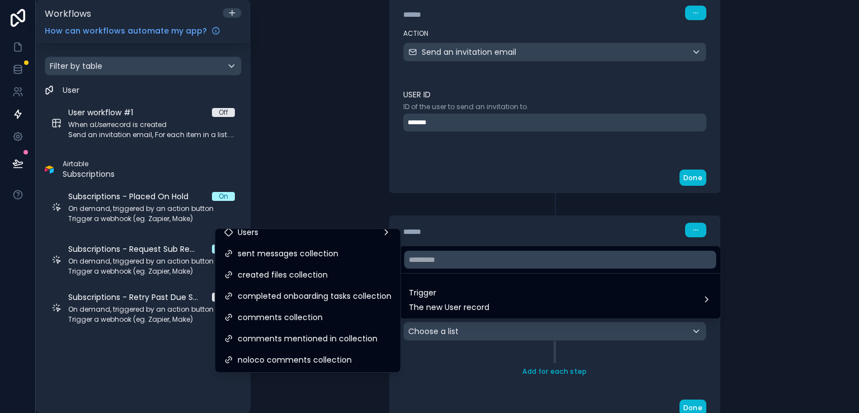
scroll to position [0, 0]
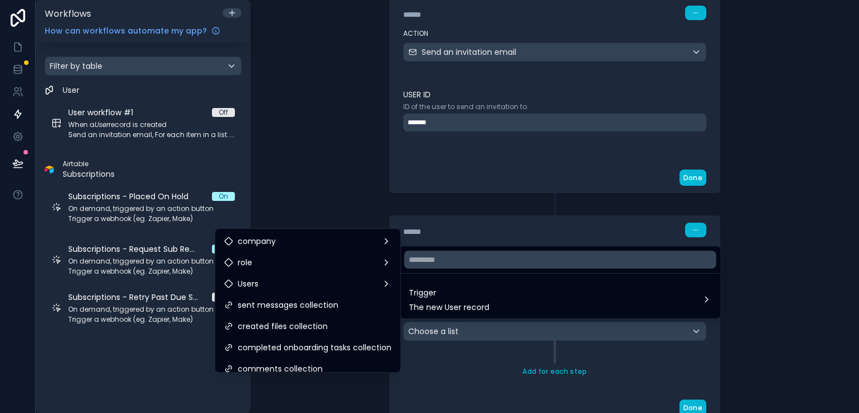
click at [785, 287] on div at bounding box center [429, 206] width 859 height 413
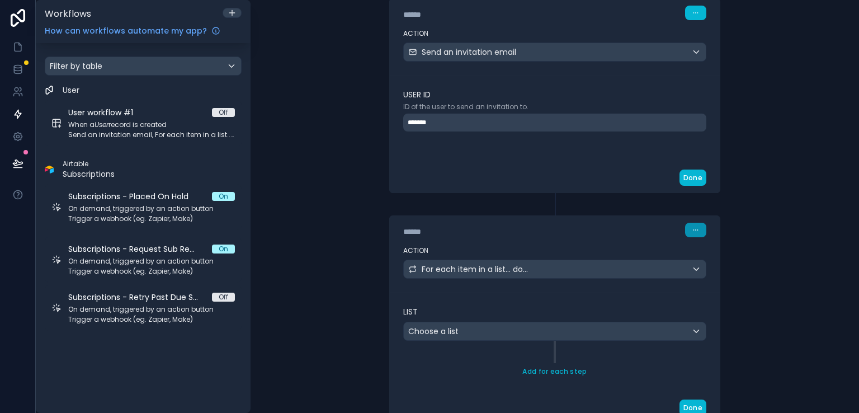
click at [692, 229] on icon "button" at bounding box center [695, 229] width 7 height 7
click at [645, 269] on div "For each item in a list... do..." at bounding box center [555, 269] width 302 height 18
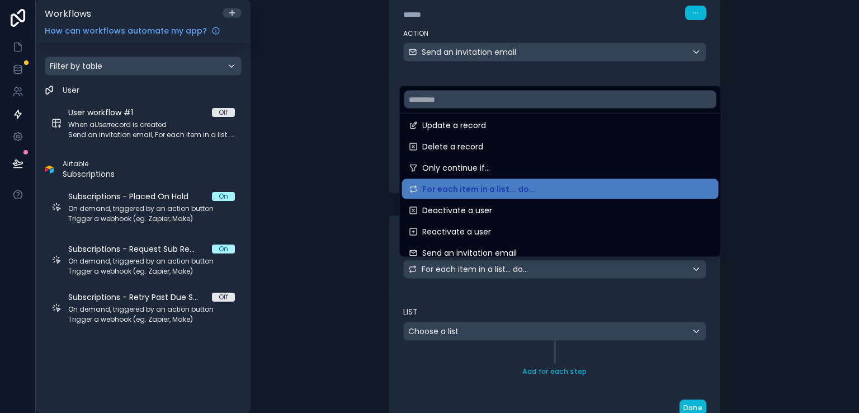
scroll to position [102, 0]
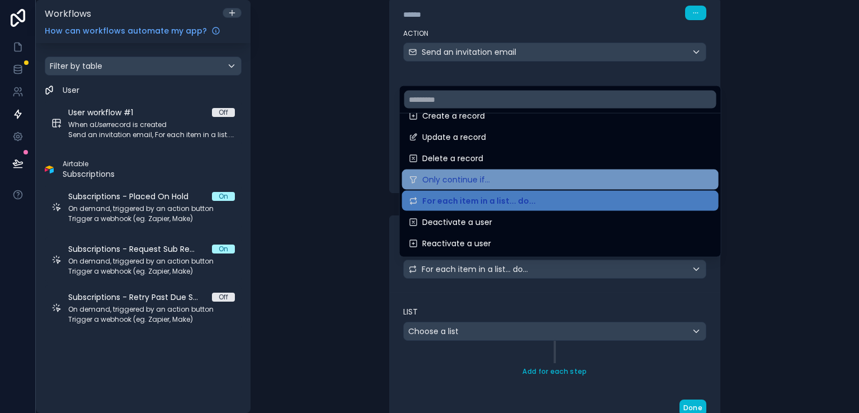
click at [614, 178] on div "Only continue if..." at bounding box center [560, 179] width 303 height 13
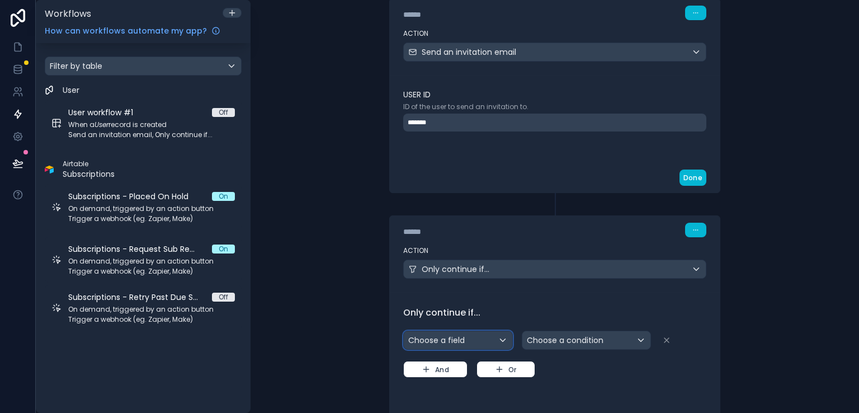
click at [496, 343] on div "Choose a field" at bounding box center [458, 340] width 108 height 18
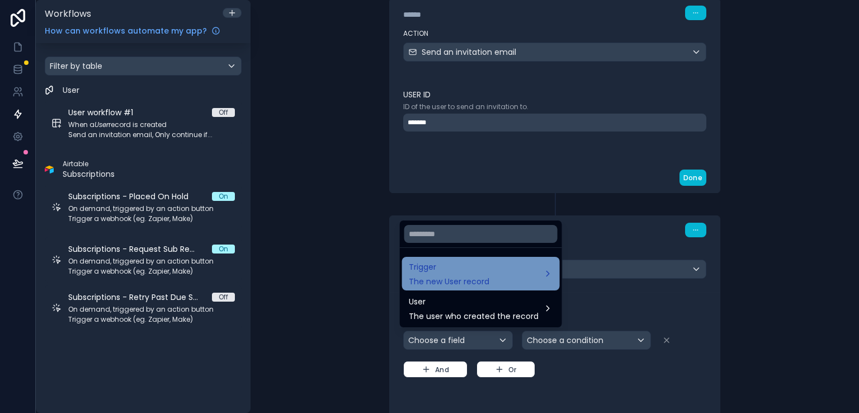
click at [489, 269] on div "Trigger The new User record" at bounding box center [481, 273] width 144 height 27
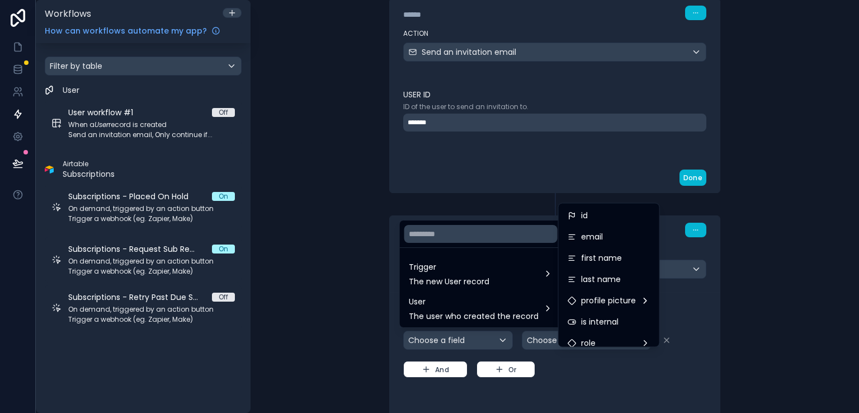
click at [684, 291] on div at bounding box center [429, 206] width 859 height 413
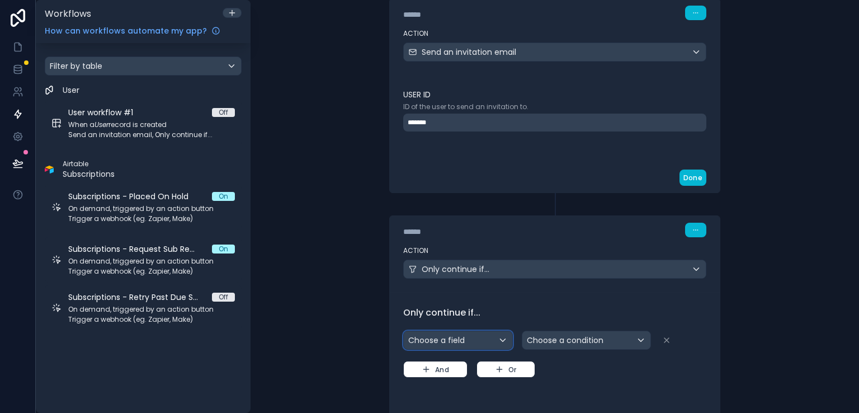
click at [495, 339] on div "Choose a field" at bounding box center [458, 340] width 108 height 18
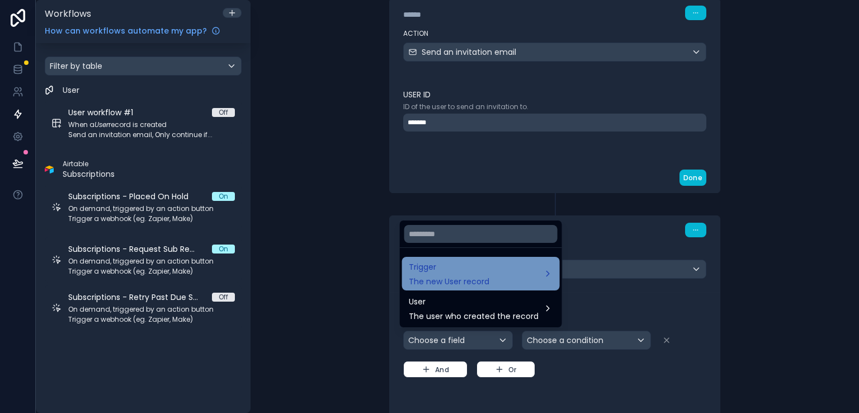
click at [506, 269] on div "Trigger The new User record" at bounding box center [481, 273] width 144 height 27
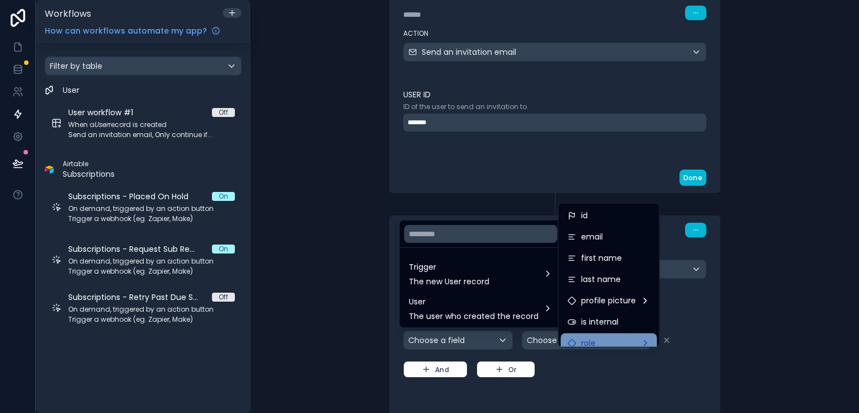
click at [627, 341] on div "role" at bounding box center [608, 342] width 83 height 13
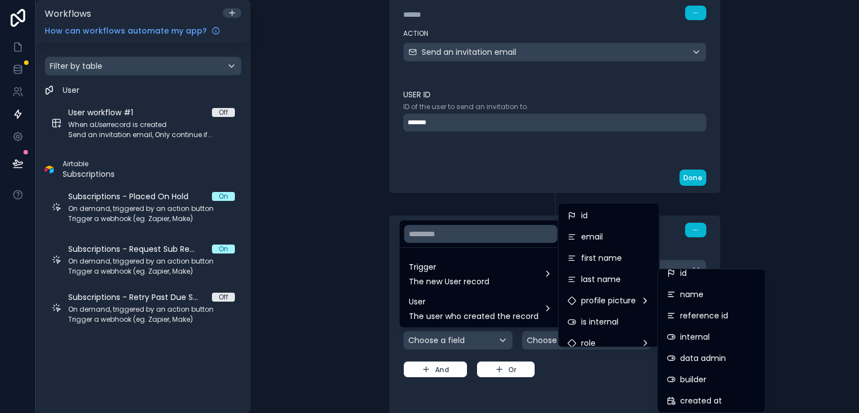
scroll to position [0, 0]
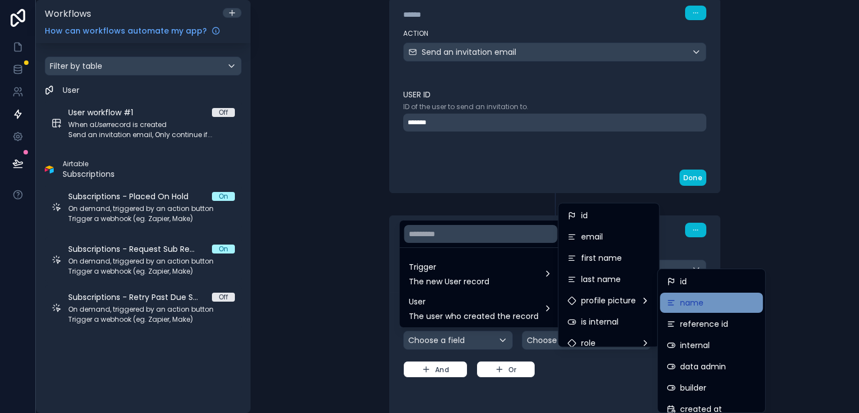
click at [731, 305] on div "name" at bounding box center [710, 302] width 89 height 13
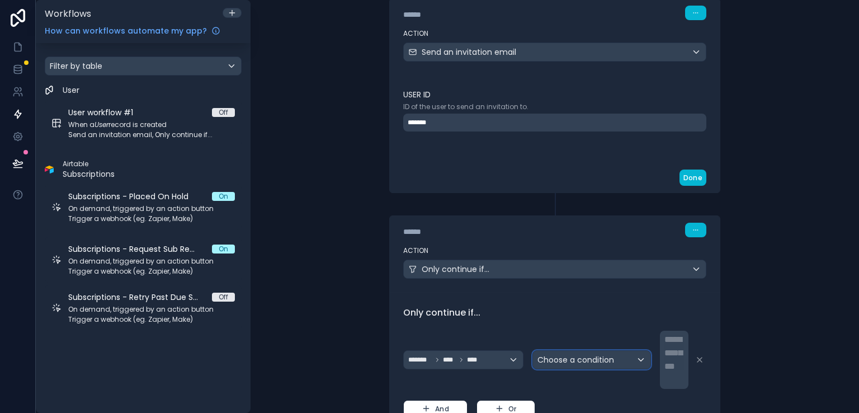
click at [622, 359] on div "Choose a condition" at bounding box center [591, 359] width 117 height 18
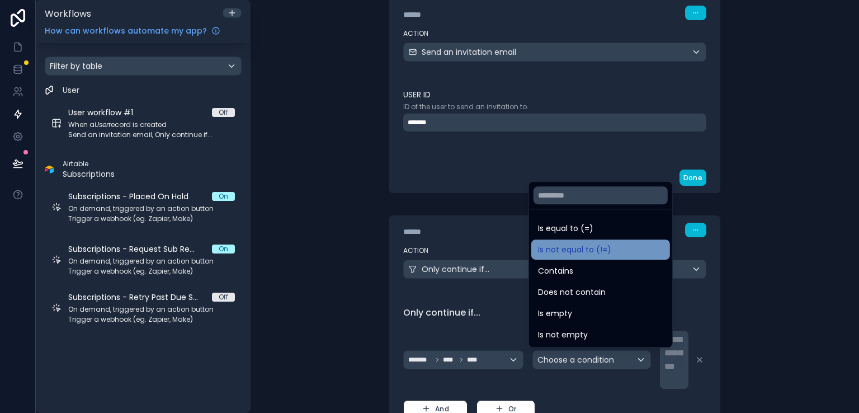
click at [637, 247] on div "Is not equal to (!=)" at bounding box center [600, 249] width 125 height 13
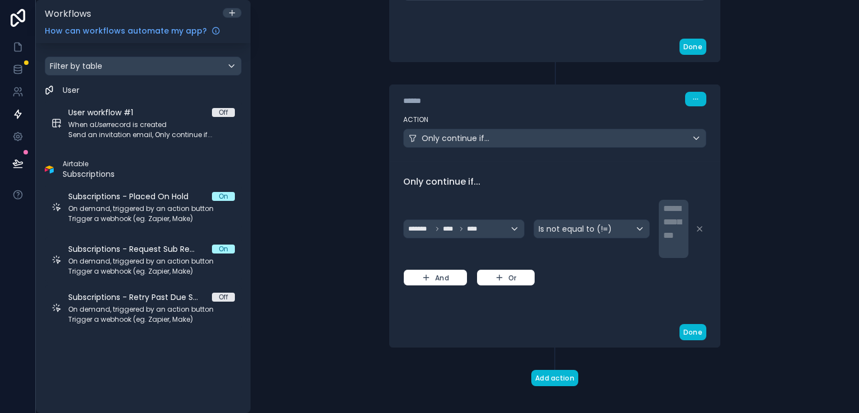
scroll to position [307, 0]
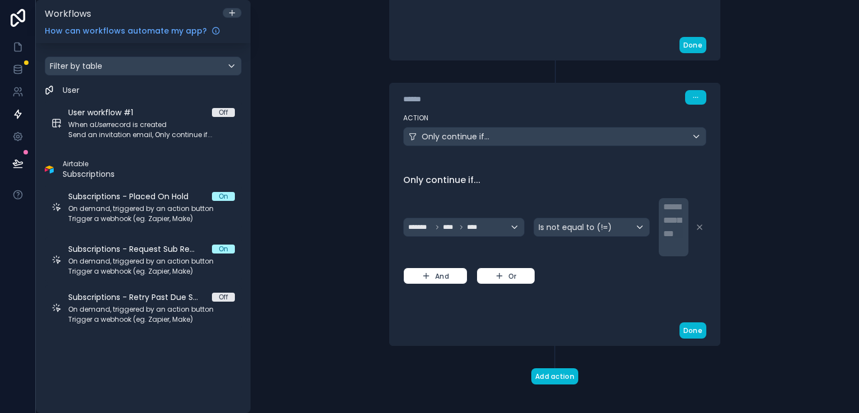
click at [669, 230] on div "**********" at bounding box center [674, 227] width 23 height 54
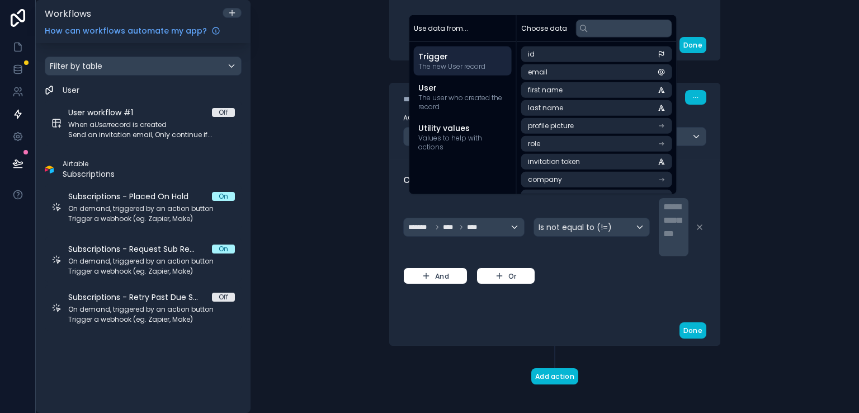
scroll to position [273, 0]
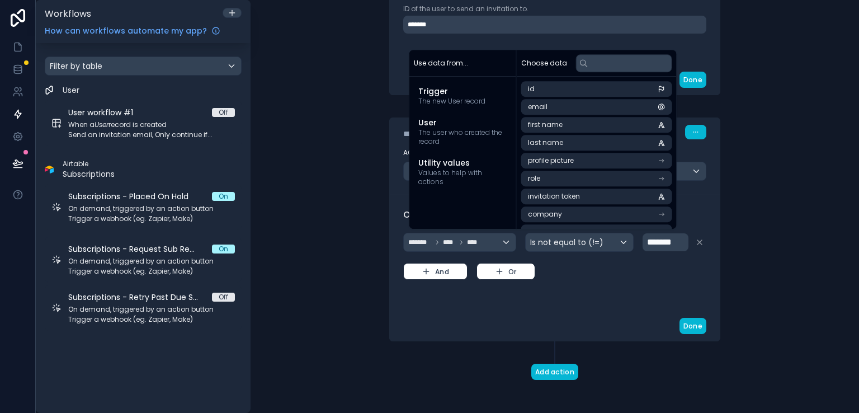
click at [752, 258] on div "**********" at bounding box center [554, 206] width 608 height 413
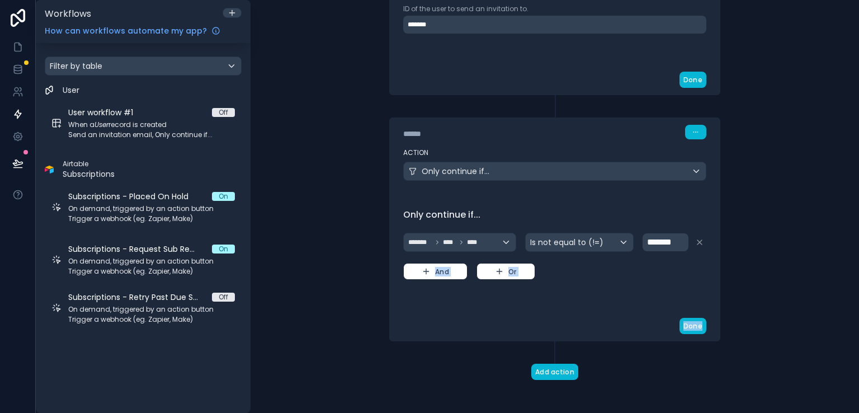
drag, startPoint x: 752, startPoint y: 258, endPoint x: 760, endPoint y: 245, distance: 15.3
click at [755, 315] on div "**********" at bounding box center [554, 206] width 608 height 413
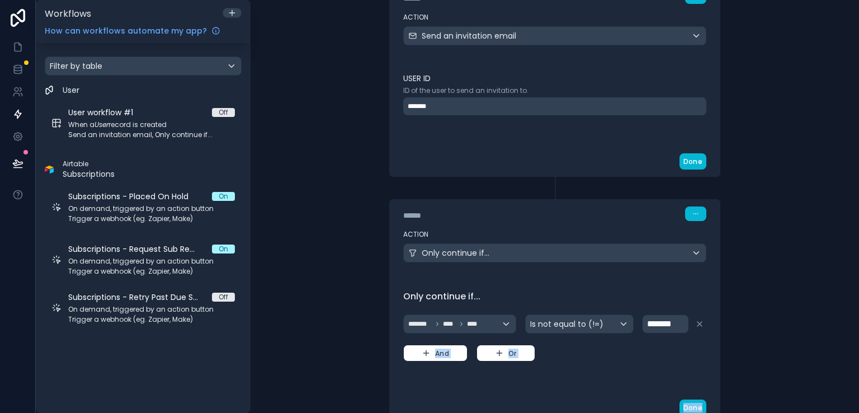
scroll to position [160, 0]
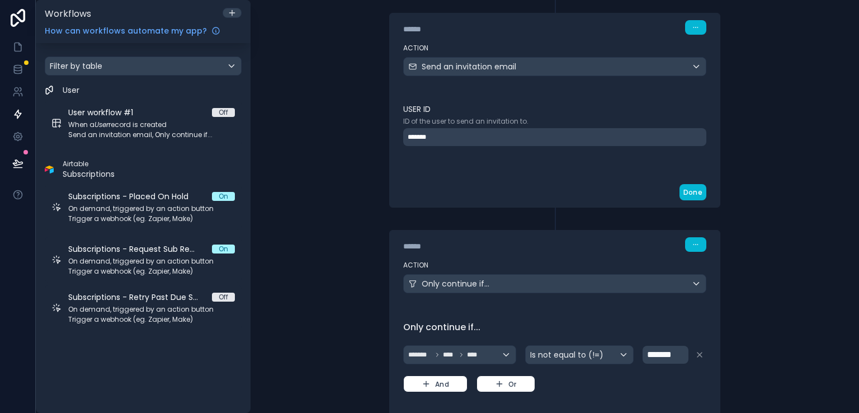
drag, startPoint x: 588, startPoint y: 238, endPoint x: 595, endPoint y: 219, distance: 20.2
click at [595, 219] on div "****** Step 2 Action Only continue if... Only continue if... ******* **** **** …" at bounding box center [555, 330] width 358 height 246
click at [695, 244] on icon "button" at bounding box center [695, 244] width 1 height 1
click at [626, 253] on div "****** Step 2" at bounding box center [555, 243] width 330 height 26
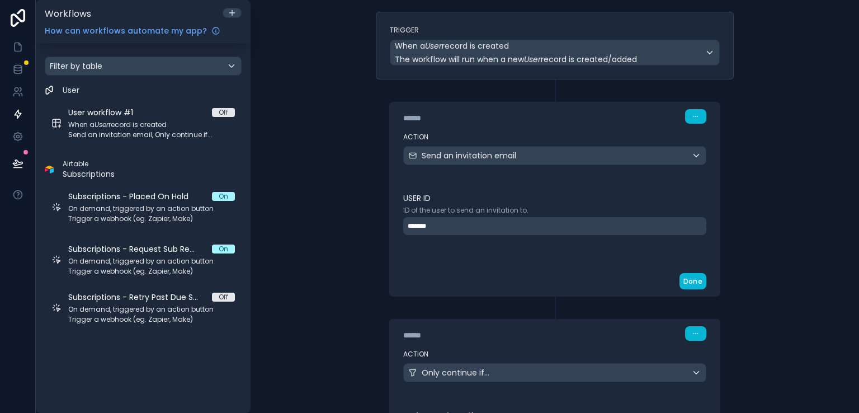
scroll to position [74, 0]
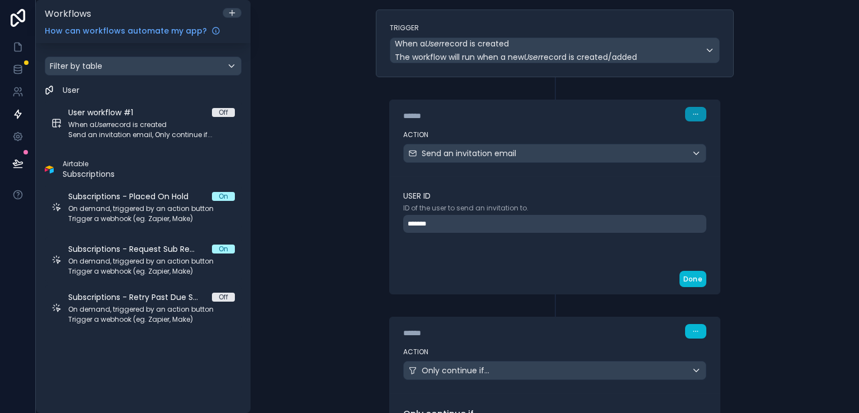
click at [693, 116] on icon "button" at bounding box center [695, 114] width 7 height 7
click at [706, 155] on span "Delete" at bounding box center [712, 156] width 20 height 9
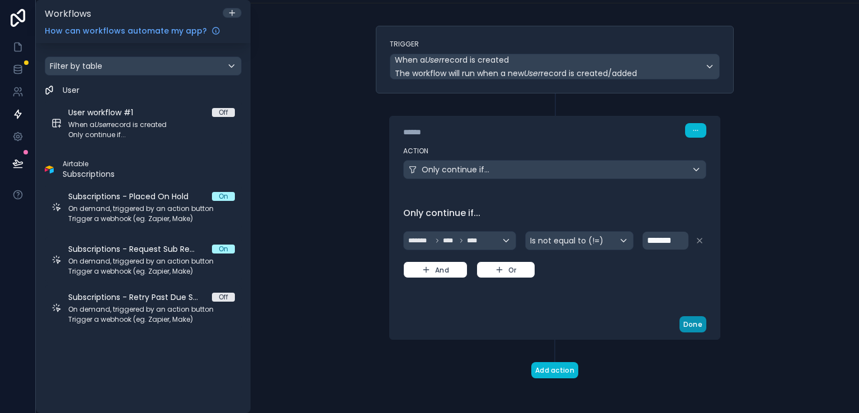
click at [692, 323] on button "Done" at bounding box center [692, 324] width 27 height 16
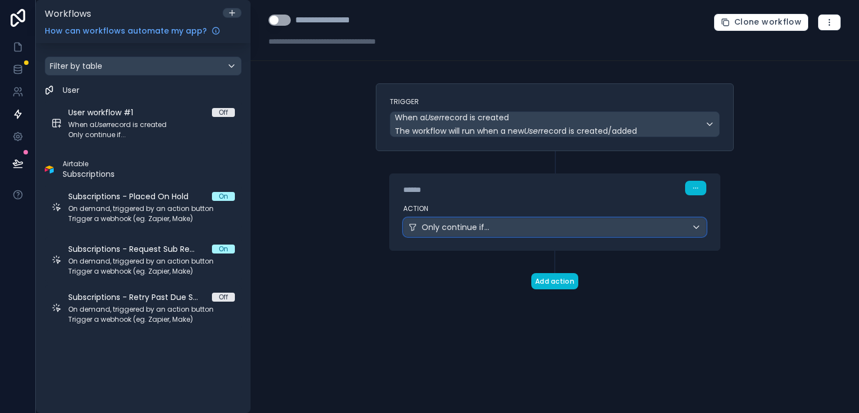
click at [655, 228] on div "Only continue if..." at bounding box center [555, 227] width 302 height 18
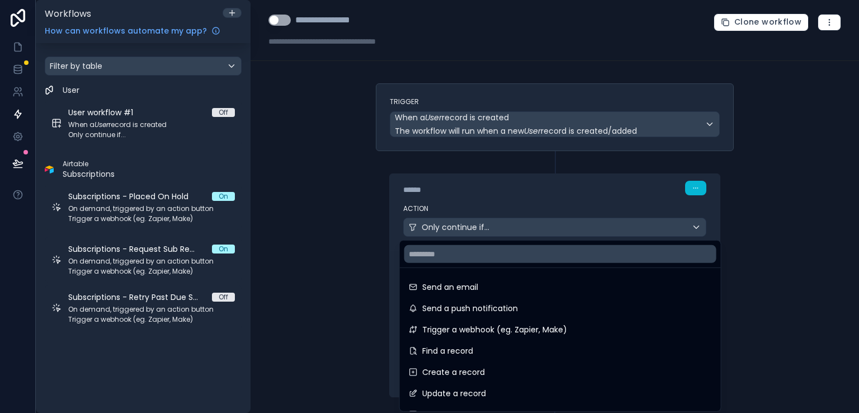
click at [753, 227] on div at bounding box center [429, 206] width 859 height 413
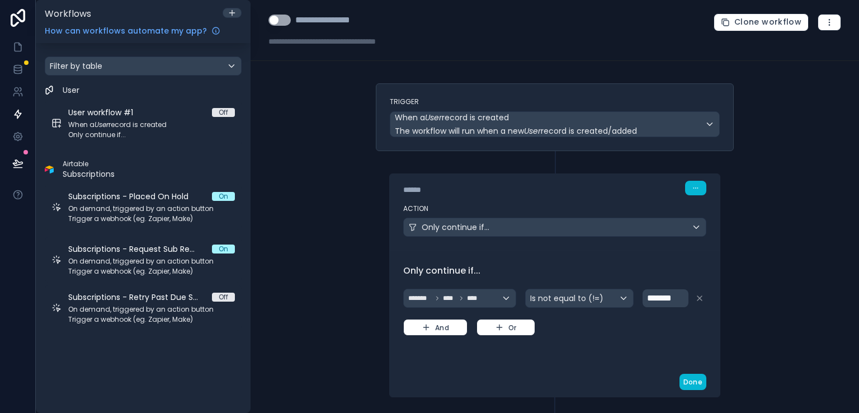
scroll to position [58, 0]
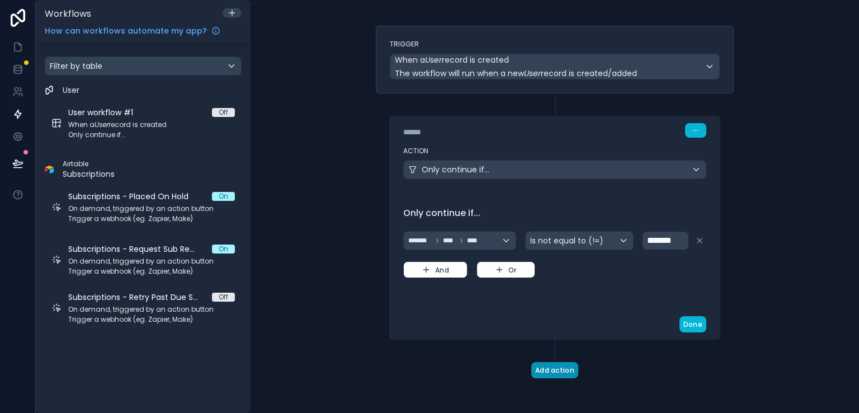
click at [560, 369] on button "Add action" at bounding box center [554, 370] width 47 height 16
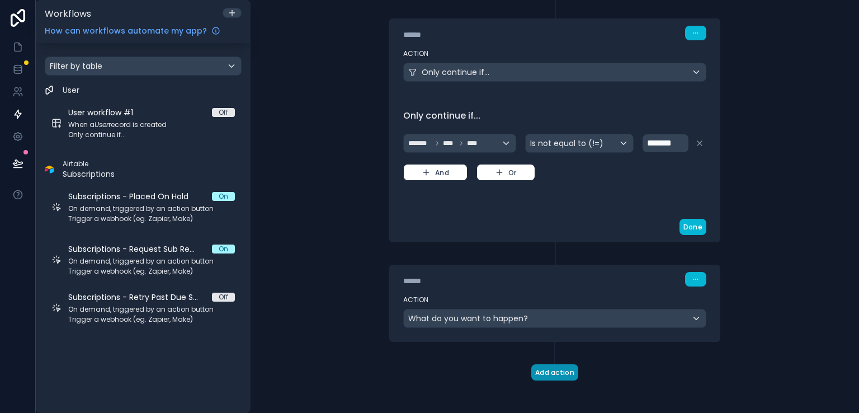
scroll to position [157, 0]
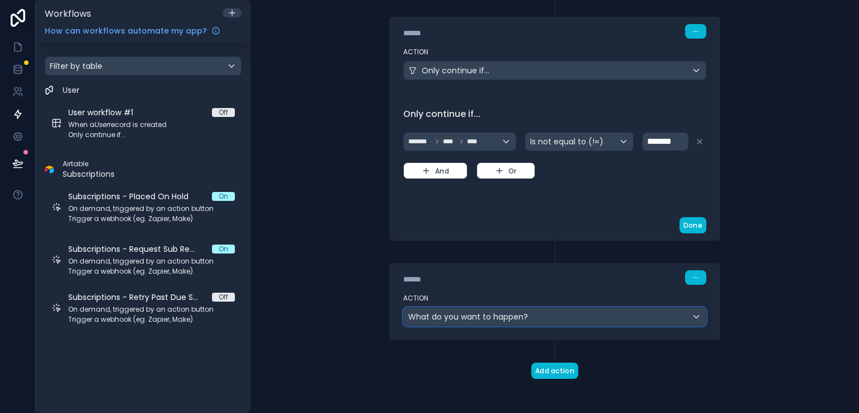
click at [608, 313] on div "What do you want to happen?" at bounding box center [555, 316] width 302 height 18
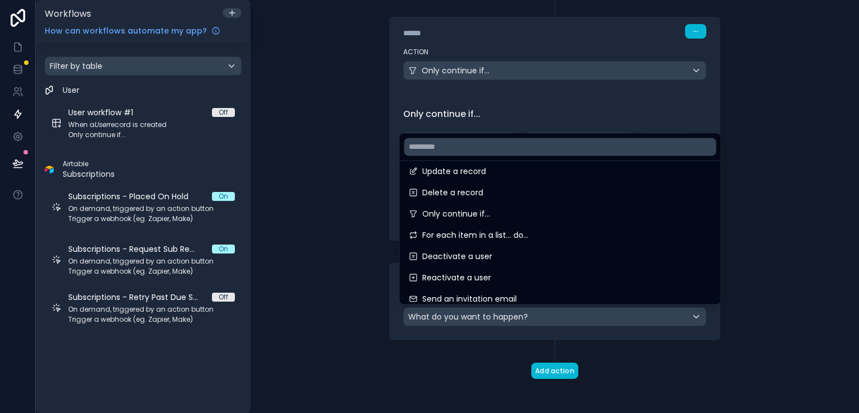
scroll to position [120, 0]
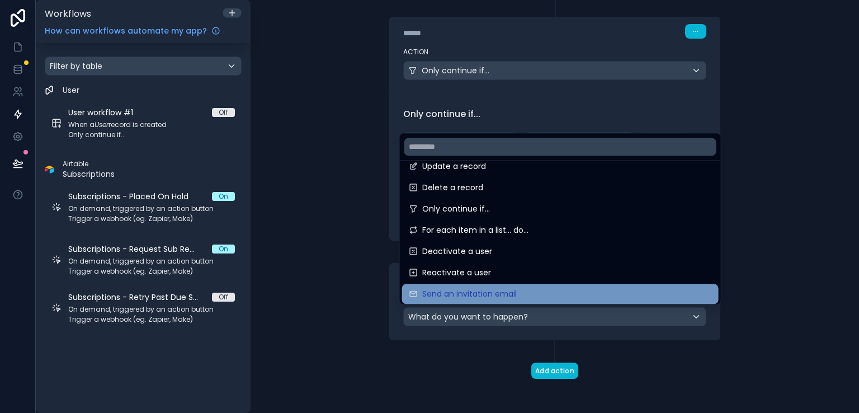
click at [552, 289] on div "Send an invitation email" at bounding box center [560, 293] width 303 height 13
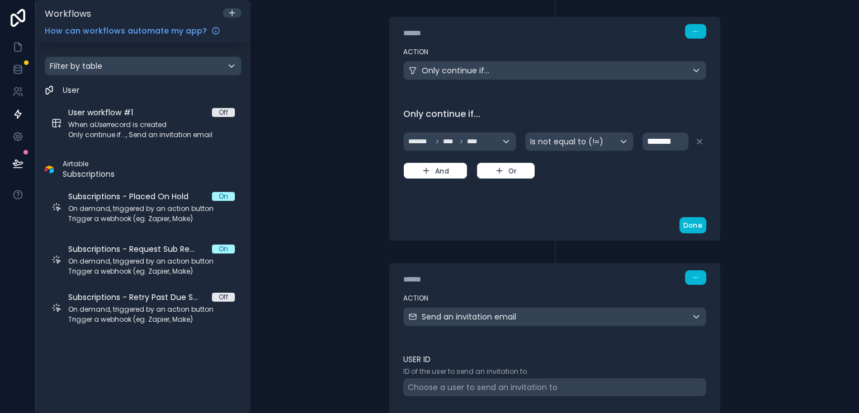
click at [758, 259] on div "**********" at bounding box center [554, 206] width 608 height 413
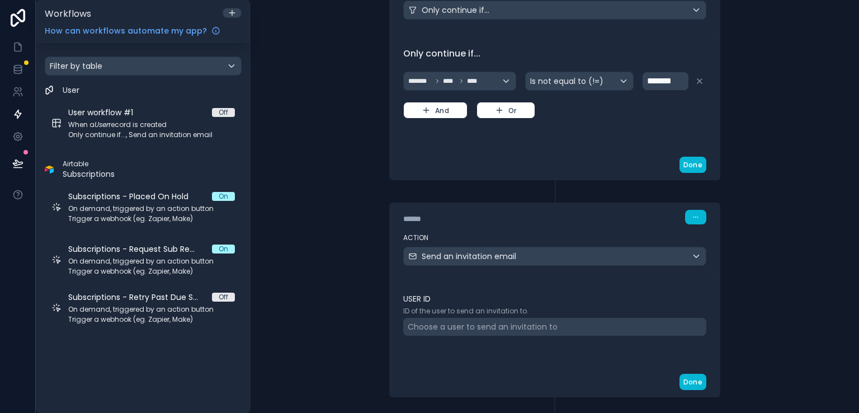
click at [600, 323] on div "Choose a user to send an invitation to" at bounding box center [554, 327] width 303 height 18
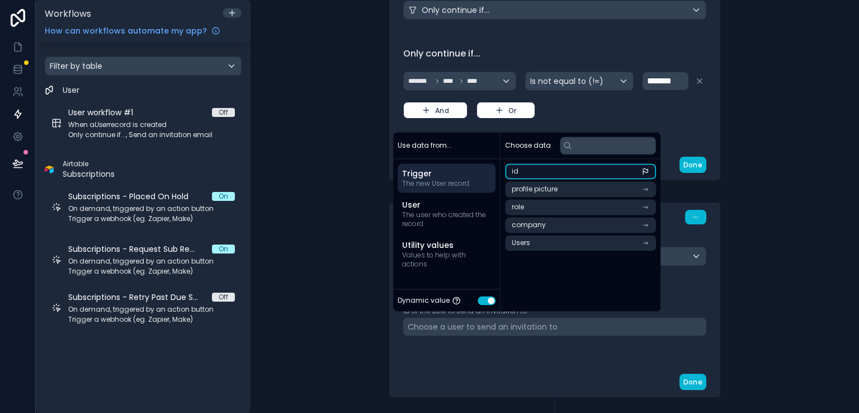
click at [519, 176] on li "id" at bounding box center [580, 171] width 151 height 16
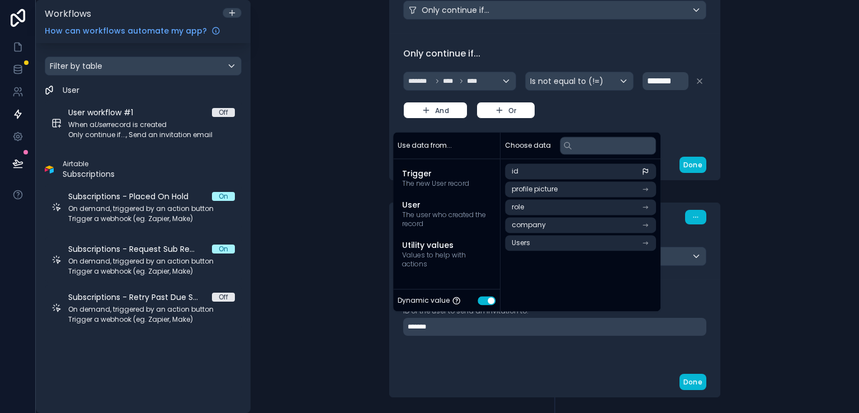
click at [770, 205] on div "**********" at bounding box center [554, 206] width 608 height 413
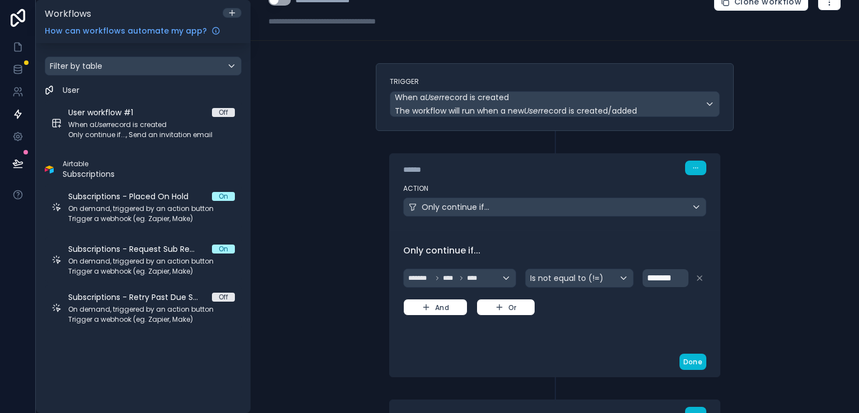
scroll to position [0, 0]
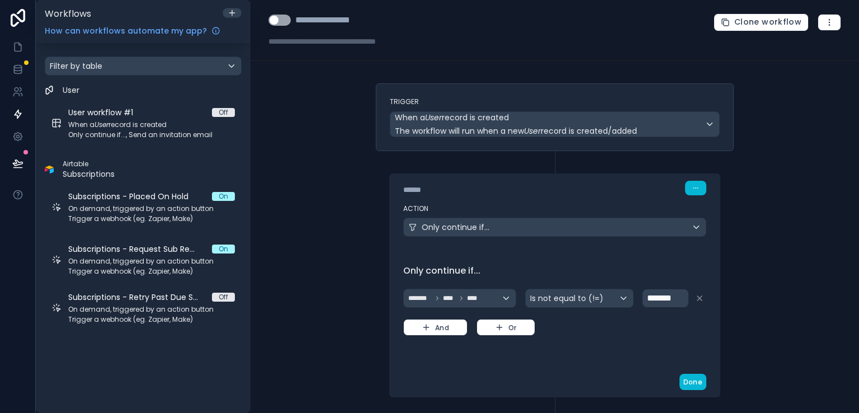
click at [331, 98] on div "**********" at bounding box center [554, 206] width 608 height 413
click at [286, 20] on button "Use setting" at bounding box center [279, 20] width 22 height 11
click at [22, 72] on icon at bounding box center [17, 69] width 11 height 11
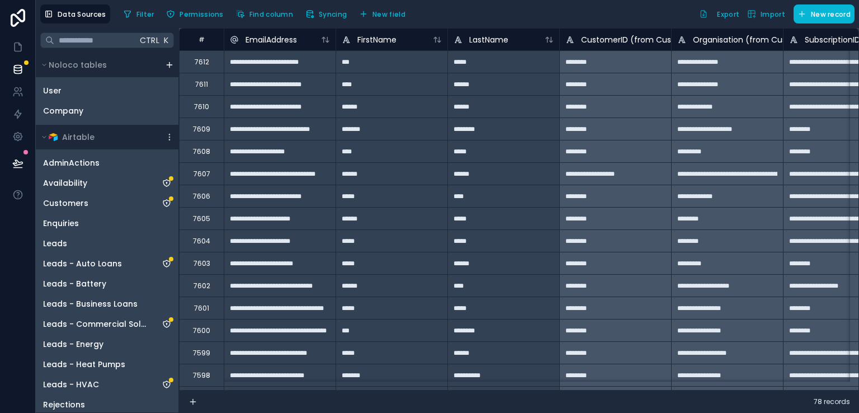
click at [622, 18] on div "Filter Permissions Find column Syncing New field Export Import New record" at bounding box center [486, 13] width 735 height 19
click at [73, 88] on div "User" at bounding box center [107, 91] width 138 height 18
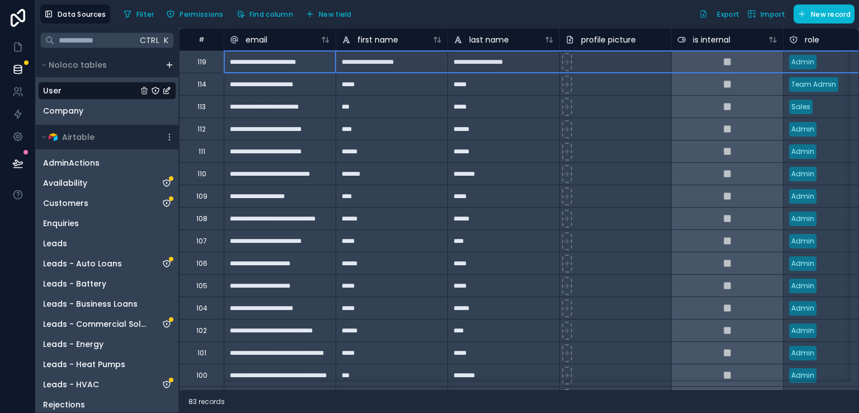
click at [199, 65] on div "119" at bounding box center [201, 62] width 9 height 9
click at [222, 112] on div "Delete row" at bounding box center [228, 111] width 56 height 12
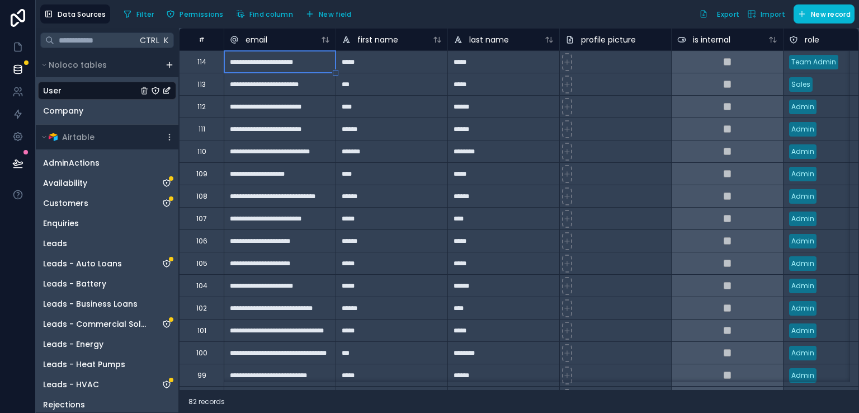
click at [454, 18] on div "Filter Permissions Find column New field Export Import New record" at bounding box center [486, 13] width 735 height 19
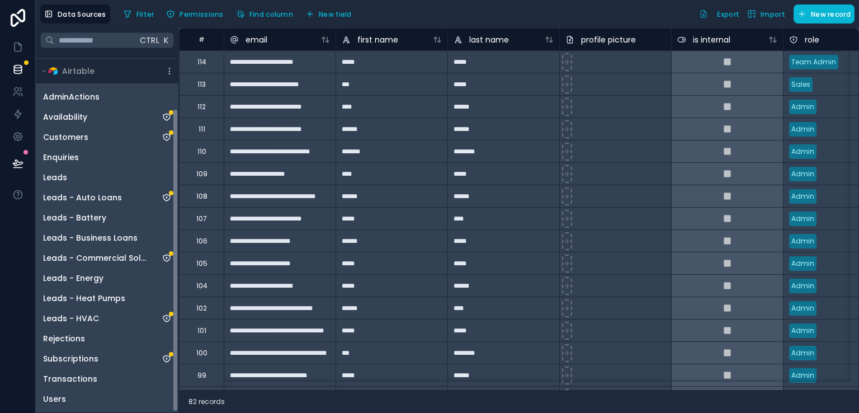
drag, startPoint x: 175, startPoint y: 167, endPoint x: 188, endPoint y: 311, distance: 144.3
click at [188, 311] on div "**********" at bounding box center [447, 220] width 823 height 385
click at [46, 399] on span "Users" at bounding box center [54, 398] width 23 height 11
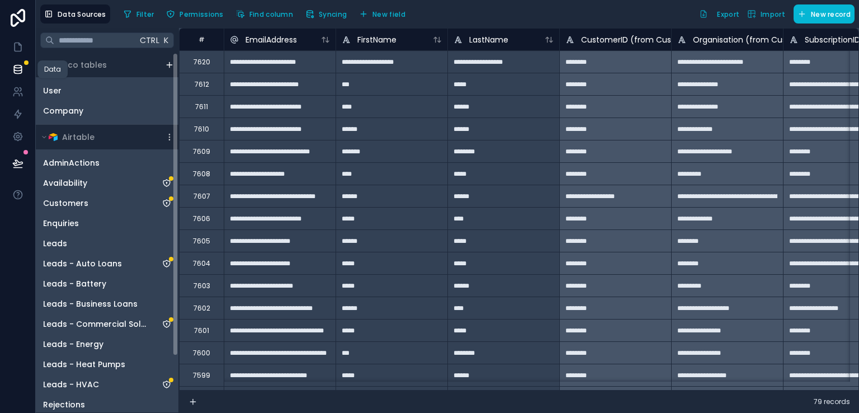
click at [22, 73] on icon at bounding box center [17, 69] width 11 height 11
click at [18, 88] on icon at bounding box center [17, 91] width 11 height 11
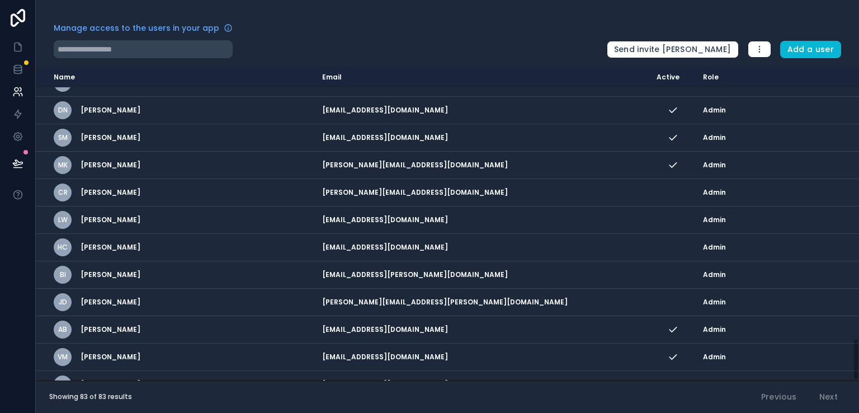
scroll to position [1971, 0]
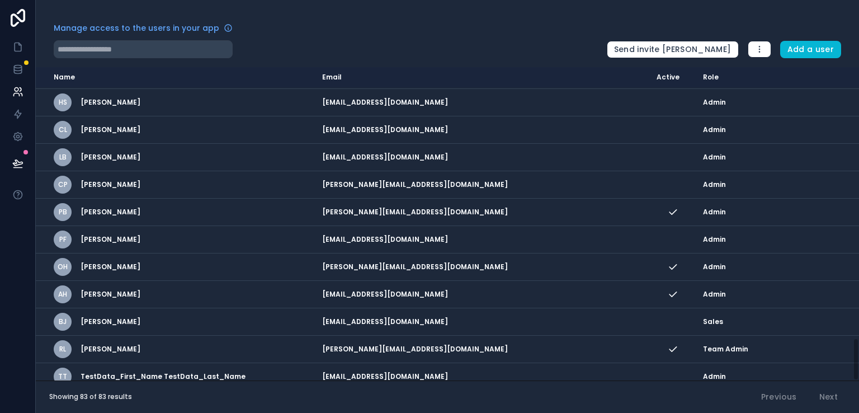
drag, startPoint x: 856, startPoint y: 97, endPoint x: 858, endPoint y: 406, distance: 309.1
click at [858, 406] on div "Manage access to the users in your app Send invite reminders Add a user Name Em…" at bounding box center [447, 206] width 823 height 413
click at [20, 92] on icon at bounding box center [17, 91] width 11 height 11
click at [18, 72] on icon at bounding box center [17, 69] width 11 height 11
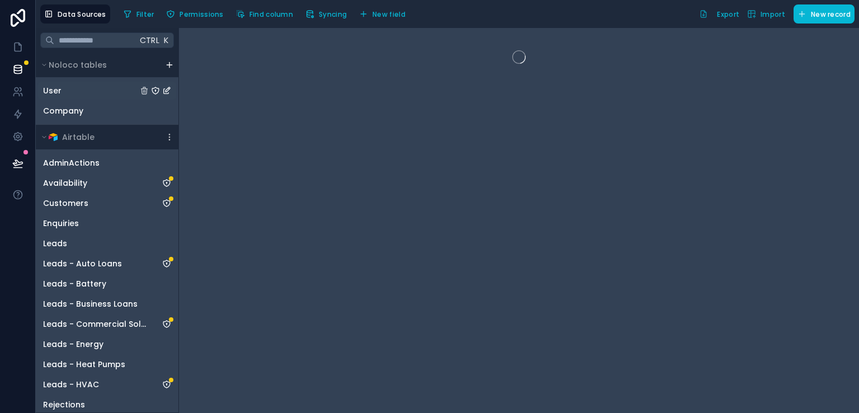
click at [65, 93] on div "User" at bounding box center [107, 91] width 138 height 18
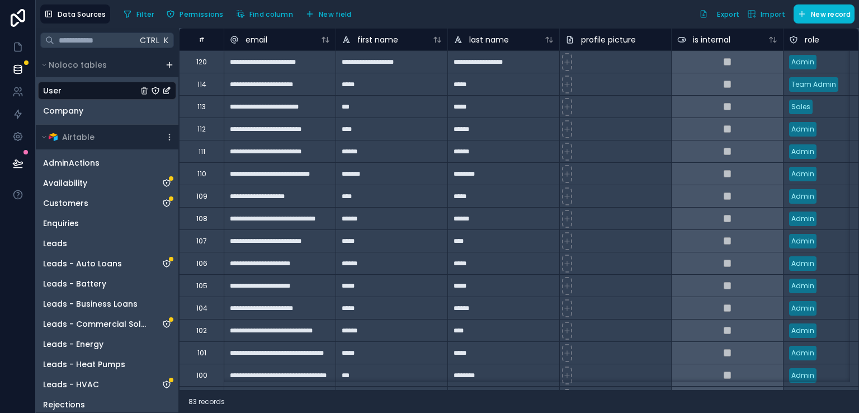
click at [208, 68] on div "120" at bounding box center [201, 61] width 45 height 22
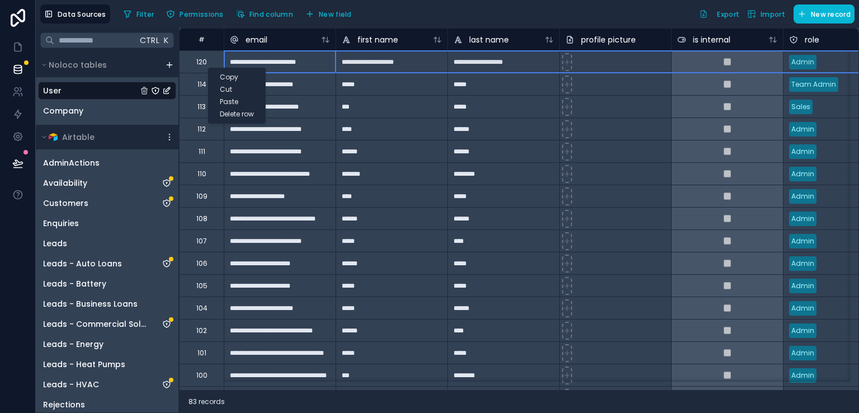
click at [235, 116] on div "Delete row" at bounding box center [237, 114] width 56 height 12
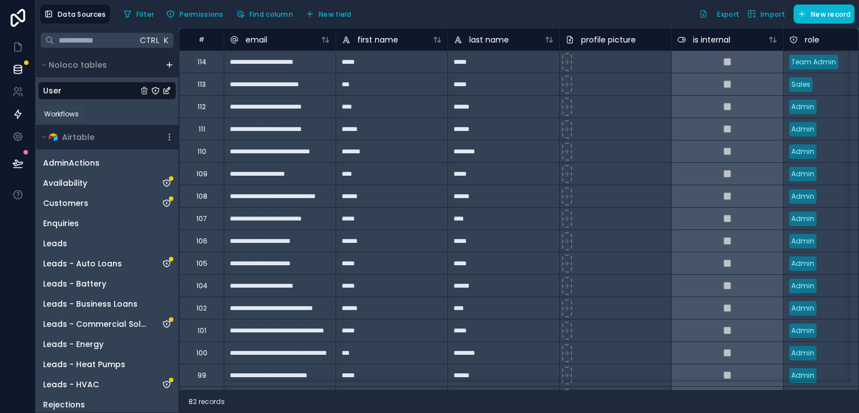
click at [15, 111] on icon at bounding box center [17, 113] width 11 height 11
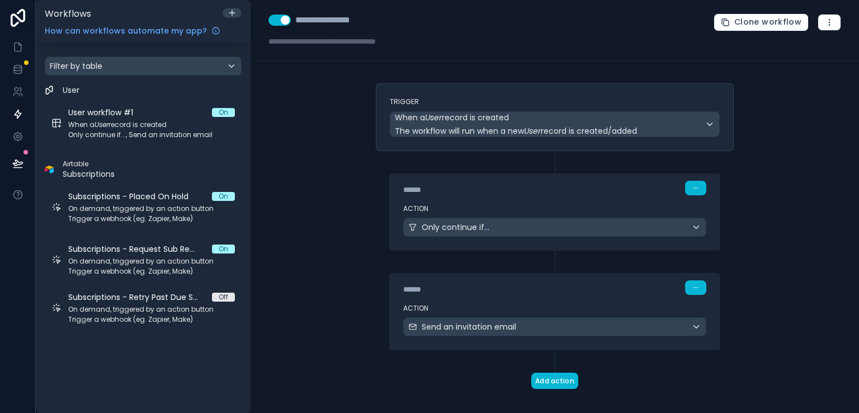
click at [808, 162] on div "**********" at bounding box center [554, 206] width 608 height 413
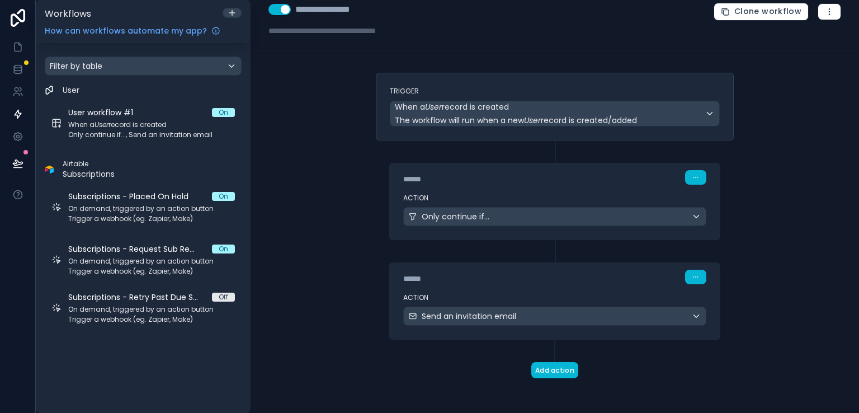
click at [790, 255] on div "**********" at bounding box center [554, 206] width 608 height 413
click at [693, 219] on div "Only continue if..." at bounding box center [555, 216] width 302 height 18
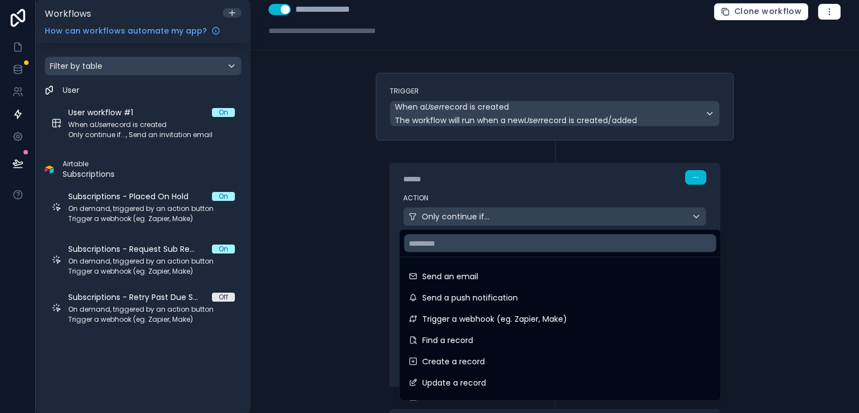
click at [766, 228] on div at bounding box center [429, 206] width 859 height 413
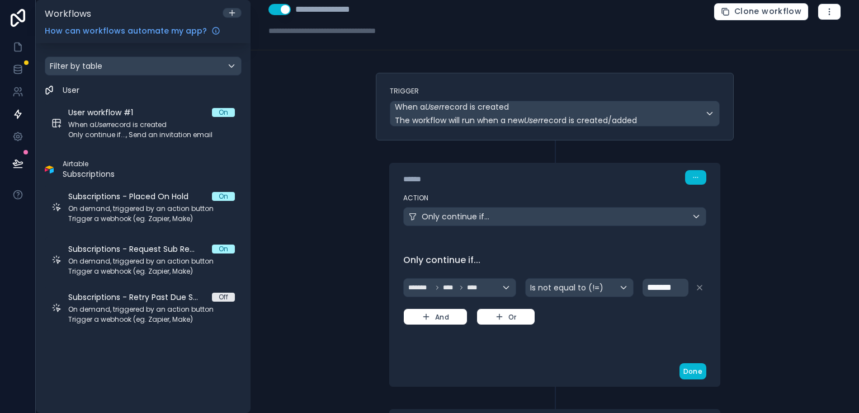
scroll to position [157, 0]
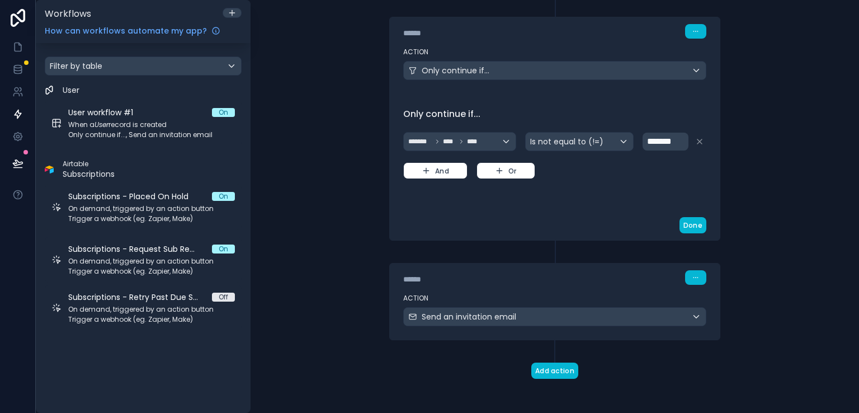
click at [793, 348] on div "**********" at bounding box center [554, 206] width 608 height 413
click at [699, 226] on button "Done" at bounding box center [692, 225] width 27 height 16
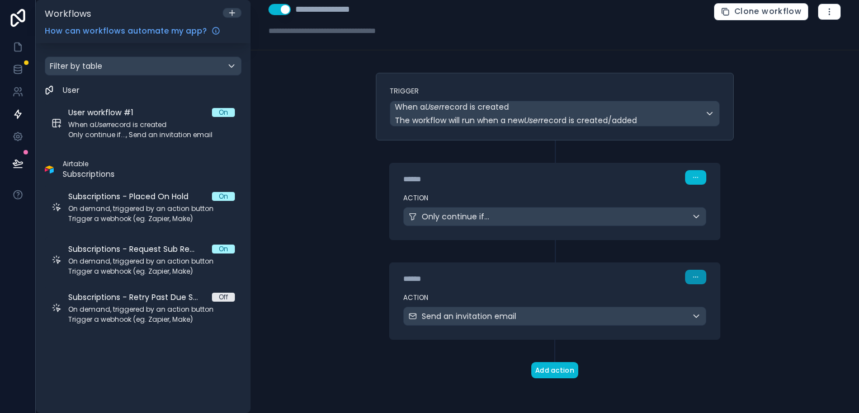
click at [692, 270] on button "button" at bounding box center [695, 276] width 21 height 15
click at [792, 293] on div "**********" at bounding box center [554, 206] width 608 height 413
click at [657, 301] on div "Action Send an invitation email" at bounding box center [555, 313] width 330 height 50
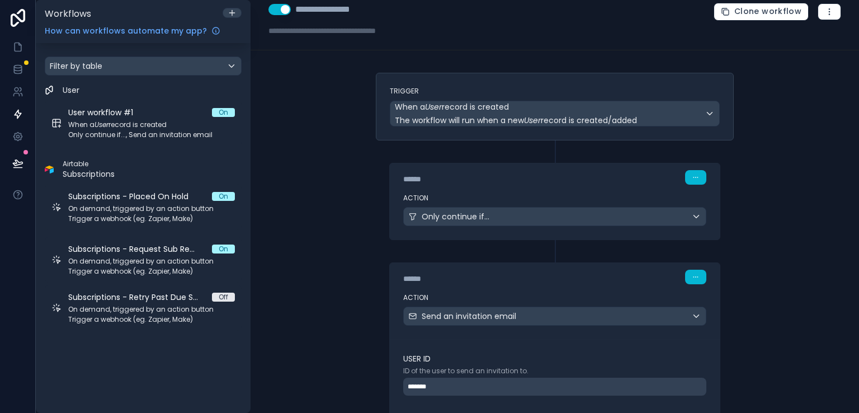
click at [694, 381] on div "*******" at bounding box center [554, 386] width 303 height 18
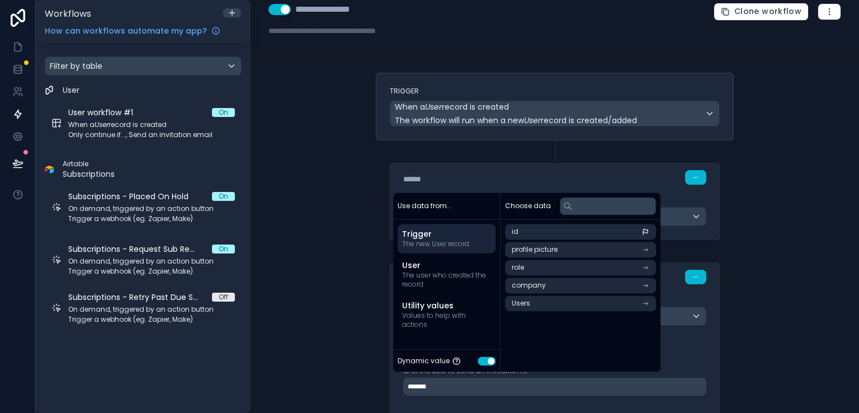
click at [789, 356] on div "**********" at bounding box center [554, 206] width 608 height 413
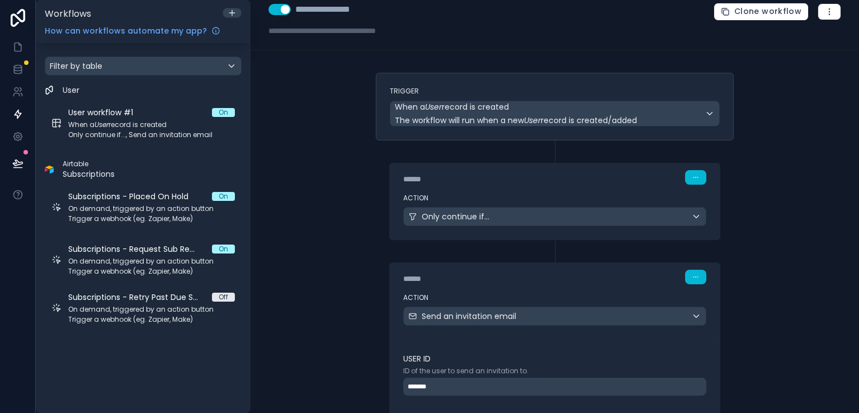
scroll to position [127, 0]
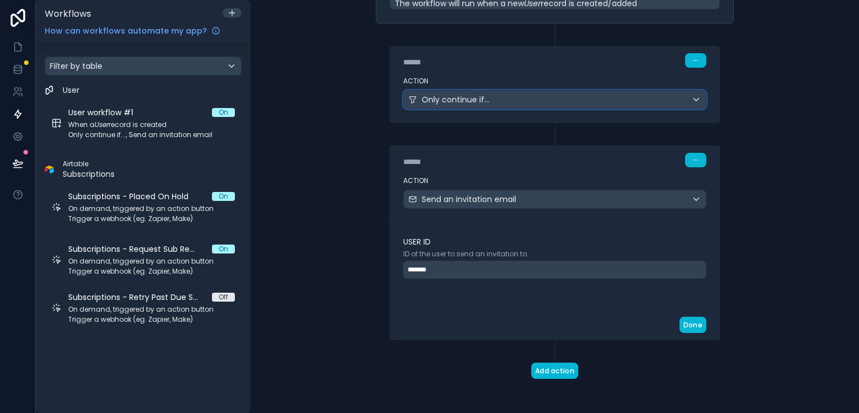
click at [675, 98] on div "Only continue if..." at bounding box center [555, 100] width 302 height 18
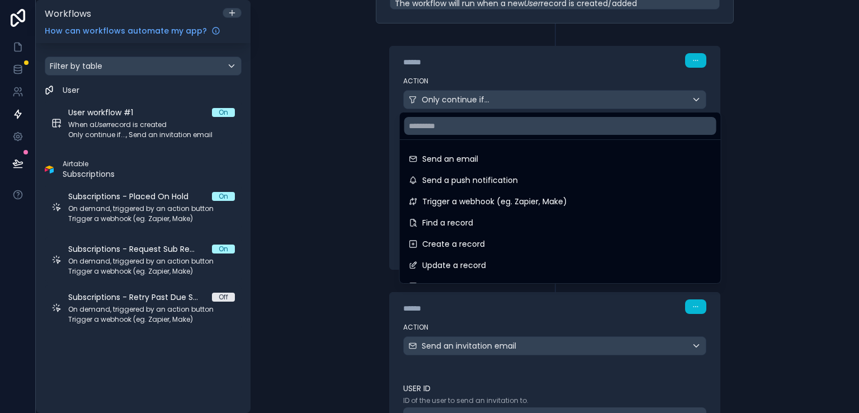
click at [780, 167] on div at bounding box center [429, 206] width 859 height 413
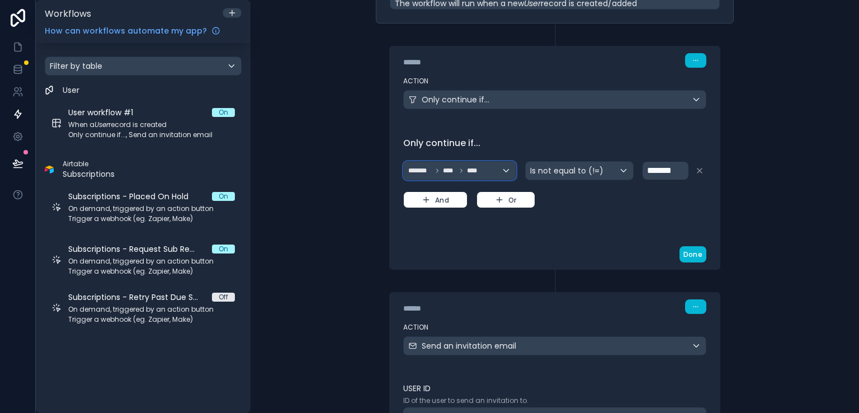
click at [498, 170] on div "******* **** ****" at bounding box center [460, 171] width 112 height 18
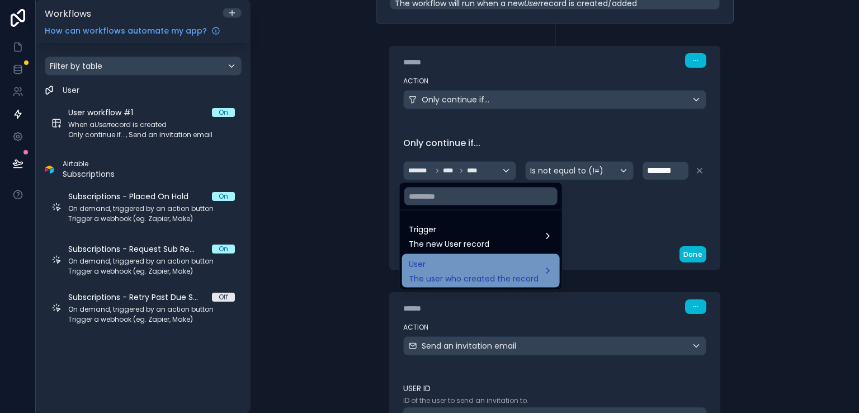
click at [554, 266] on div "User The user who created the record" at bounding box center [481, 271] width 158 height 34
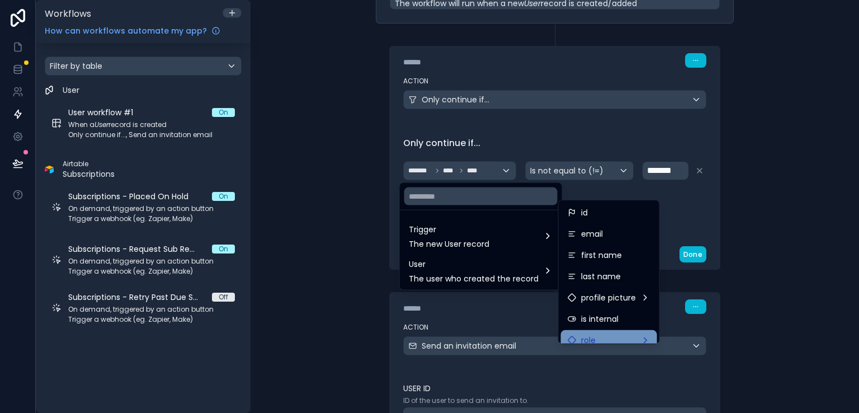
click at [607, 335] on div "role" at bounding box center [608, 339] width 83 height 13
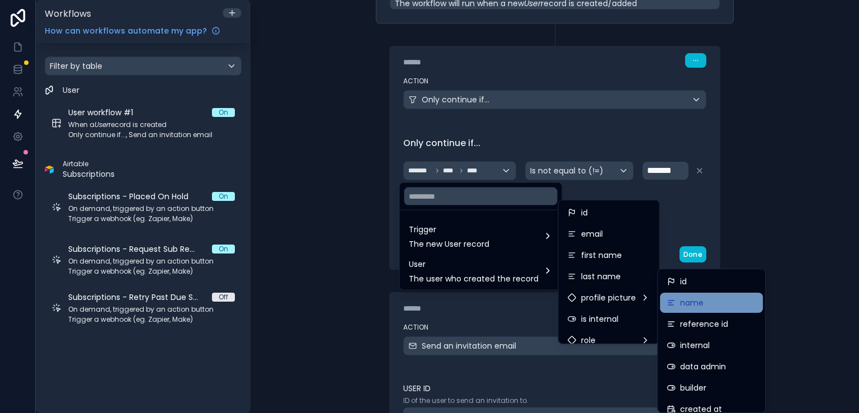
click at [684, 298] on span "name" at bounding box center [691, 302] width 23 height 13
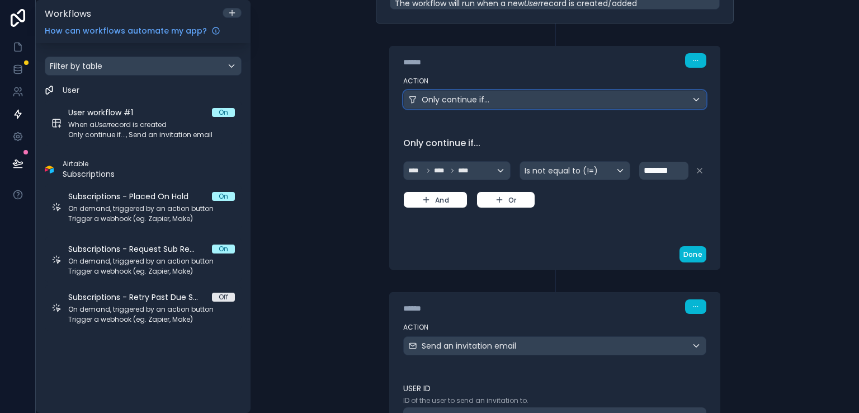
click at [523, 101] on div "Only continue if..." at bounding box center [555, 100] width 302 height 18
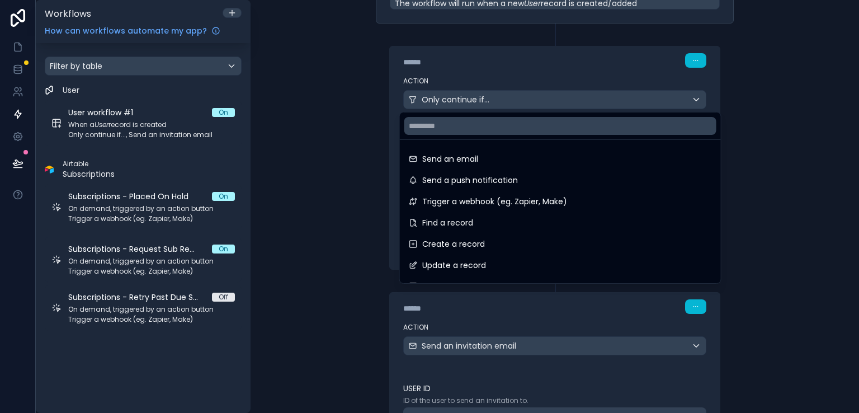
click at [564, 70] on div at bounding box center [429, 206] width 859 height 413
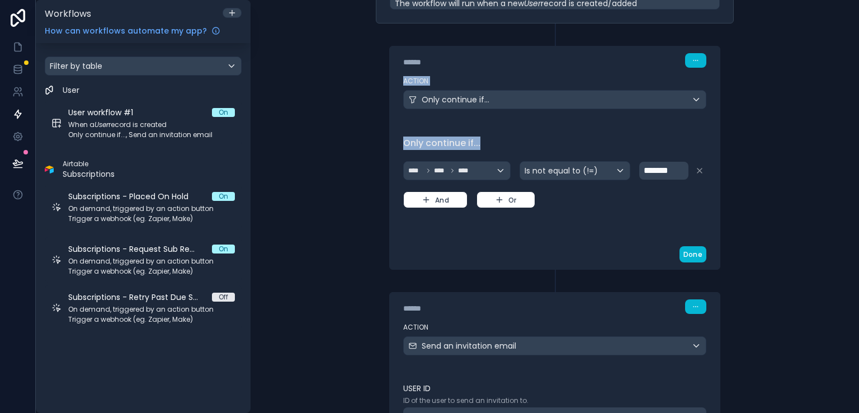
drag, startPoint x: 564, startPoint y: 70, endPoint x: 487, endPoint y: 173, distance: 128.6
click at [487, 173] on div "****** Step 1 Action Only continue if... Only continue if... **** **** **** Is …" at bounding box center [554, 158] width 331 height 224
click at [487, 173] on div "**** **** ****" at bounding box center [457, 171] width 106 height 18
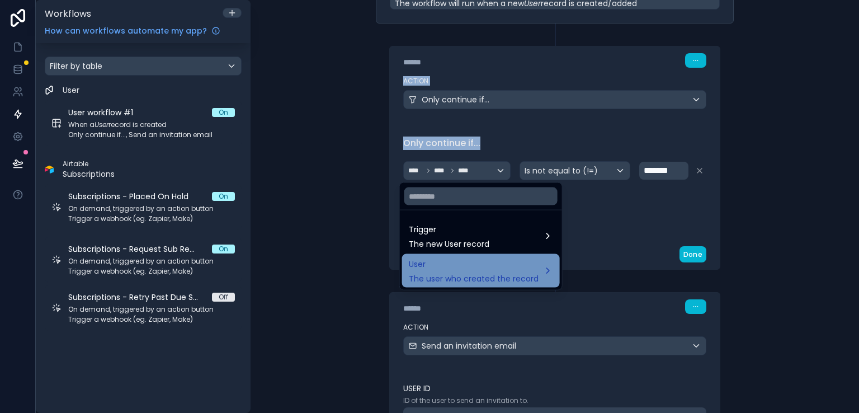
click at [491, 273] on span "The user who created the record" at bounding box center [474, 278] width 130 height 11
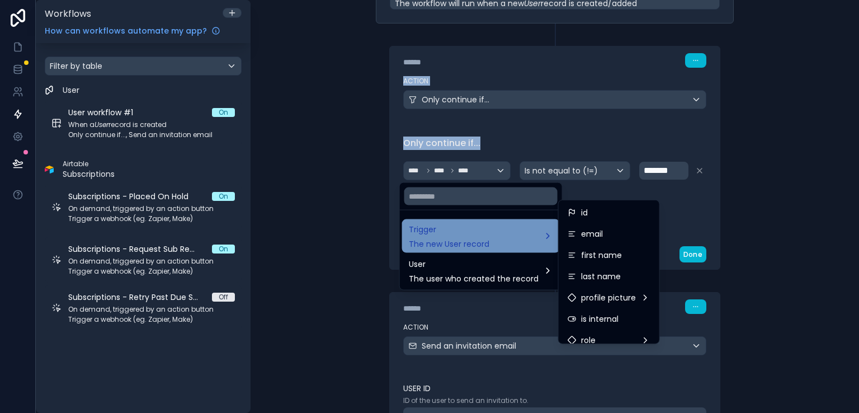
click at [518, 239] on div "Trigger The new User record" at bounding box center [481, 235] width 144 height 27
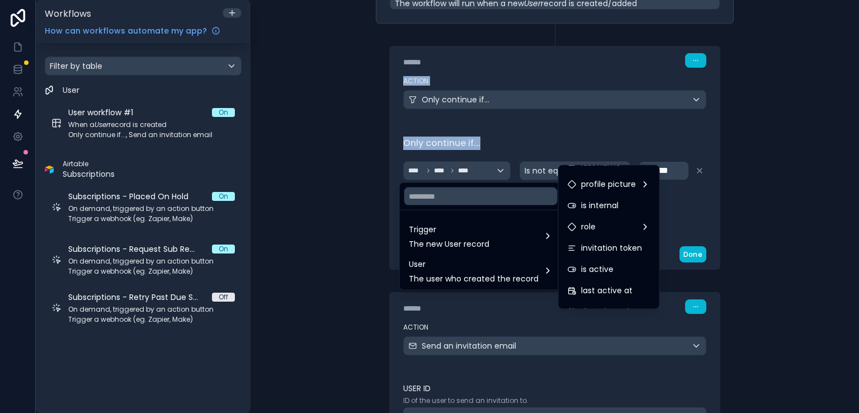
scroll to position [72, 0]
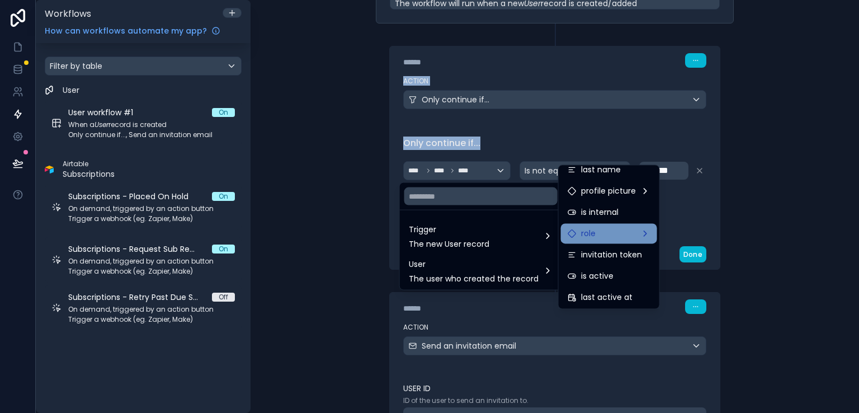
click at [648, 229] on div "role" at bounding box center [608, 232] width 83 height 13
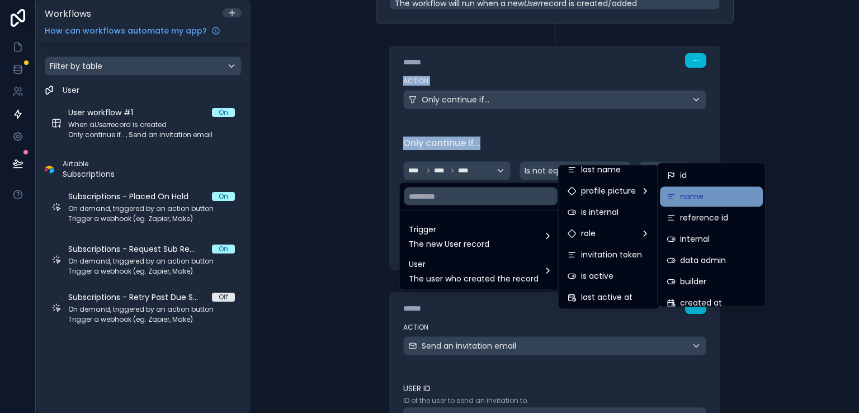
click at [756, 198] on div "name" at bounding box center [711, 196] width 103 height 20
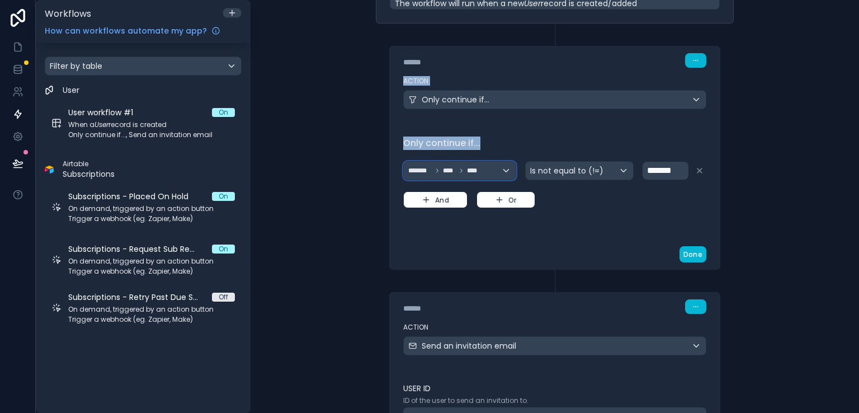
click at [500, 172] on div "******* **** ****" at bounding box center [460, 171] width 112 height 18
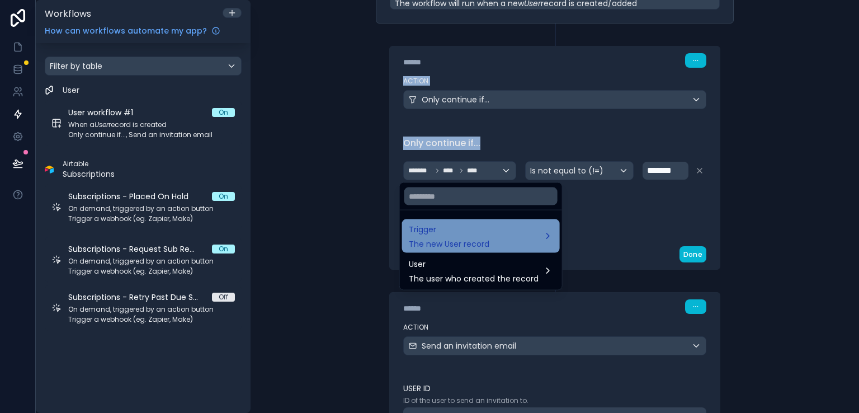
click at [541, 238] on div "Trigger The new User record" at bounding box center [481, 235] width 144 height 27
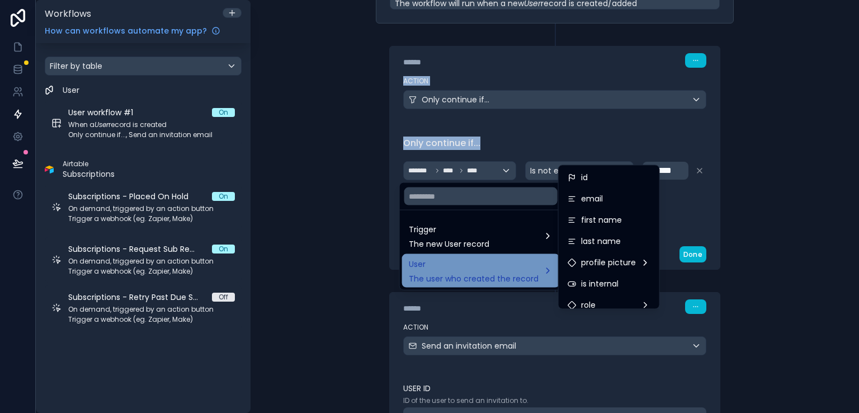
click at [549, 273] on div "User The user who created the record" at bounding box center [481, 270] width 144 height 27
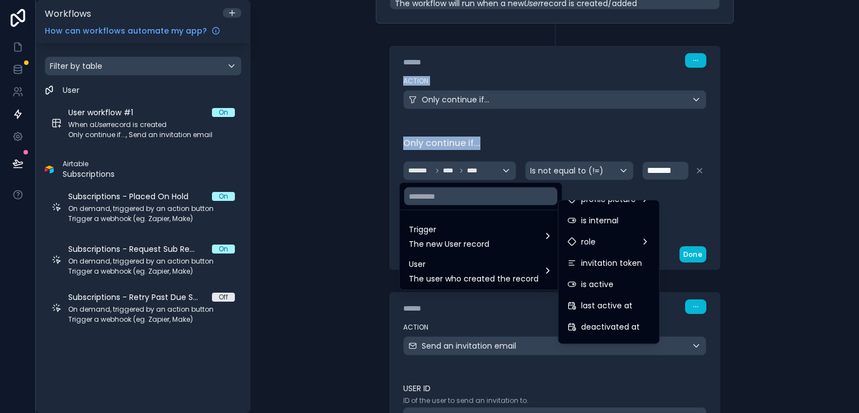
scroll to position [88, 0]
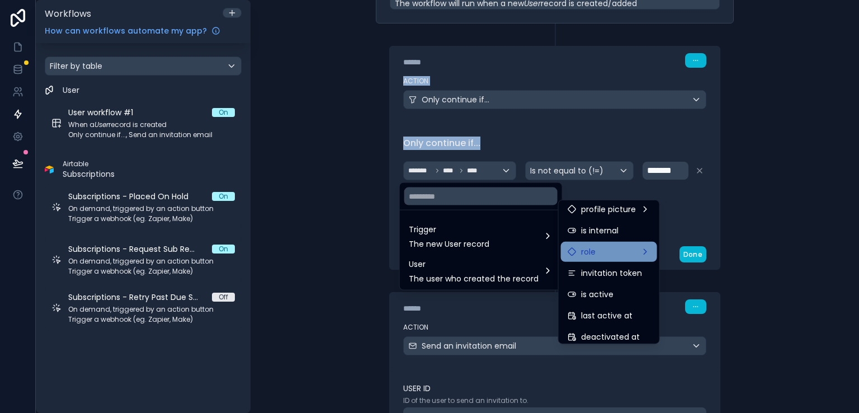
click at [646, 250] on div "role" at bounding box center [608, 251] width 83 height 13
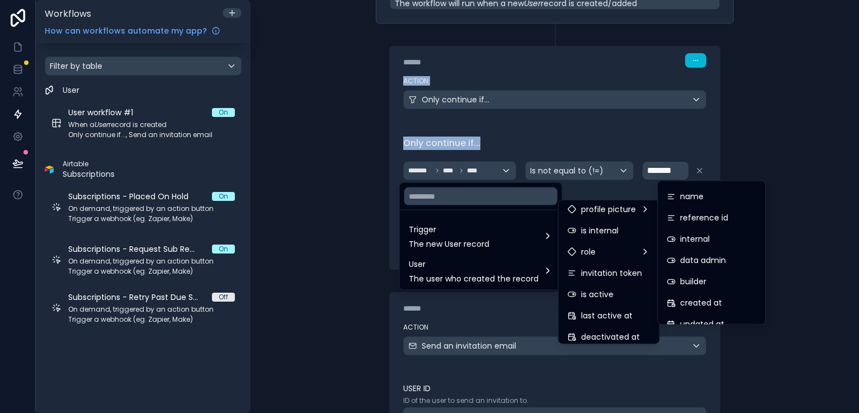
scroll to position [0, 0]
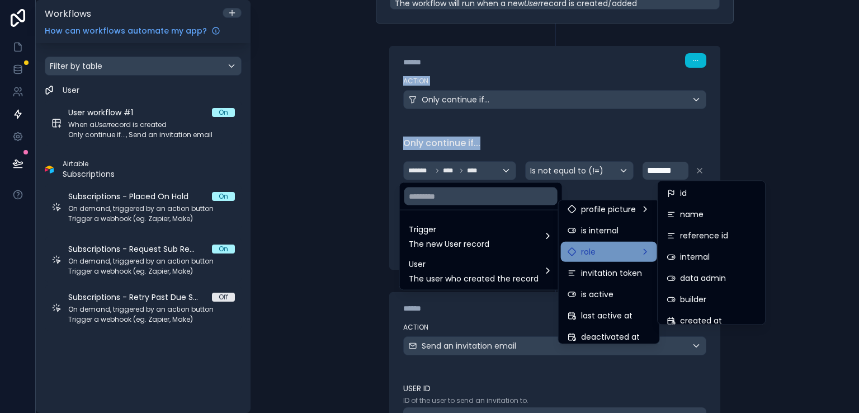
click at [644, 256] on div "role" at bounding box center [608, 251] width 83 height 13
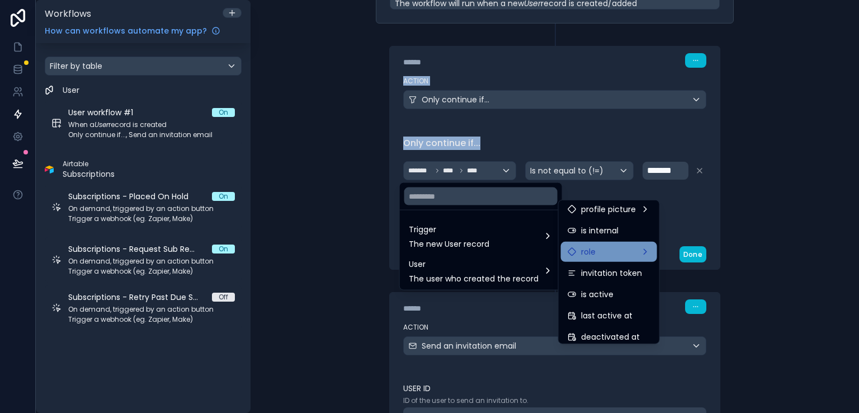
click at [644, 256] on div "role" at bounding box center [608, 251] width 83 height 13
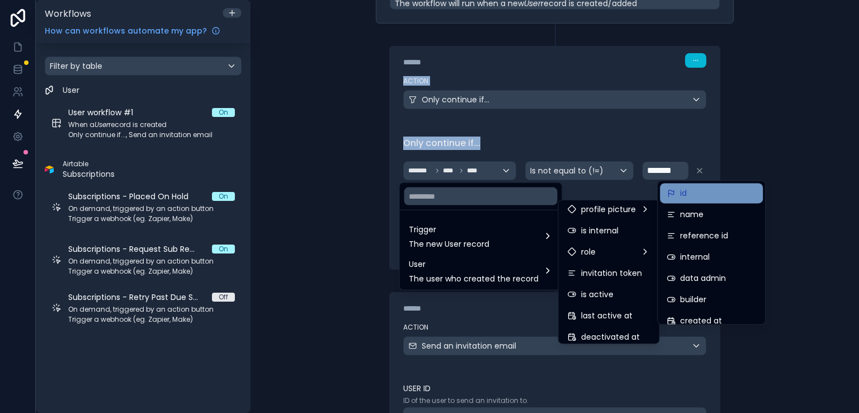
click at [722, 192] on div "id" at bounding box center [710, 192] width 89 height 13
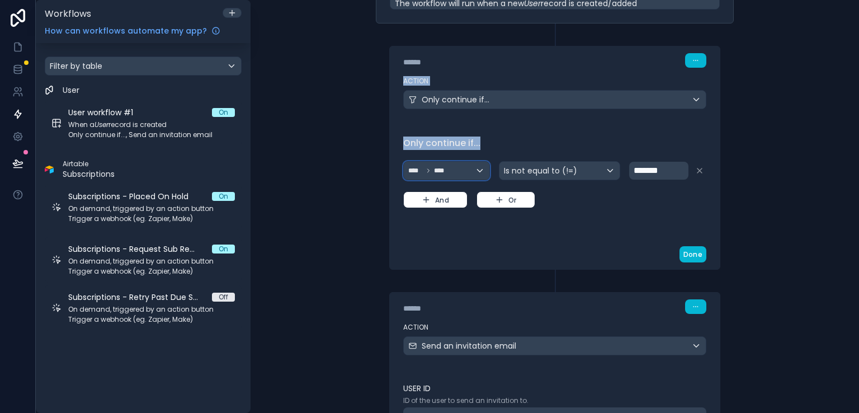
click at [471, 170] on div "**** ****" at bounding box center [447, 171] width 86 height 18
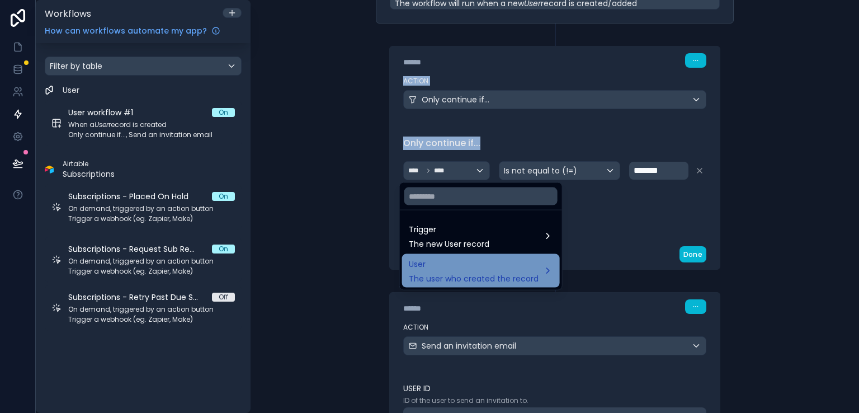
click at [537, 268] on div "User The user who created the record" at bounding box center [481, 270] width 144 height 27
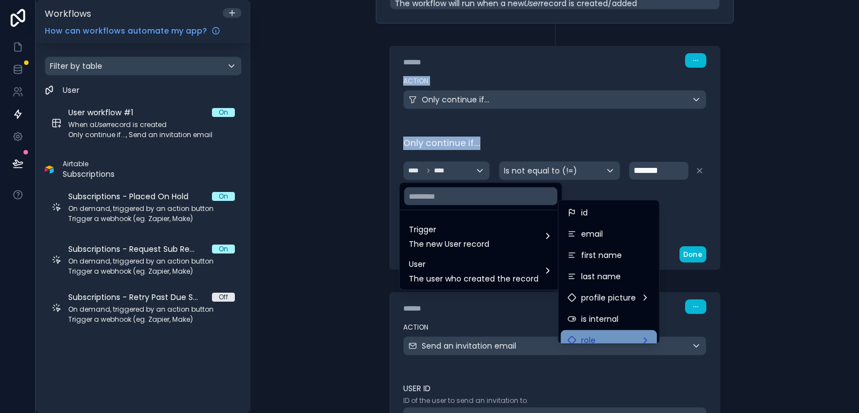
click at [648, 336] on div "role" at bounding box center [608, 339] width 83 height 13
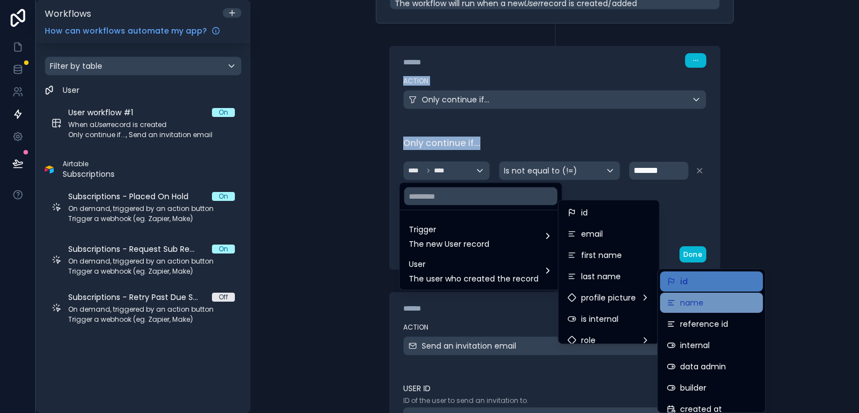
click at [747, 304] on div "name" at bounding box center [710, 302] width 89 height 13
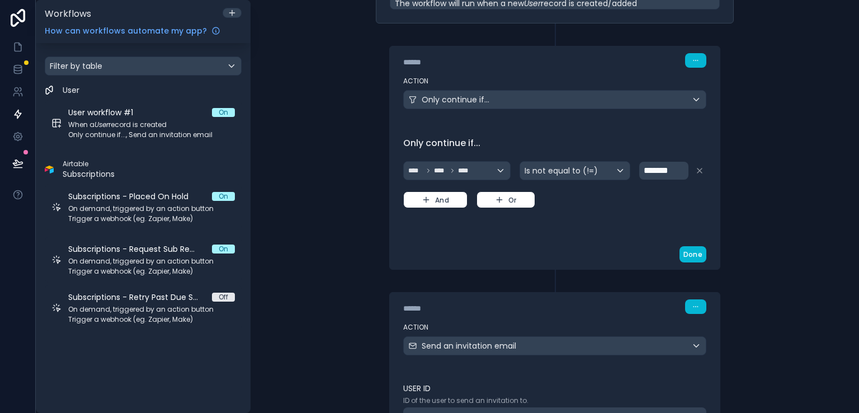
click at [767, 302] on div "**********" at bounding box center [554, 206] width 608 height 413
click at [20, 69] on icon at bounding box center [17, 69] width 11 height 11
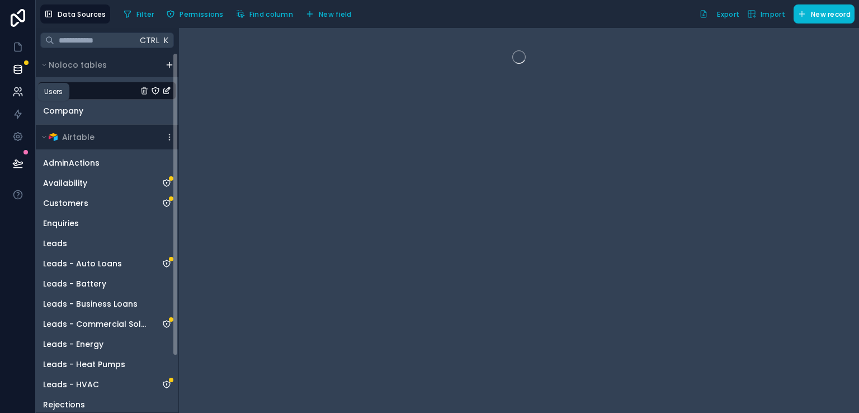
click at [19, 93] on icon at bounding box center [17, 91] width 11 height 11
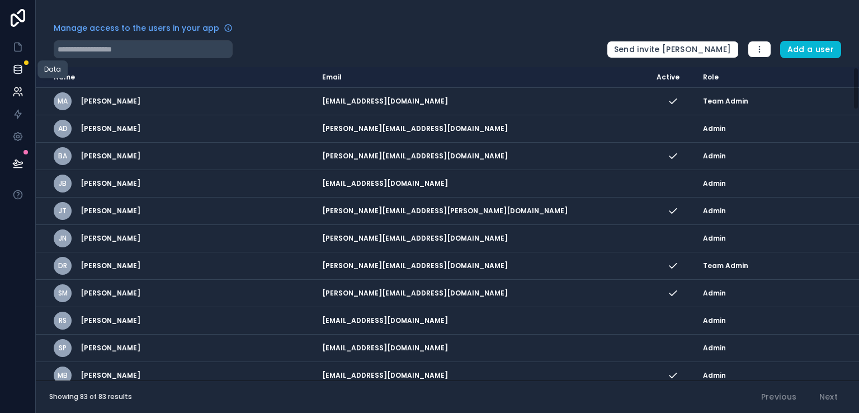
click at [22, 72] on icon at bounding box center [17, 69] width 11 height 11
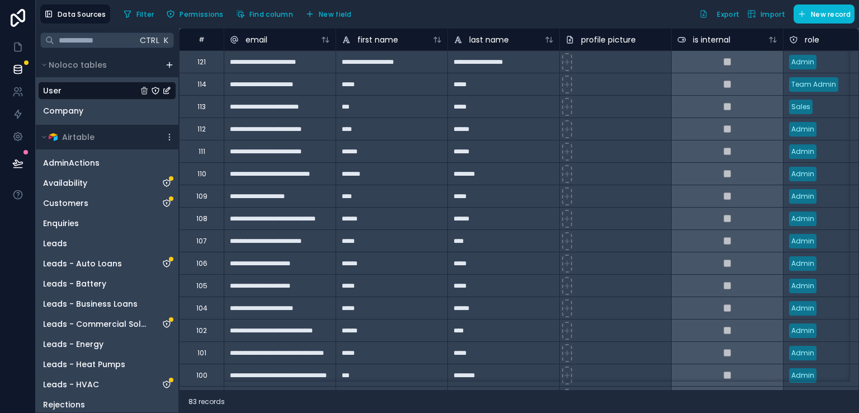
click at [810, 60] on div "Admin" at bounding box center [838, 62] width 111 height 17
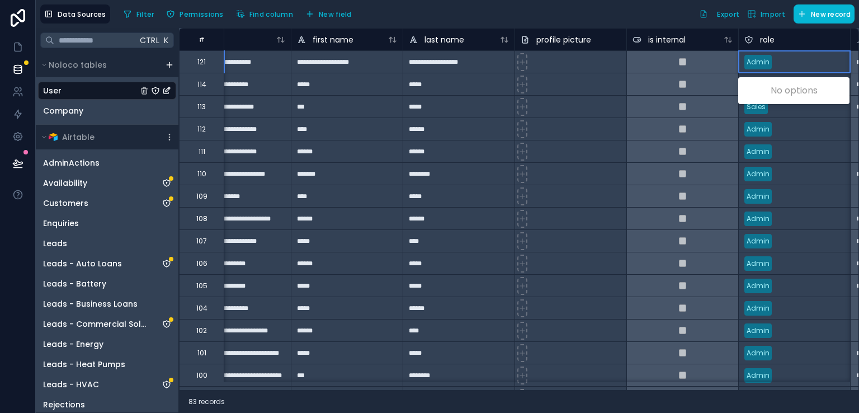
click at [810, 60] on div "Admin" at bounding box center [793, 62] width 111 height 17
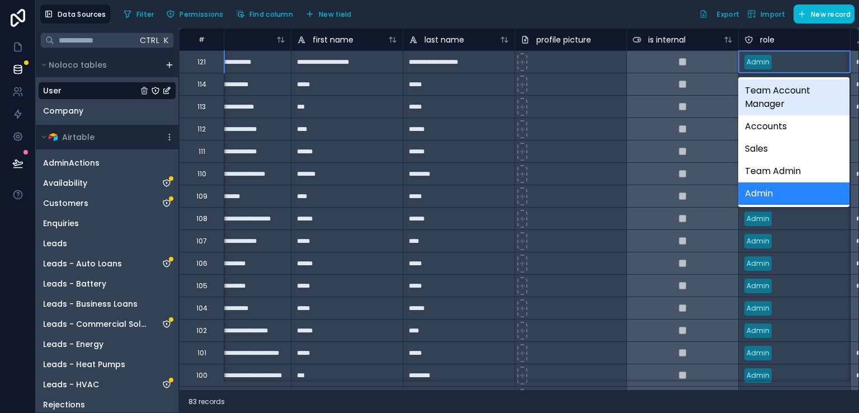
click at [794, 70] on div "Admin" at bounding box center [793, 62] width 111 height 22
click at [665, 11] on div "Filter Permissions Find column New field Export Import New record" at bounding box center [486, 13] width 735 height 19
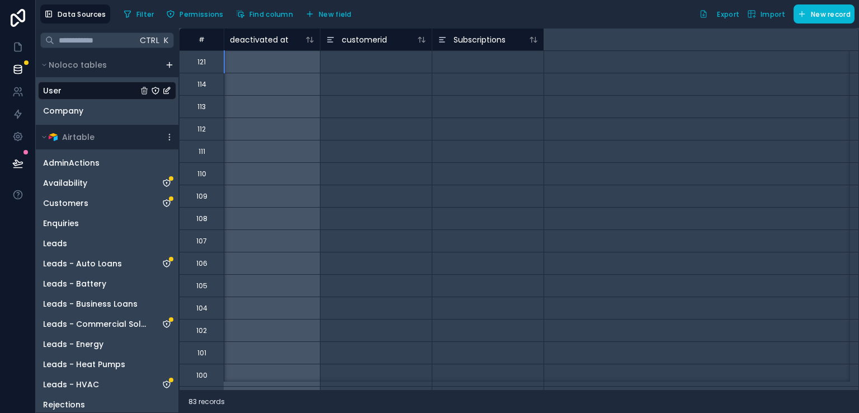
scroll to position [0, 115]
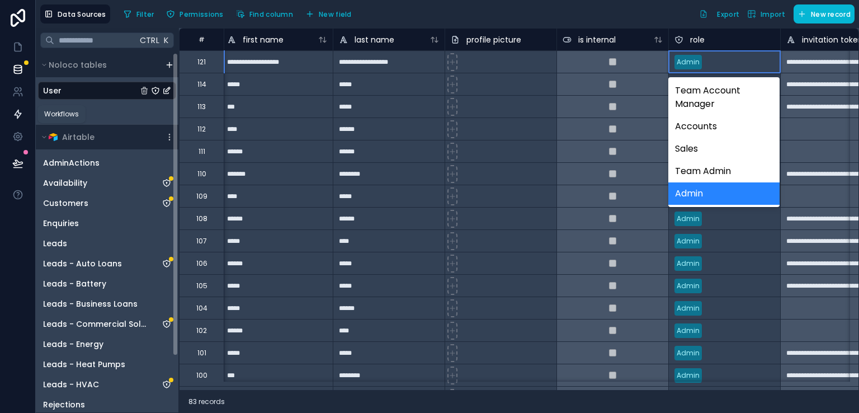
click at [22, 113] on icon at bounding box center [17, 113] width 11 height 11
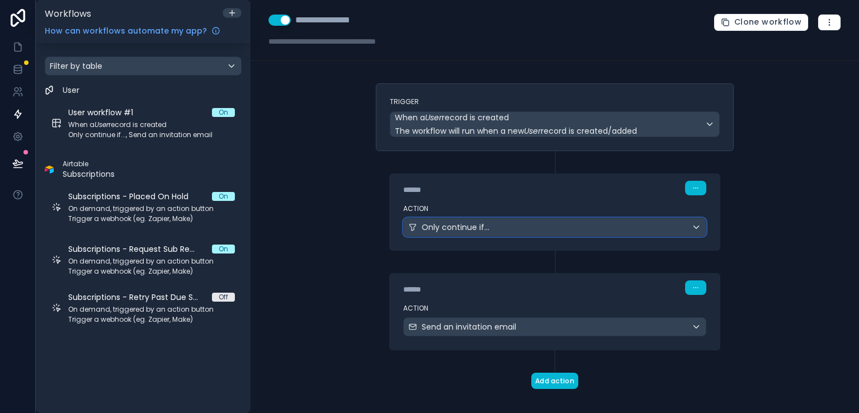
click at [675, 231] on div "Only continue if..." at bounding box center [555, 227] width 302 height 18
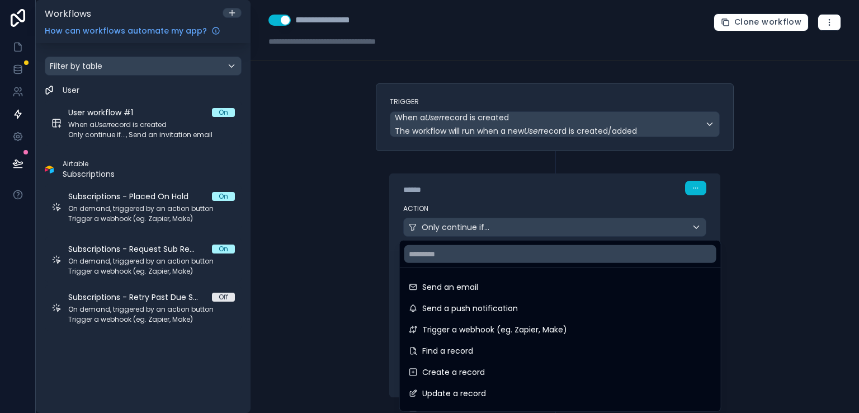
click at [613, 191] on div at bounding box center [429, 206] width 859 height 413
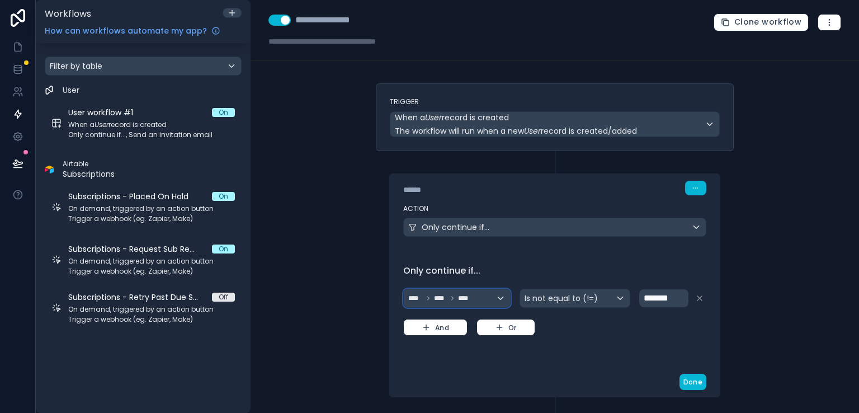
click at [487, 299] on div "**** **** ****" at bounding box center [457, 298] width 106 height 18
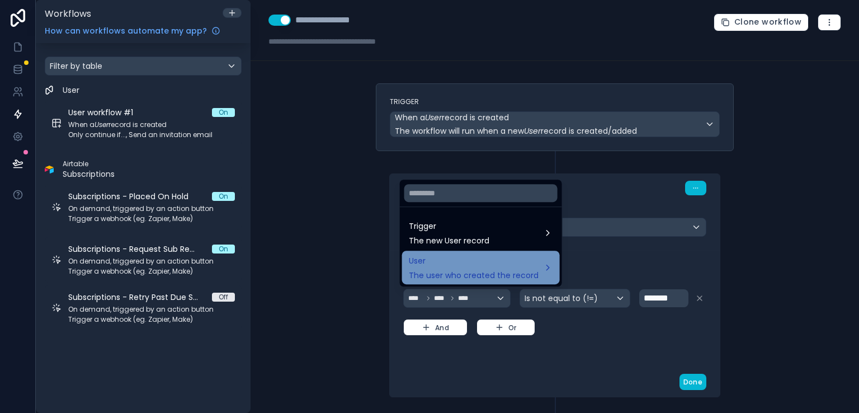
click at [541, 274] on div "User The user who created the record" at bounding box center [481, 267] width 144 height 27
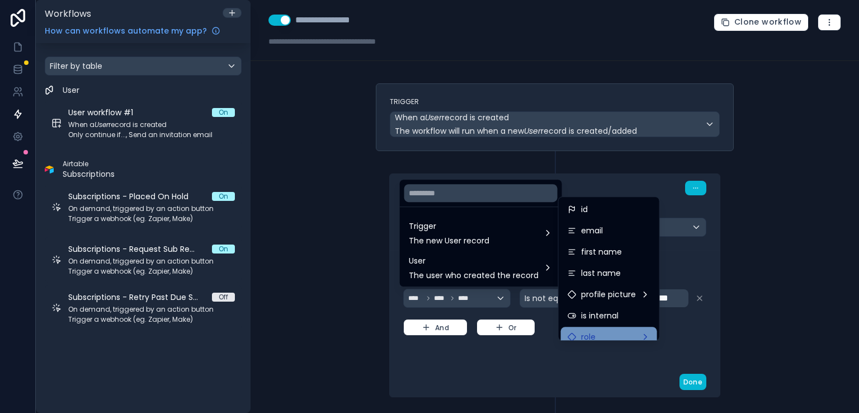
click at [633, 335] on div "role" at bounding box center [608, 336] width 83 height 13
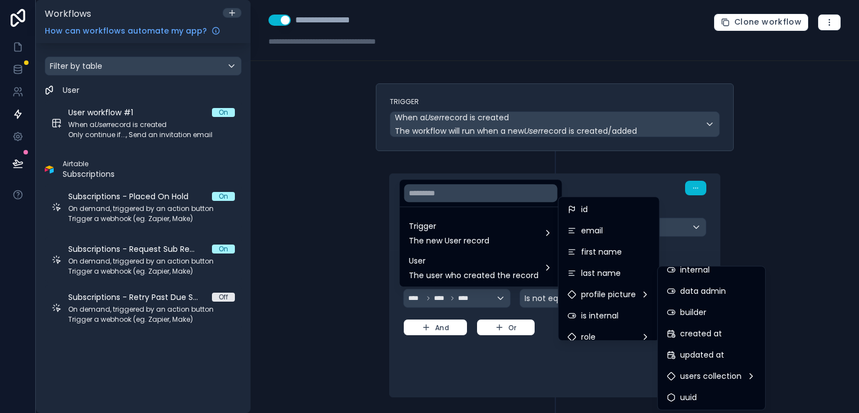
scroll to position [72, 0]
click at [750, 378] on div "users collection" at bounding box center [710, 376] width 89 height 13
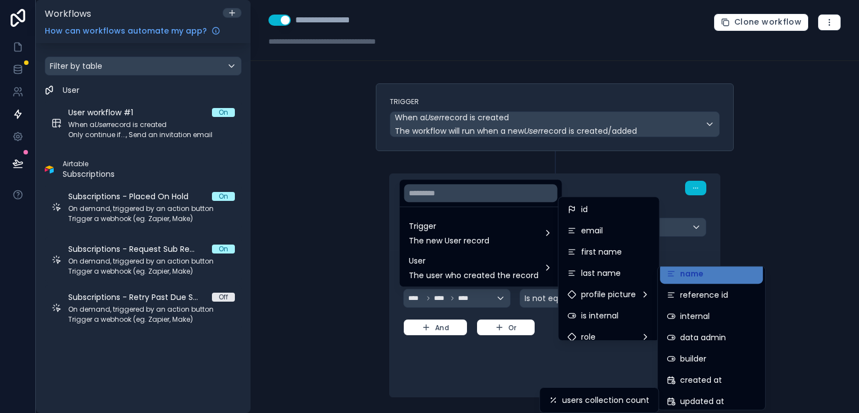
scroll to position [0, 0]
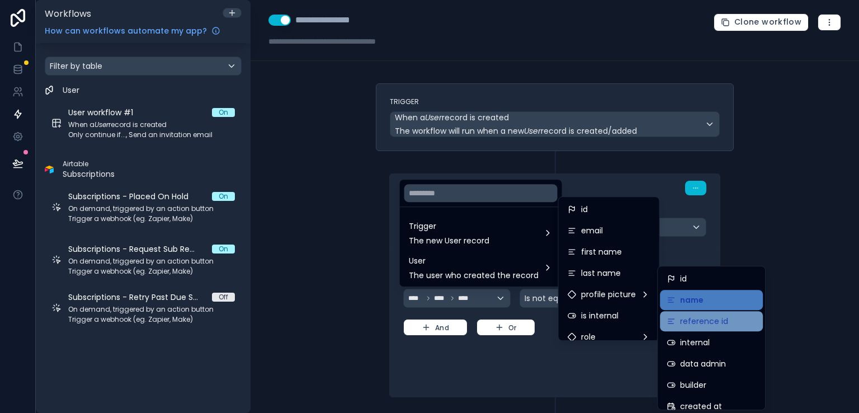
click at [731, 321] on div "reference id" at bounding box center [710, 320] width 89 height 13
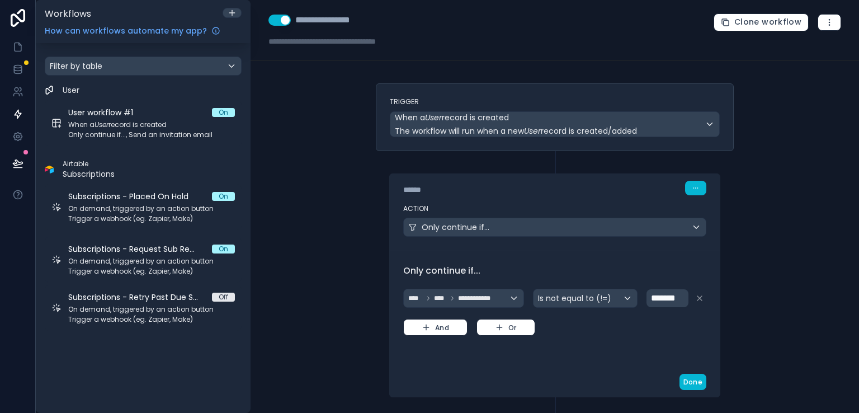
click at [671, 300] on span "*******" at bounding box center [663, 297] width 25 height 8
click at [505, 300] on div "**********" at bounding box center [464, 298] width 120 height 18
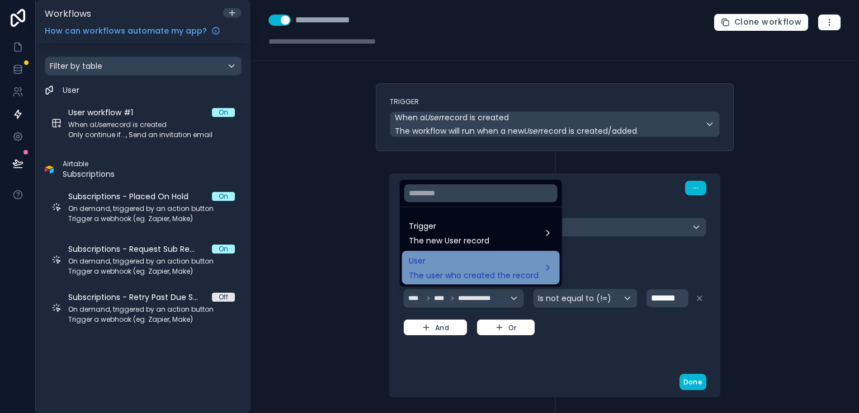
click at [539, 273] on div "User The user who created the record" at bounding box center [481, 267] width 144 height 27
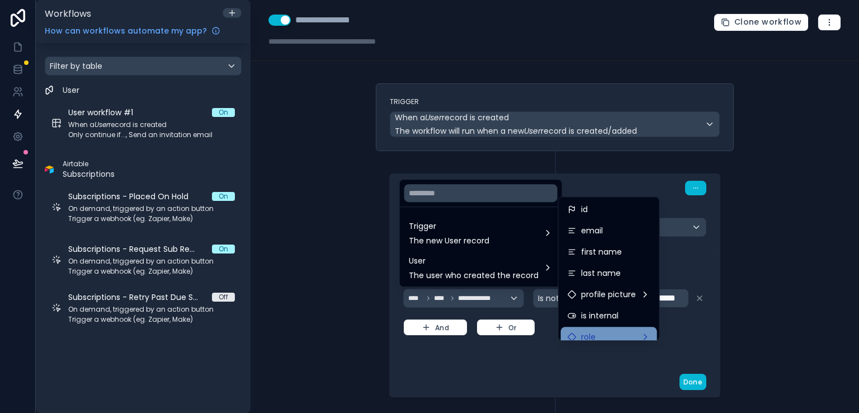
click at [643, 332] on div "role" at bounding box center [608, 336] width 83 height 13
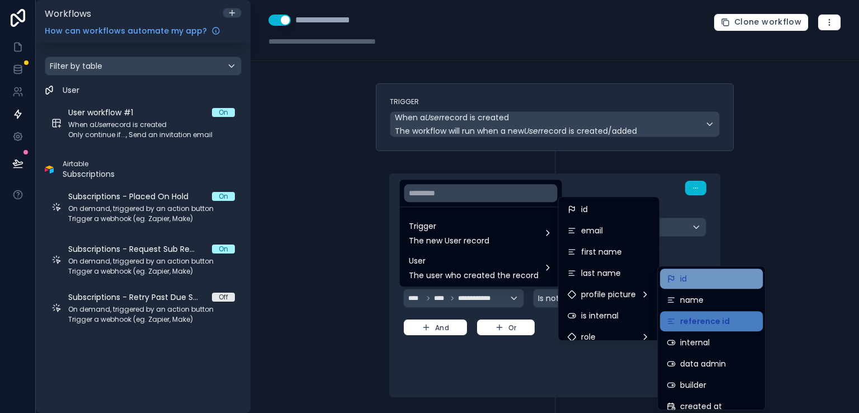
click at [731, 278] on div "id" at bounding box center [710, 278] width 89 height 13
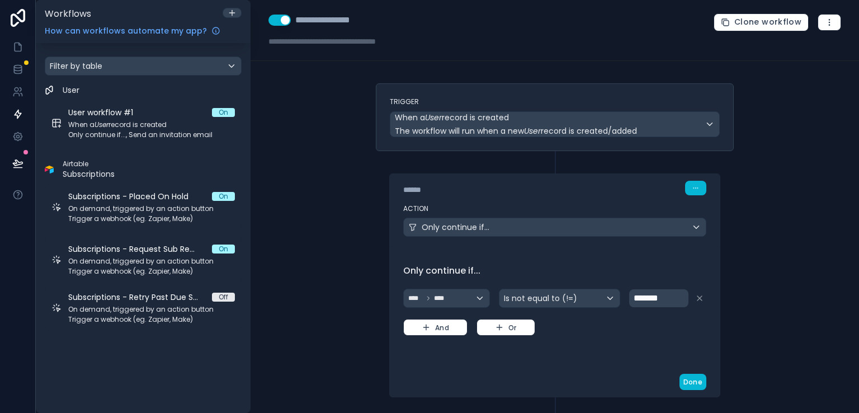
click at [660, 302] on p "*******" at bounding box center [659, 297] width 53 height 13
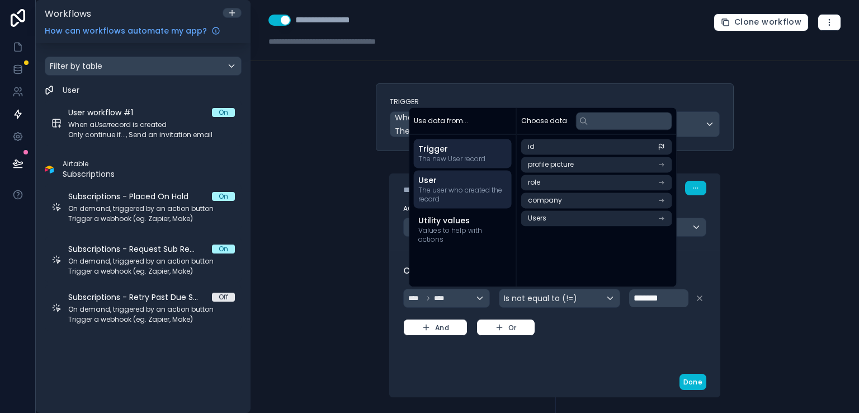
click at [490, 196] on span "The user who created the record" at bounding box center [462, 195] width 89 height 18
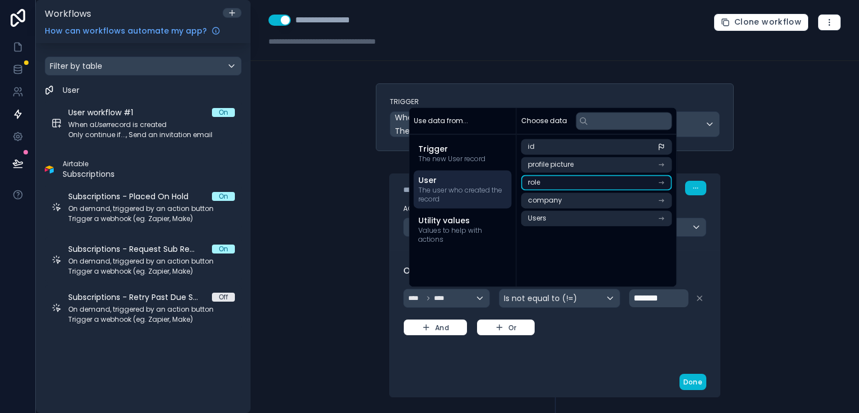
click at [657, 188] on li "role" at bounding box center [596, 182] width 151 height 16
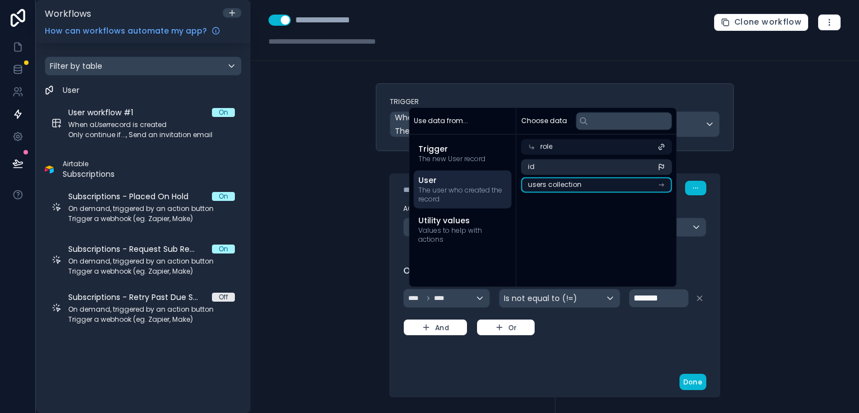
click at [666, 184] on li "users collection" at bounding box center [596, 185] width 151 height 16
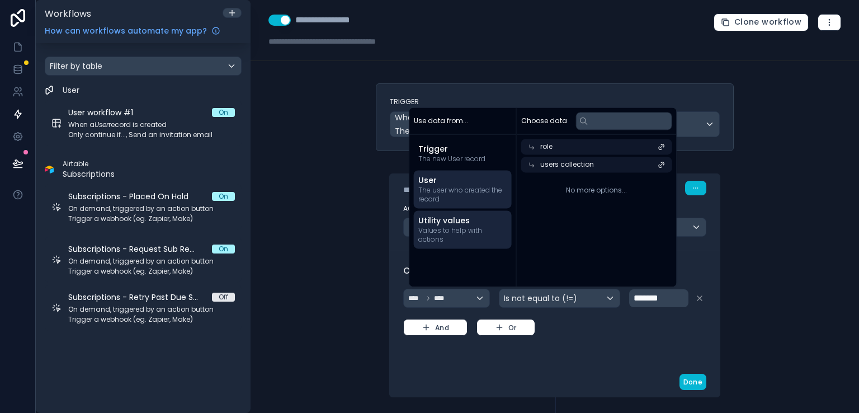
click at [472, 228] on span "Values to help with actions" at bounding box center [462, 235] width 89 height 18
click at [457, 196] on span "The user who created the record" at bounding box center [462, 195] width 89 height 18
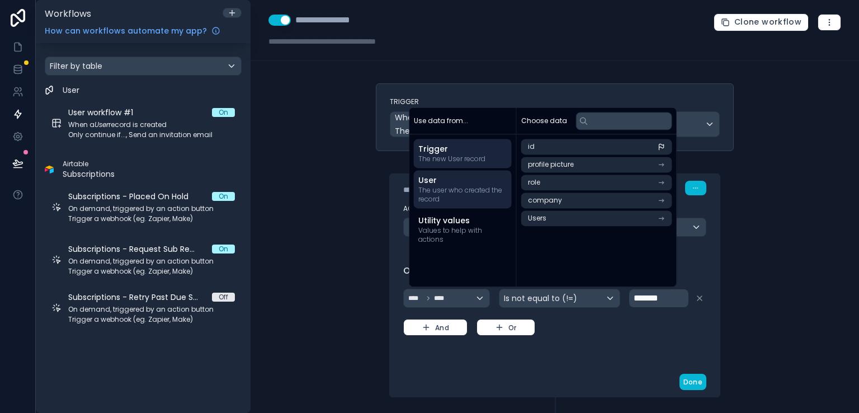
click at [475, 156] on span "The new User record" at bounding box center [462, 158] width 89 height 9
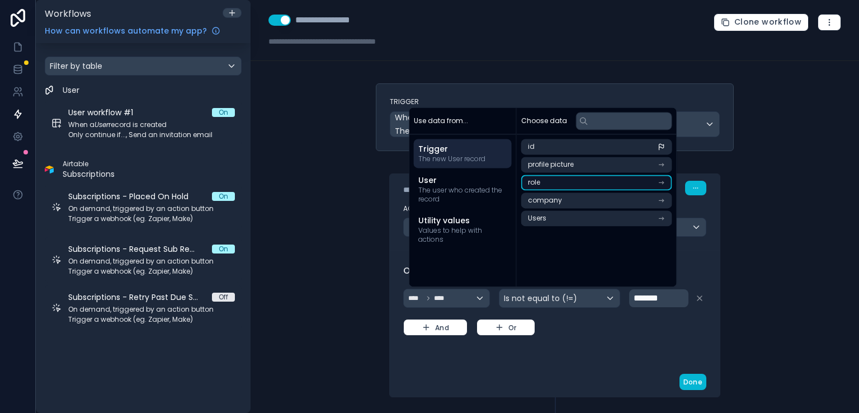
click at [644, 180] on li "role" at bounding box center [596, 182] width 151 height 16
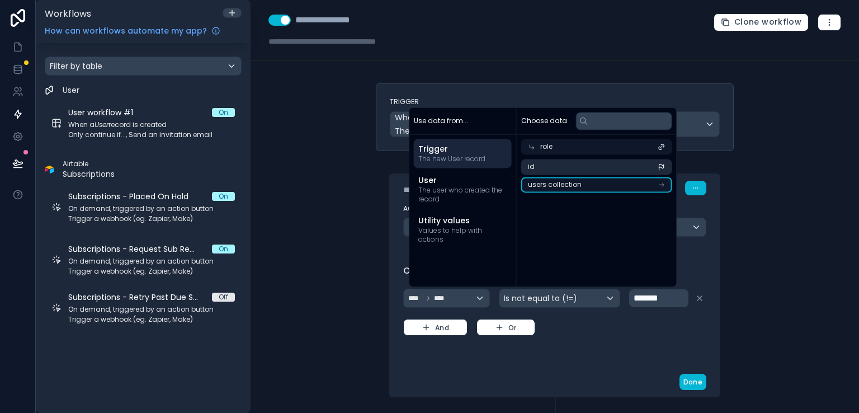
click at [650, 186] on li "users collection" at bounding box center [596, 185] width 151 height 16
click at [628, 146] on div "role" at bounding box center [596, 147] width 151 height 16
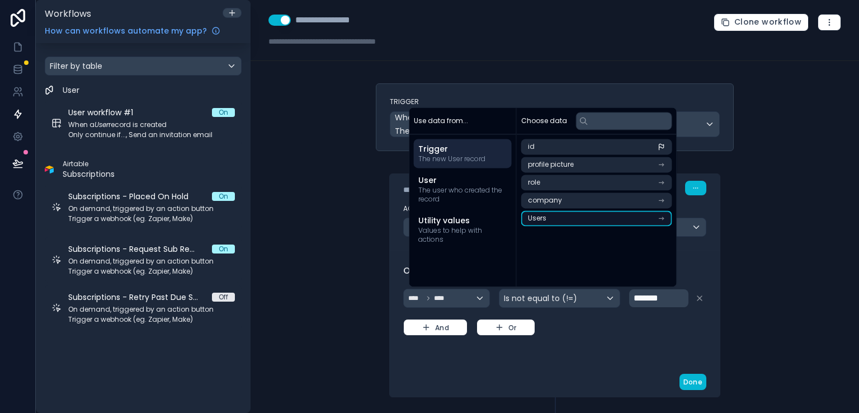
click at [633, 221] on li "Users" at bounding box center [596, 218] width 151 height 16
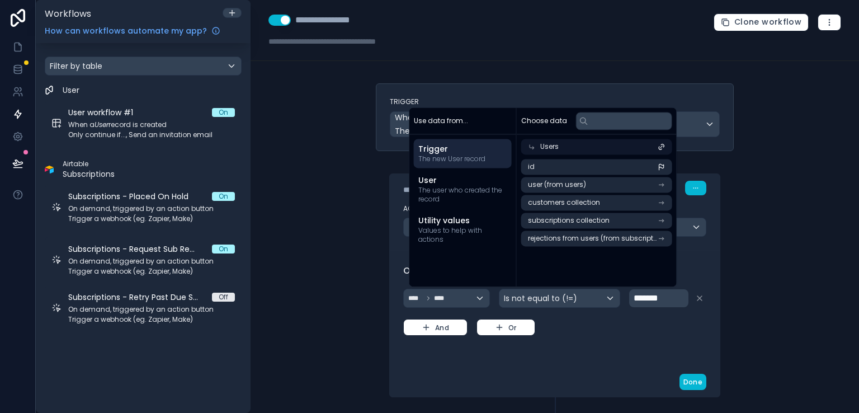
click at [561, 150] on div "Users" at bounding box center [596, 147] width 151 height 16
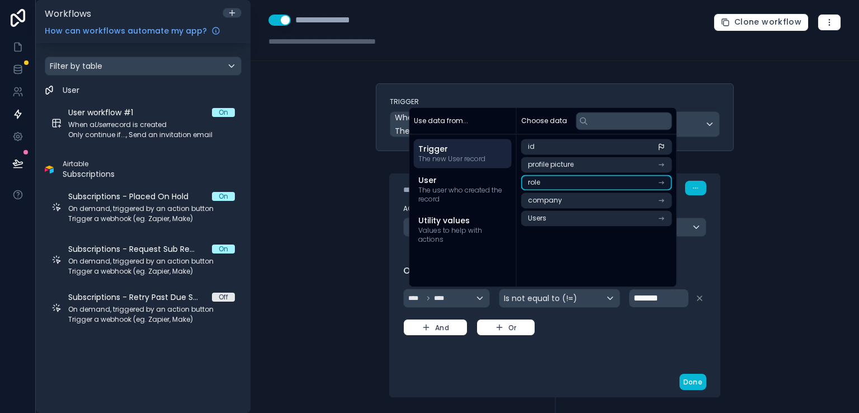
click at [622, 183] on li "role" at bounding box center [596, 182] width 151 height 16
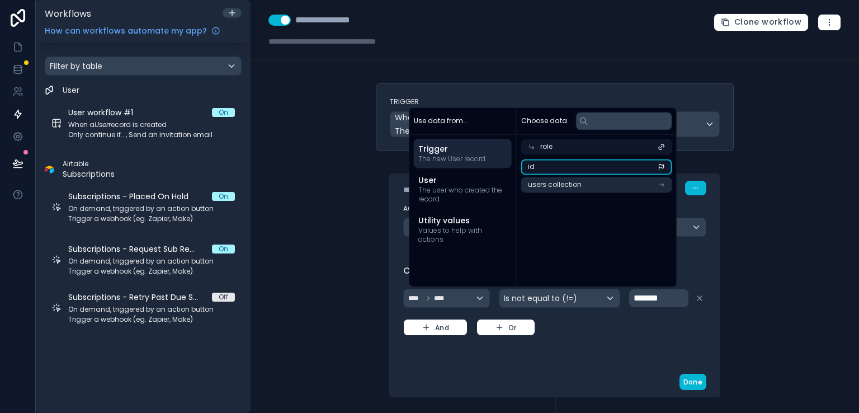
click at [657, 170] on li "id" at bounding box center [596, 167] width 151 height 16
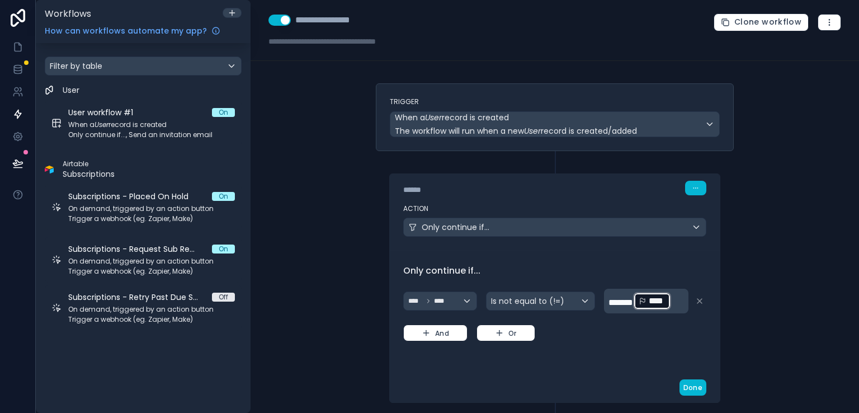
click at [676, 302] on p "******* **** ﻿ ﻿" at bounding box center [647, 301] width 78 height 20
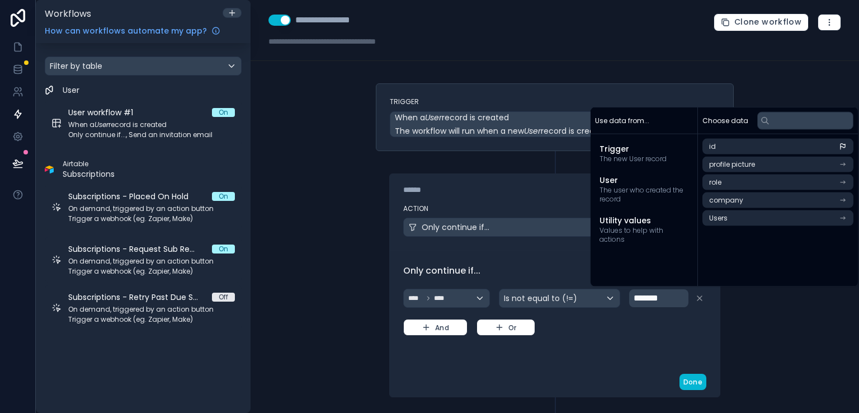
click at [654, 320] on div "**** **** Is not equal to (!=) ******* And Or" at bounding box center [554, 310] width 303 height 49
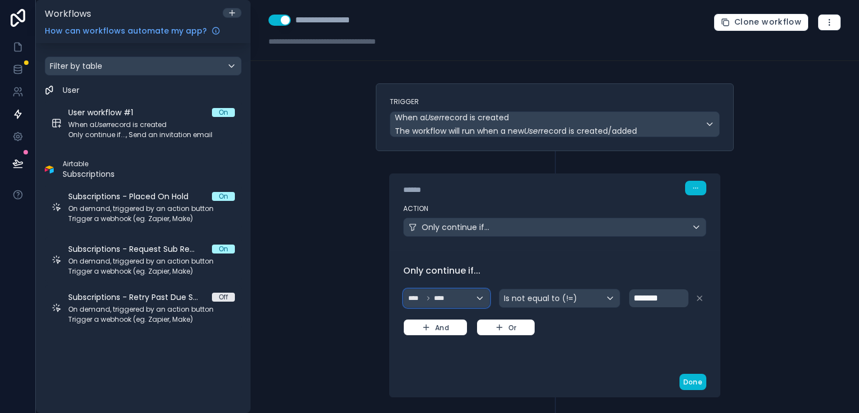
click at [472, 297] on div "**** ****" at bounding box center [447, 298] width 86 height 18
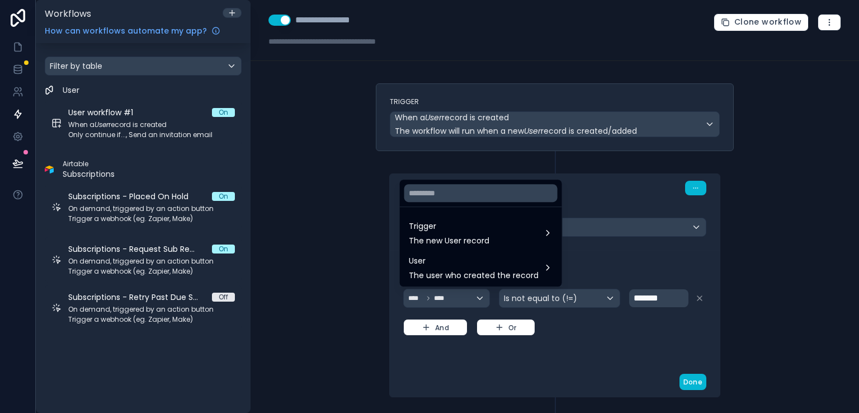
click at [634, 332] on div at bounding box center [429, 206] width 859 height 413
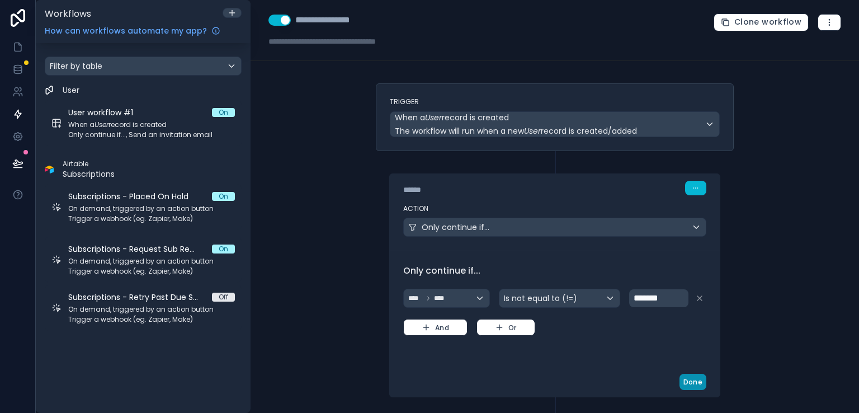
click at [690, 377] on button "Done" at bounding box center [692, 381] width 27 height 16
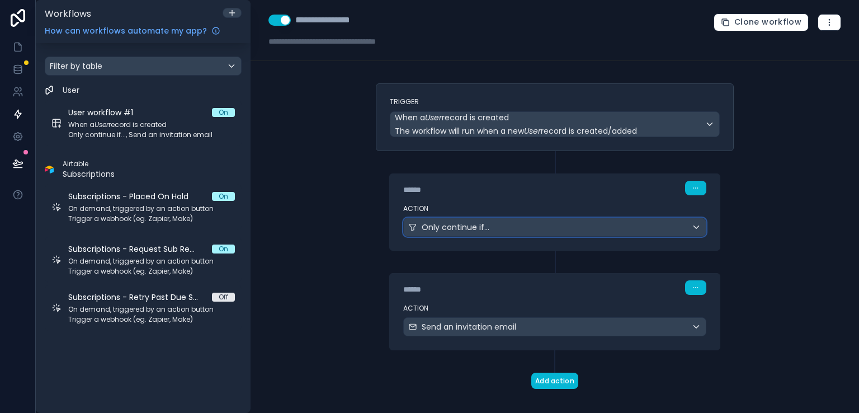
click at [697, 229] on div "Only continue if..." at bounding box center [555, 227] width 302 height 18
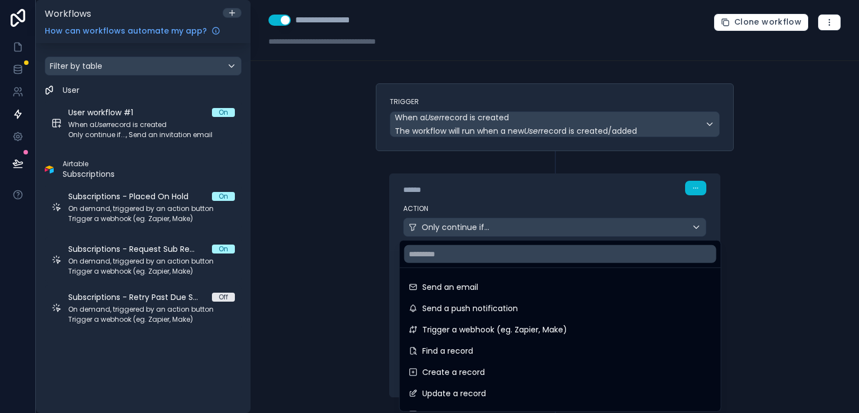
click at [747, 230] on div at bounding box center [429, 206] width 859 height 413
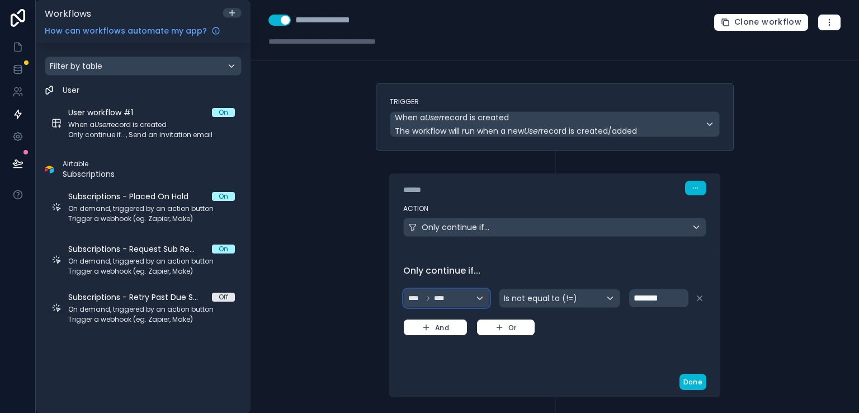
click at [471, 299] on div "**** ****" at bounding box center [447, 298] width 86 height 18
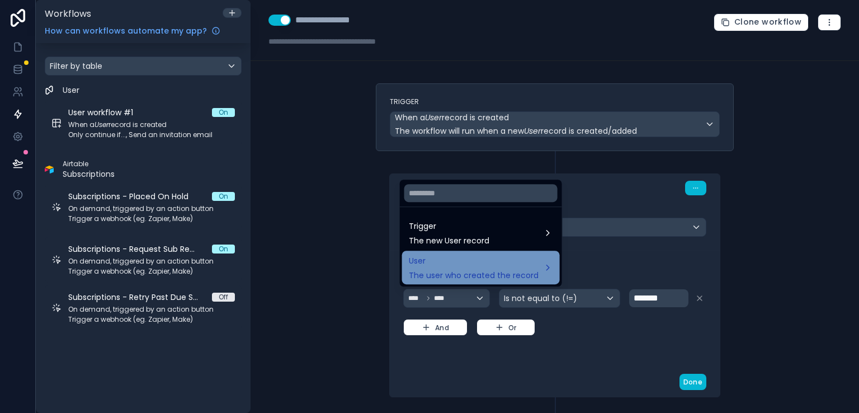
click at [548, 266] on div "User The user who created the record" at bounding box center [481, 267] width 144 height 27
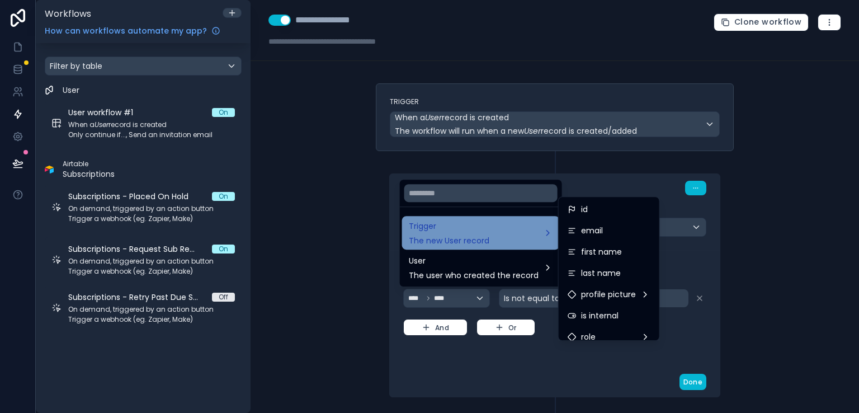
click at [528, 233] on div "Trigger The new User record" at bounding box center [481, 232] width 144 height 27
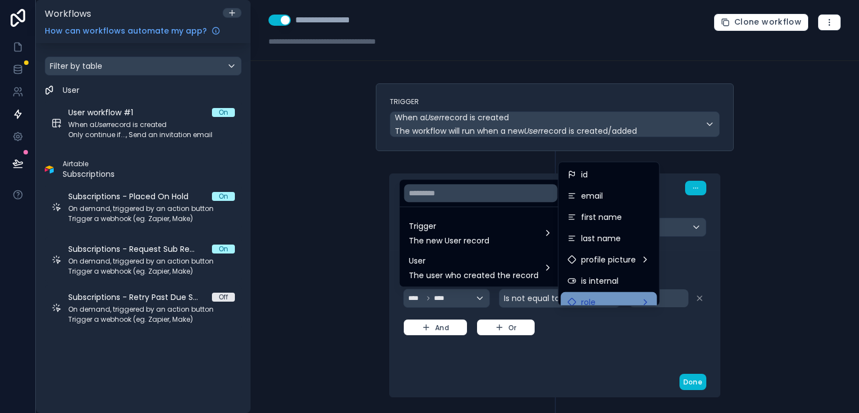
click at [633, 297] on div "role" at bounding box center [608, 301] width 83 height 13
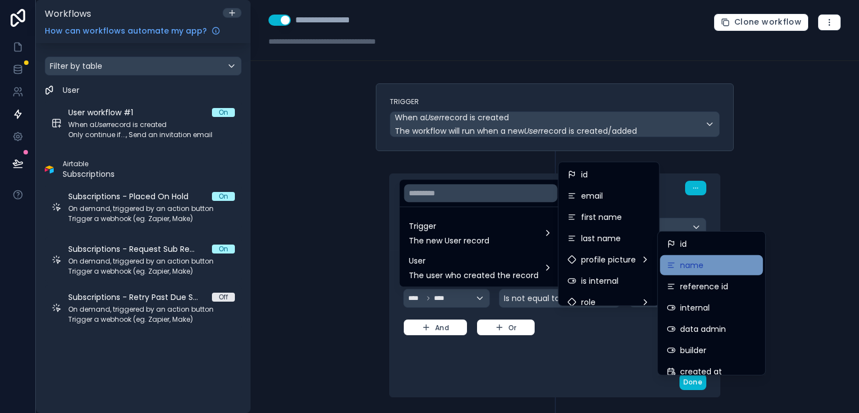
click at [717, 259] on div "name" at bounding box center [710, 264] width 89 height 13
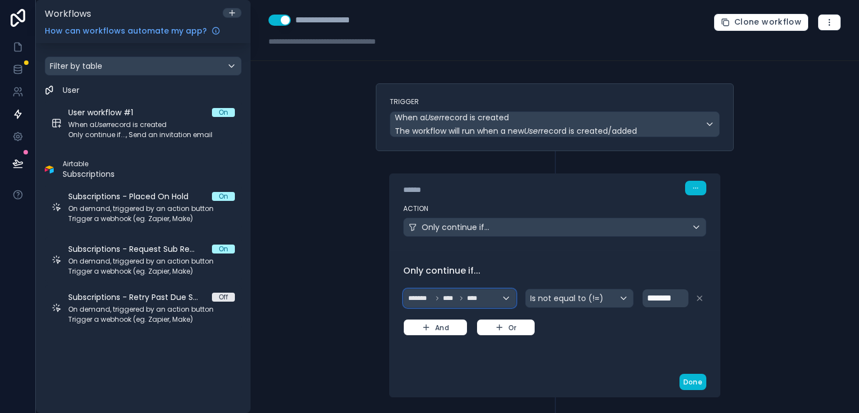
click at [502, 299] on div "******* **** ****" at bounding box center [460, 298] width 112 height 18
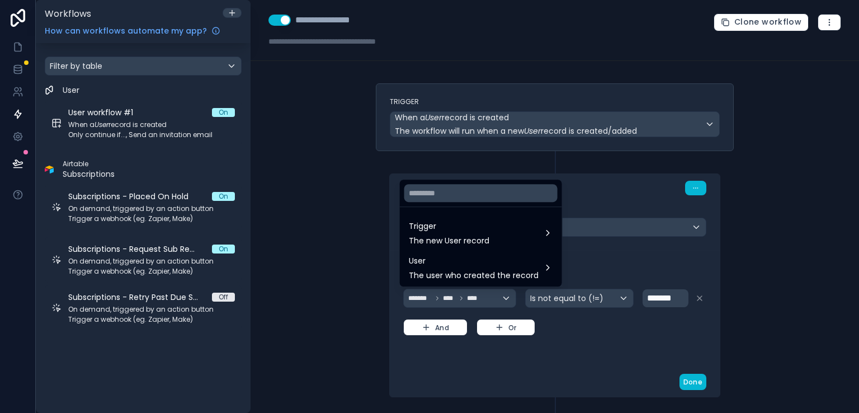
click at [669, 321] on div at bounding box center [429, 206] width 859 height 413
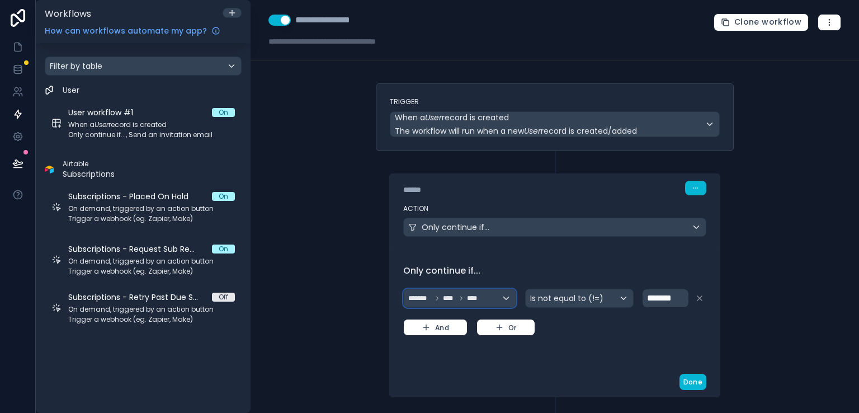
click at [500, 297] on div "******* **** ****" at bounding box center [460, 298] width 112 height 18
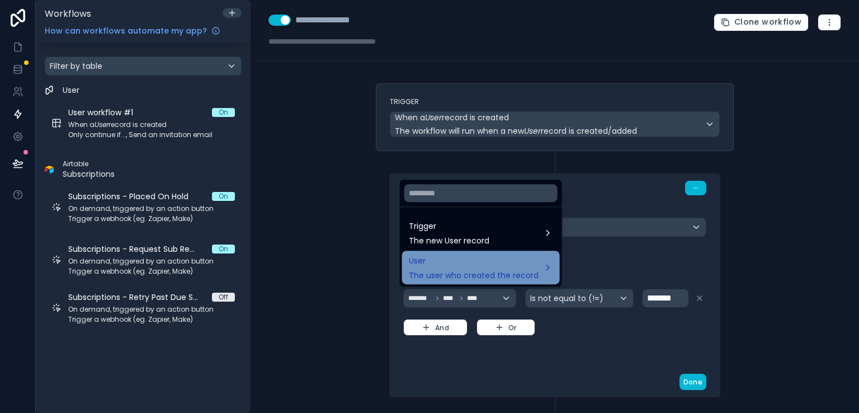
click at [537, 273] on div "User The user who created the record" at bounding box center [481, 267] width 144 height 27
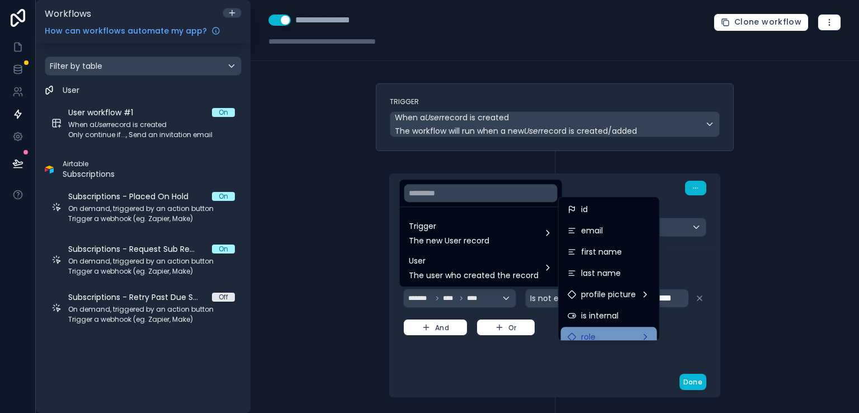
click at [653, 336] on div "role" at bounding box center [609, 336] width 96 height 20
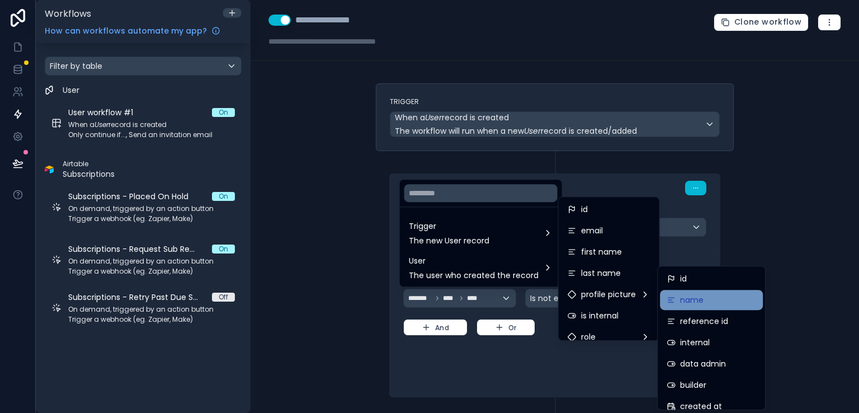
click at [759, 298] on div "name" at bounding box center [711, 300] width 103 height 20
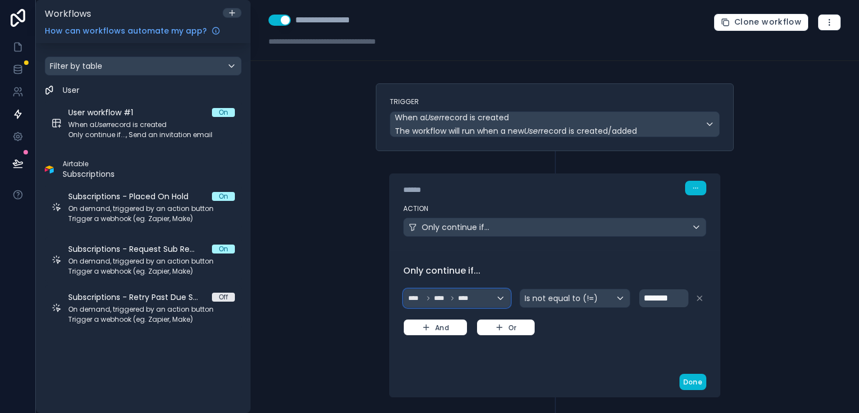
click at [491, 296] on div "**** **** ****" at bounding box center [457, 298] width 106 height 18
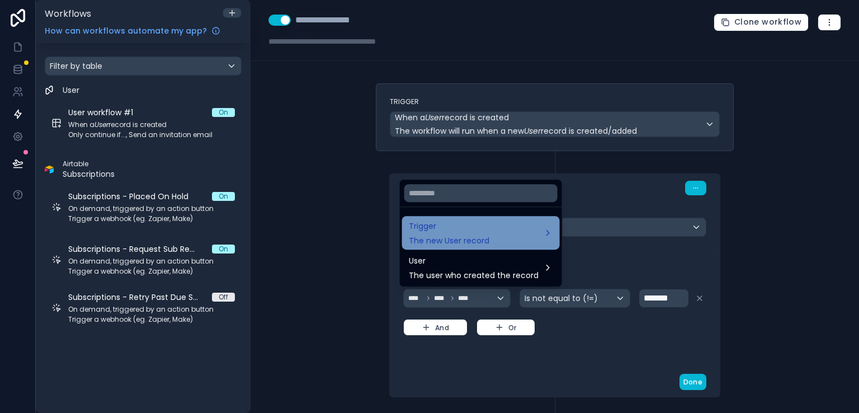
click at [546, 237] on div "Trigger The new User record" at bounding box center [481, 232] width 144 height 27
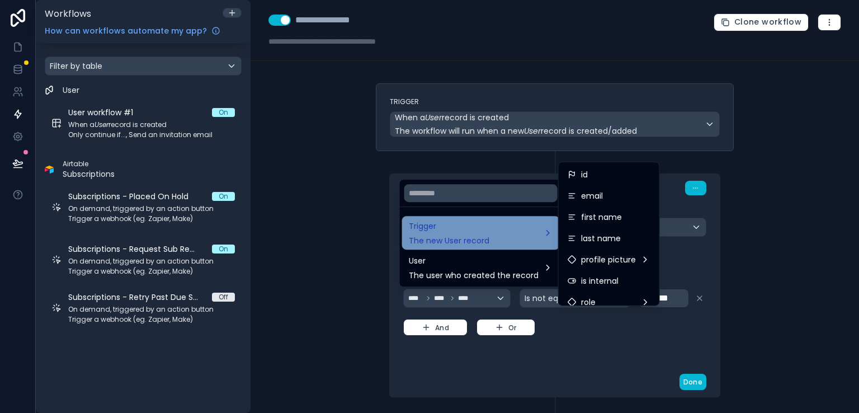
click at [549, 234] on div "Trigger The new User record" at bounding box center [481, 232] width 144 height 27
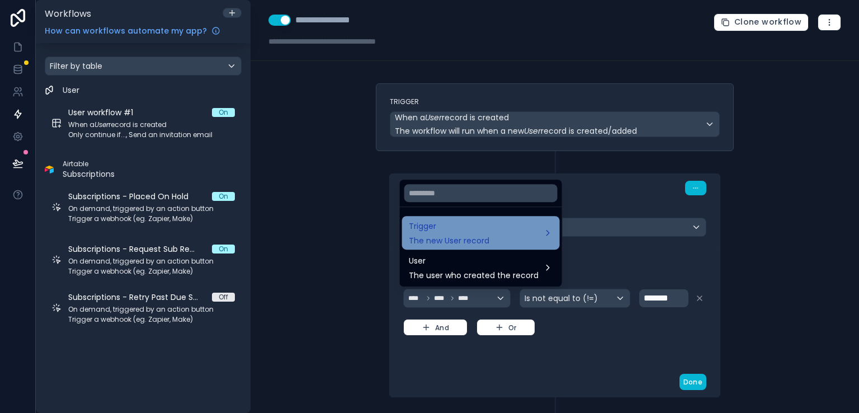
click at [550, 234] on div "Trigger The new User record" at bounding box center [481, 233] width 158 height 34
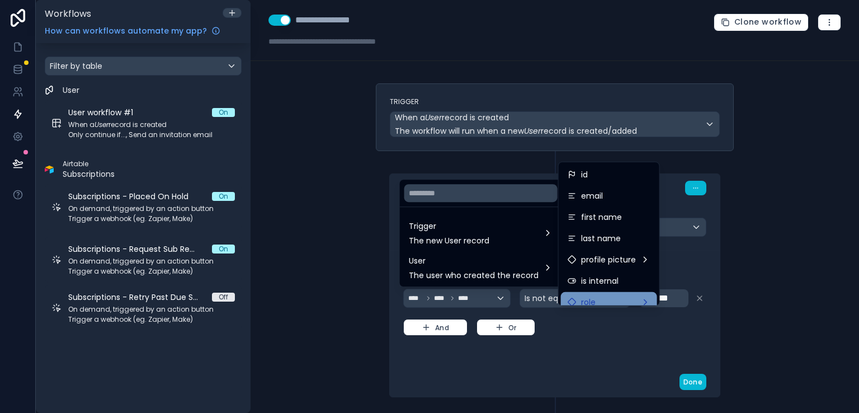
click at [641, 301] on div "role" at bounding box center [608, 301] width 83 height 13
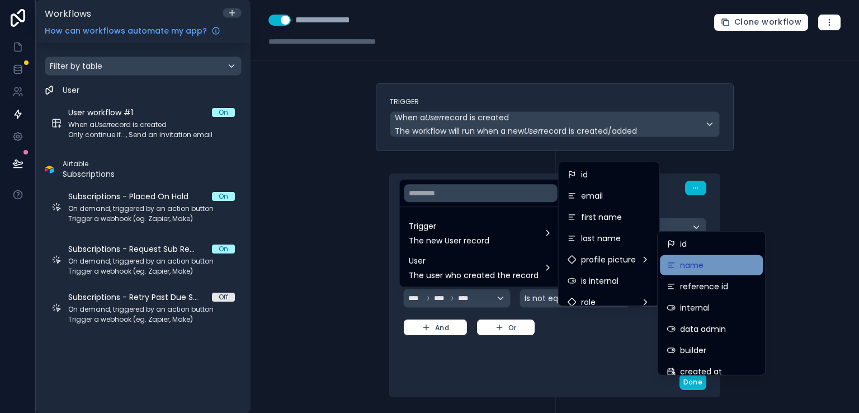
click at [726, 271] on div "name" at bounding box center [710, 264] width 89 height 13
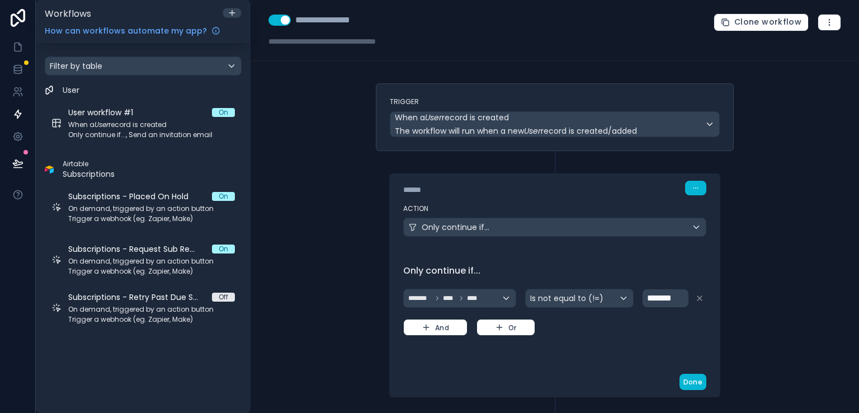
click at [759, 272] on div "**********" at bounding box center [554, 206] width 608 height 413
click at [684, 377] on button "Done" at bounding box center [692, 381] width 27 height 16
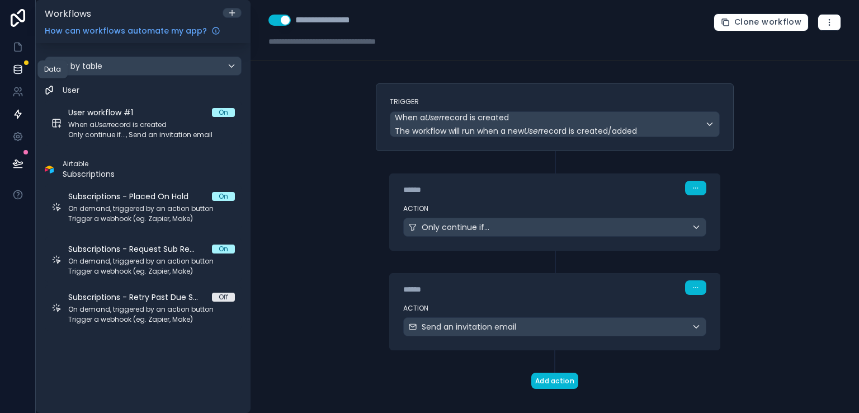
click at [17, 74] on icon at bounding box center [17, 69] width 11 height 11
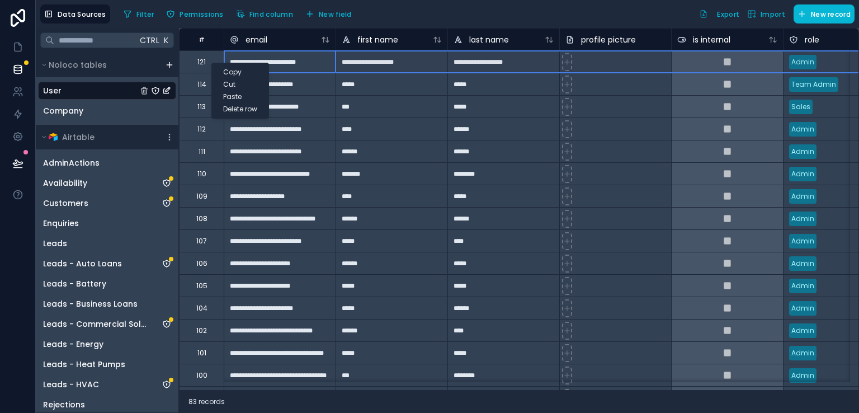
click at [249, 110] on div "Delete row" at bounding box center [240, 109] width 56 height 12
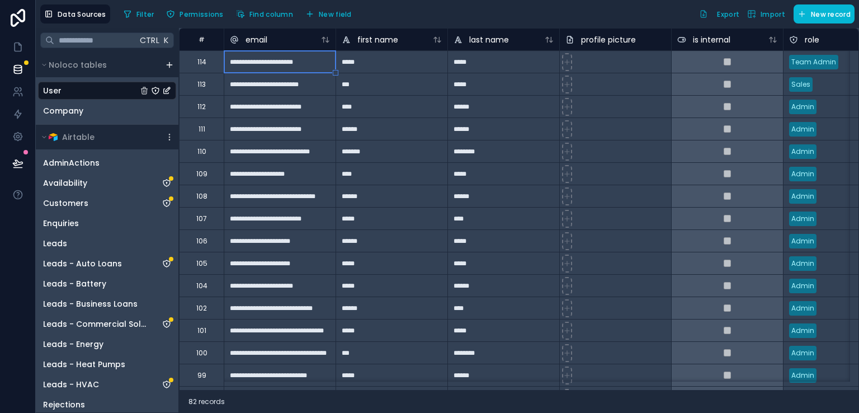
click at [812, 81] on div "Sales" at bounding box center [838, 84] width 111 height 17
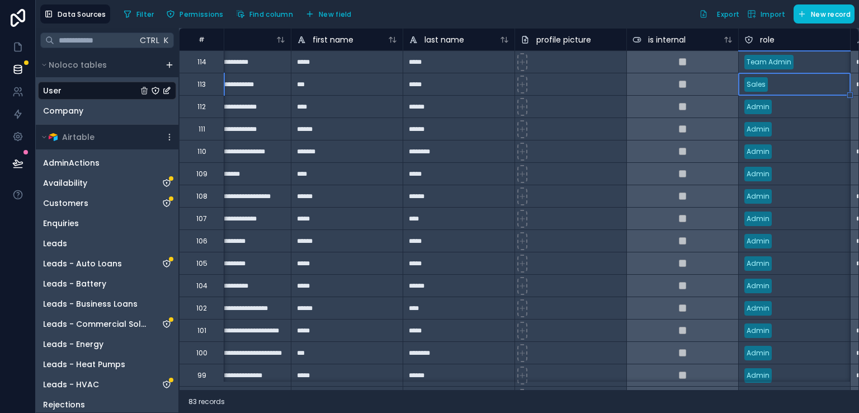
click at [812, 81] on div "Sales" at bounding box center [793, 84] width 111 height 17
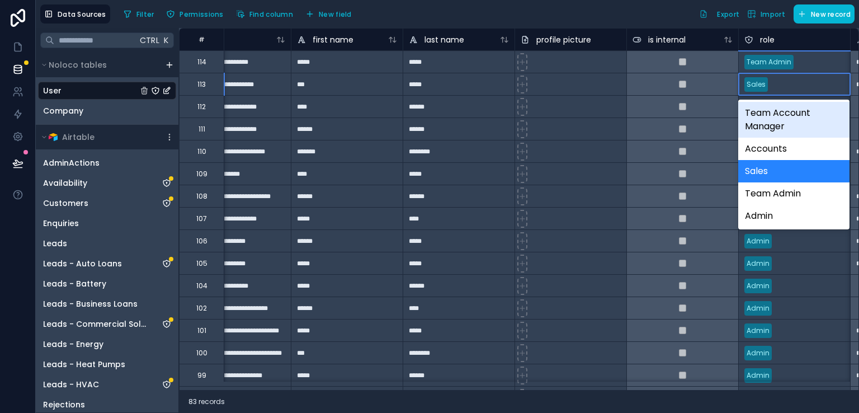
click at [668, 22] on div "Filter Permissions Find column New field Export Import New record" at bounding box center [486, 13] width 735 height 19
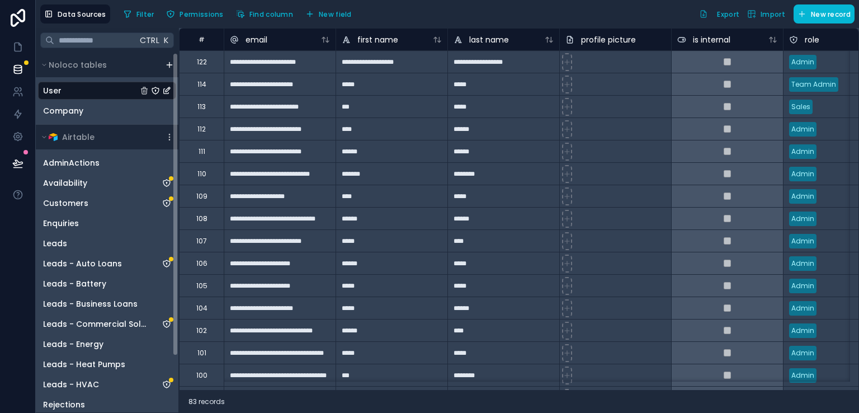
click at [9, 260] on div at bounding box center [18, 206] width 36 height 413
click at [23, 120] on link at bounding box center [17, 114] width 35 height 22
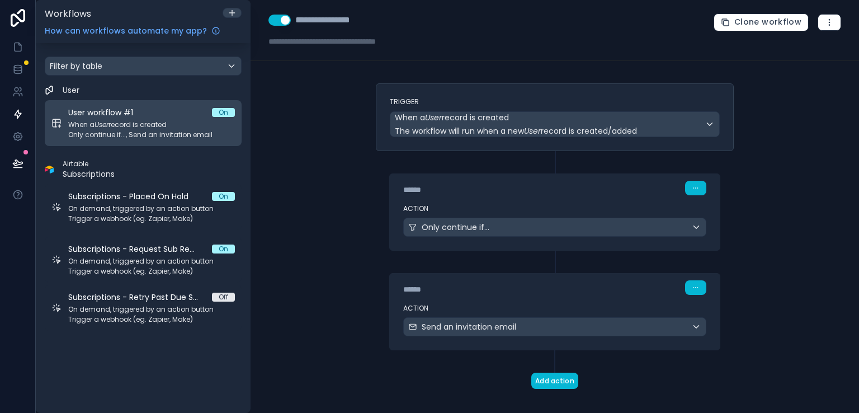
click at [163, 127] on span "When a User record is created" at bounding box center [151, 124] width 167 height 9
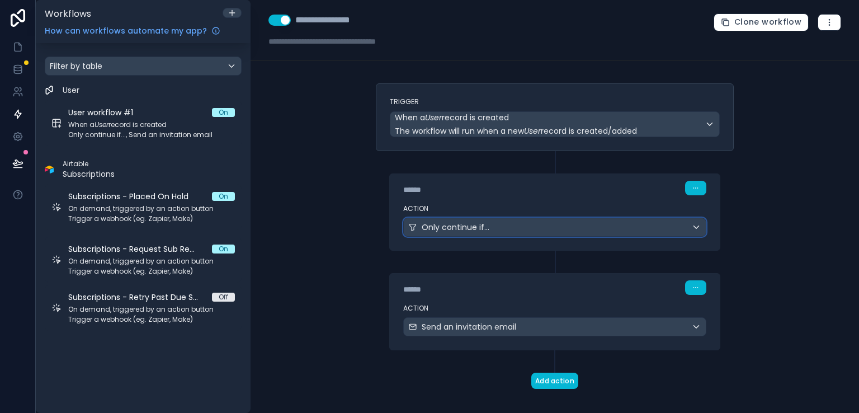
click at [456, 231] on span "Only continue if..." at bounding box center [455, 226] width 68 height 11
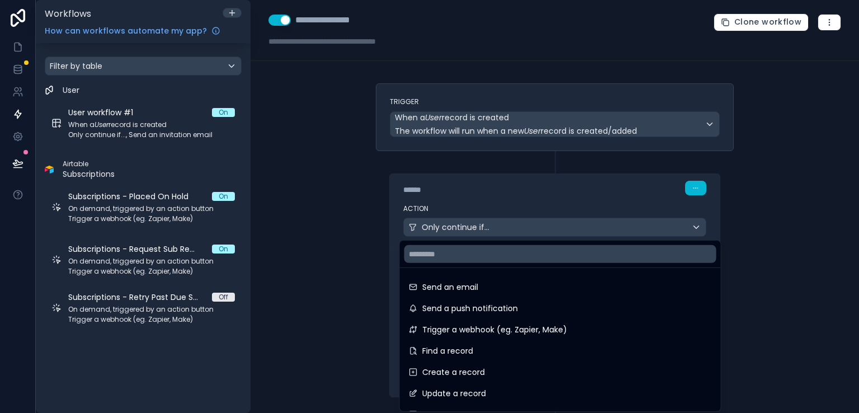
click at [736, 203] on div at bounding box center [429, 206] width 859 height 413
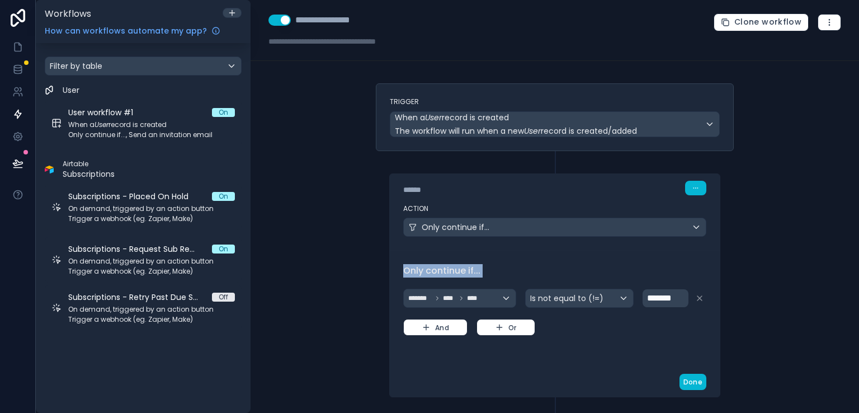
drag, startPoint x: 736, startPoint y: 203, endPoint x: 490, endPoint y: 299, distance: 264.1
click at [490, 299] on div "Trigger When a User record is created The workflow will run when a new User rec…" at bounding box center [555, 326] width 376 height 487
click at [499, 296] on div "******* **** ****" at bounding box center [460, 298] width 112 height 18
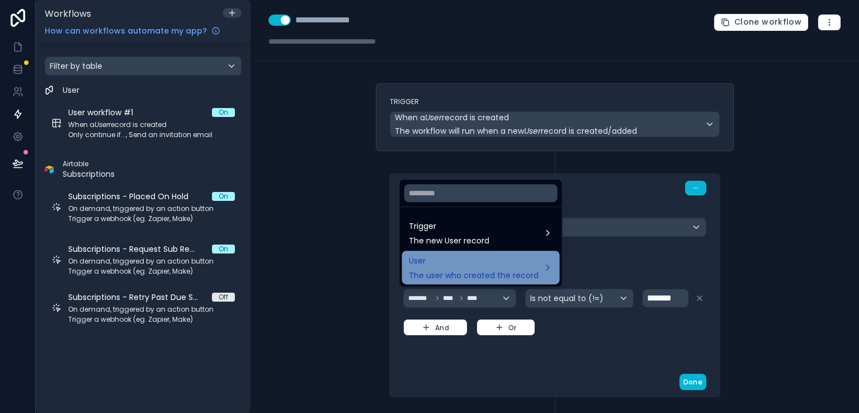
click at [542, 270] on div "User The user who created the record" at bounding box center [481, 267] width 144 height 27
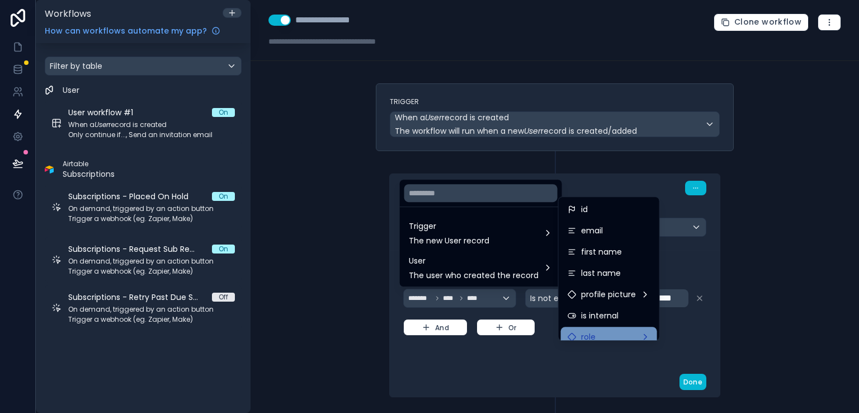
click at [604, 335] on div "role" at bounding box center [608, 336] width 83 height 13
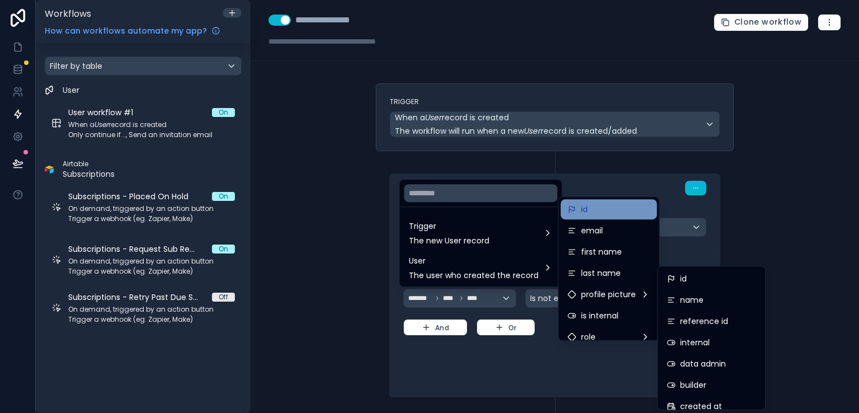
click at [614, 206] on div "id" at bounding box center [608, 208] width 83 height 13
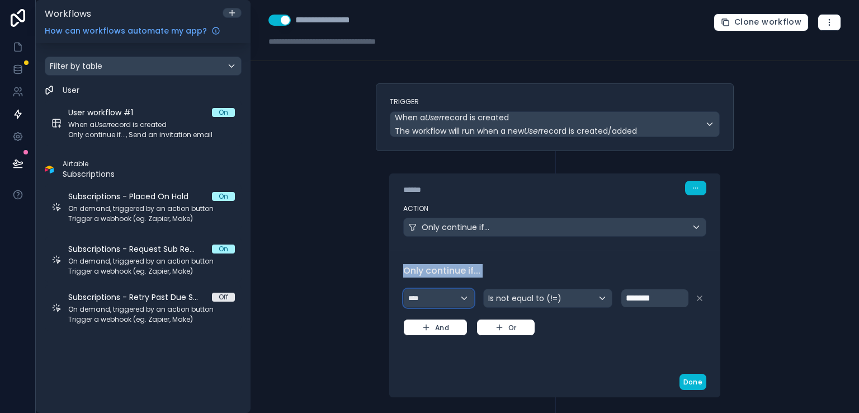
click at [451, 301] on div "****" at bounding box center [439, 298] width 70 height 18
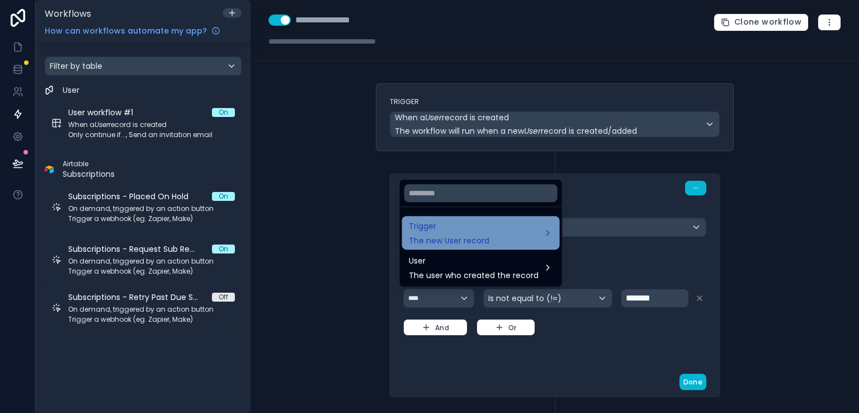
click at [537, 230] on div "Trigger The new User record" at bounding box center [481, 232] width 144 height 27
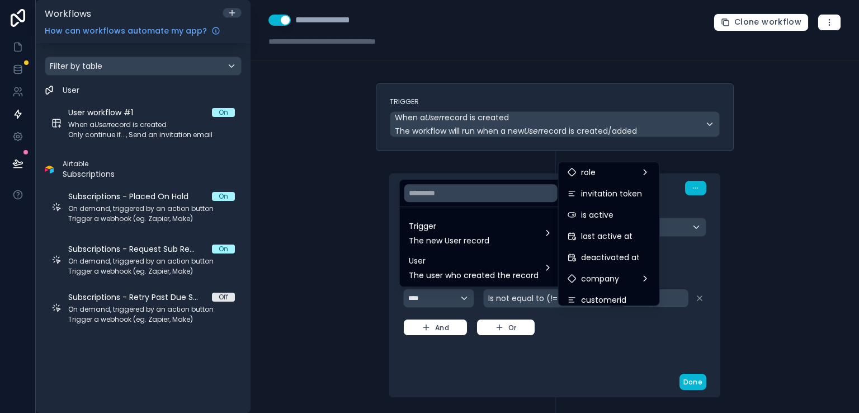
scroll to position [166, 0]
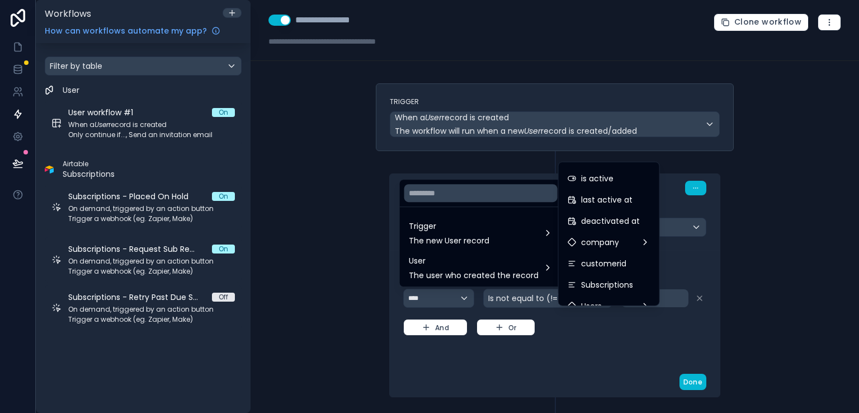
click at [358, 340] on div at bounding box center [429, 206] width 859 height 413
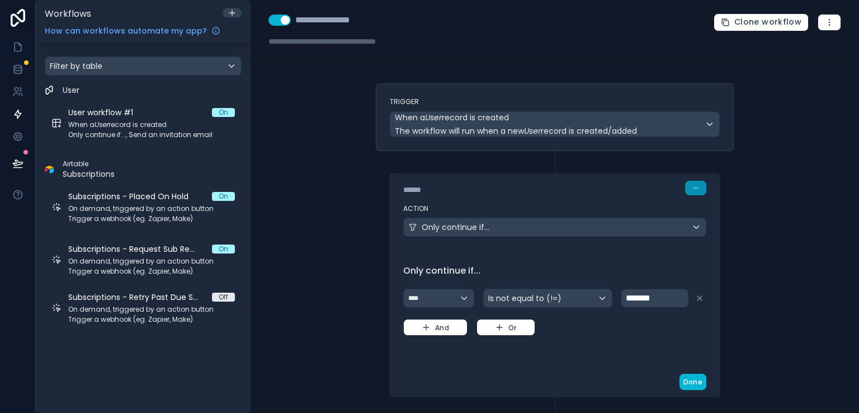
click at [692, 191] on icon "button" at bounding box center [695, 187] width 7 height 7
click at [693, 230] on button "Delete" at bounding box center [719, 231] width 79 height 18
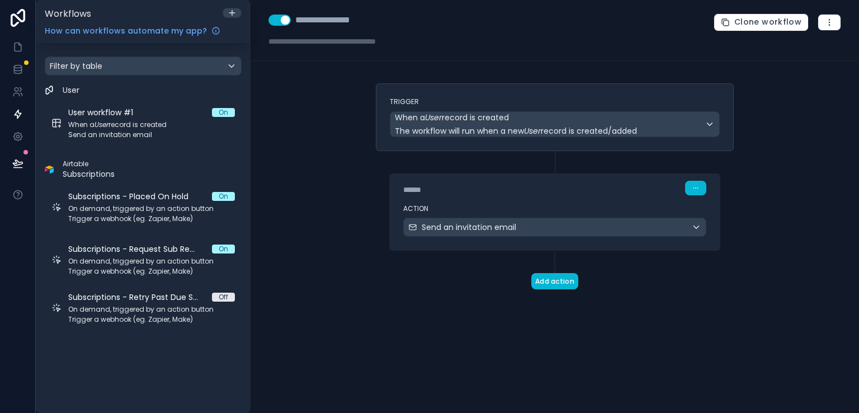
click at [349, 207] on div "**********" at bounding box center [554, 206] width 608 height 413
click at [276, 112] on div "**********" at bounding box center [554, 206] width 608 height 413
